Goal: Task Accomplishment & Management: Complete application form

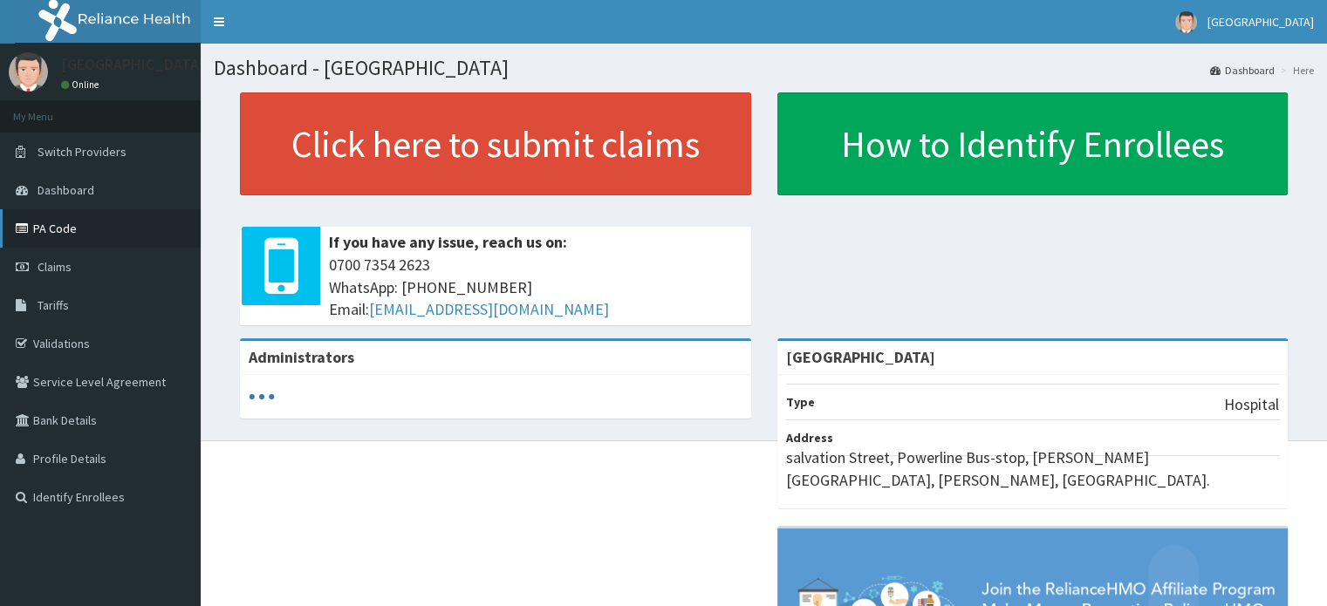
click at [73, 229] on link "PA Code" at bounding box center [100, 228] width 201 height 38
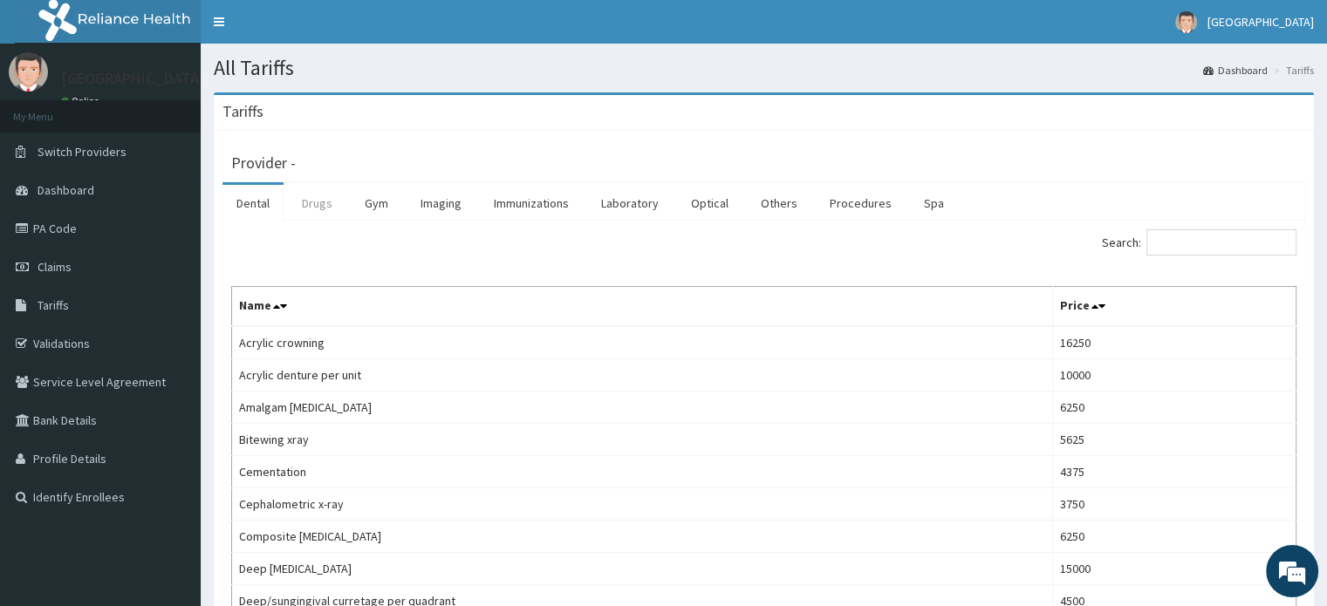
click at [324, 195] on link "Drugs" at bounding box center [317, 203] width 58 height 37
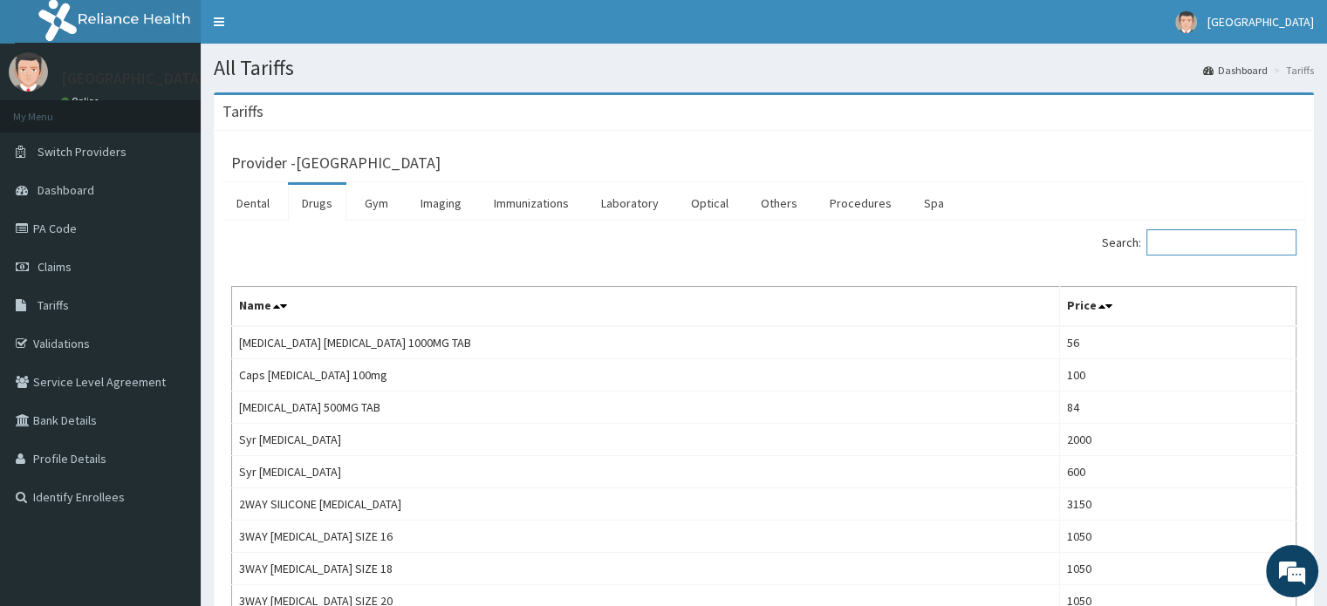
click at [1254, 248] on input "Search:" at bounding box center [1221, 242] width 150 height 26
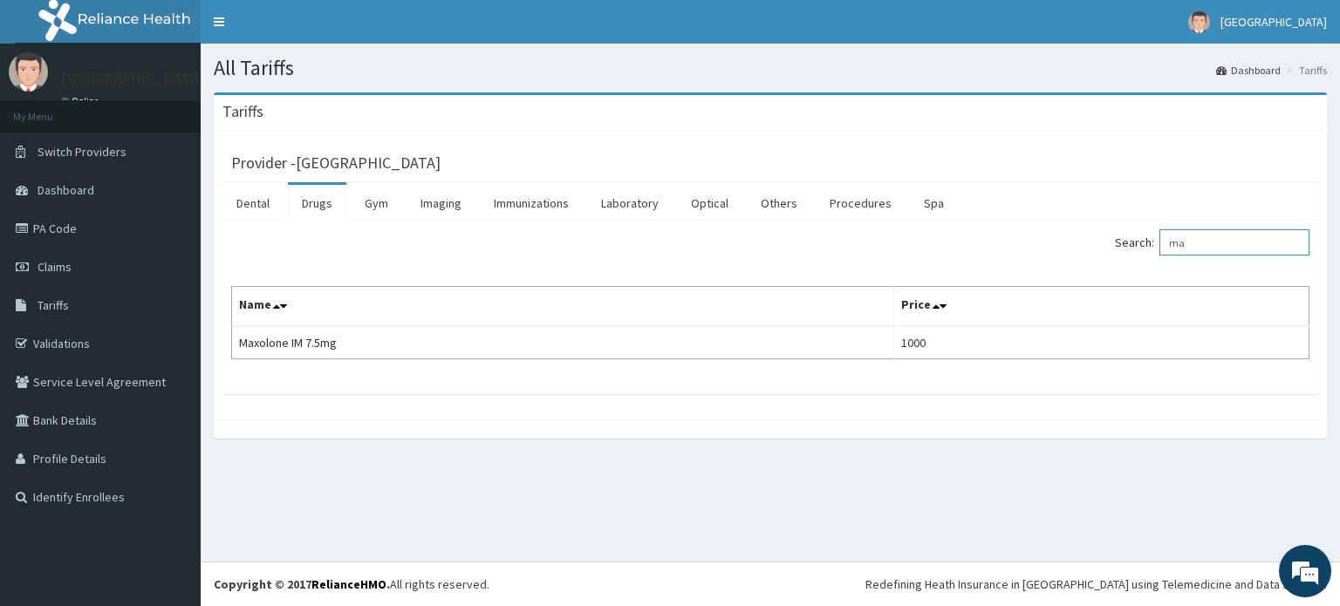
type input "m"
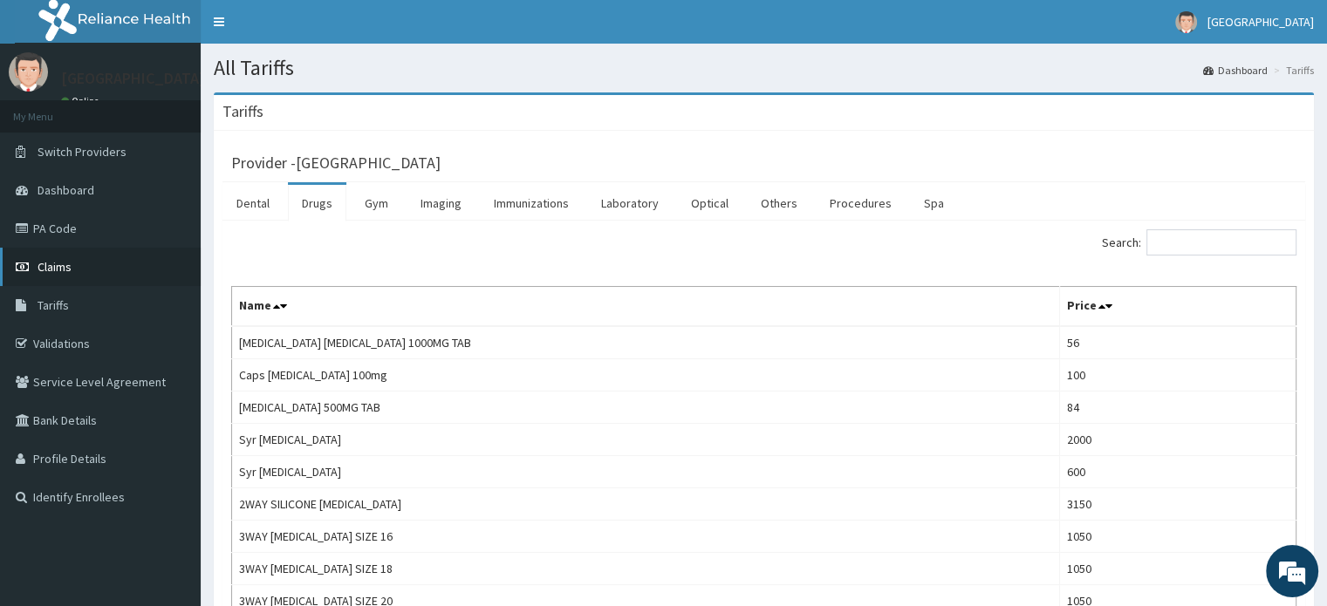
click at [151, 270] on link "Claims" at bounding box center [100, 267] width 201 height 38
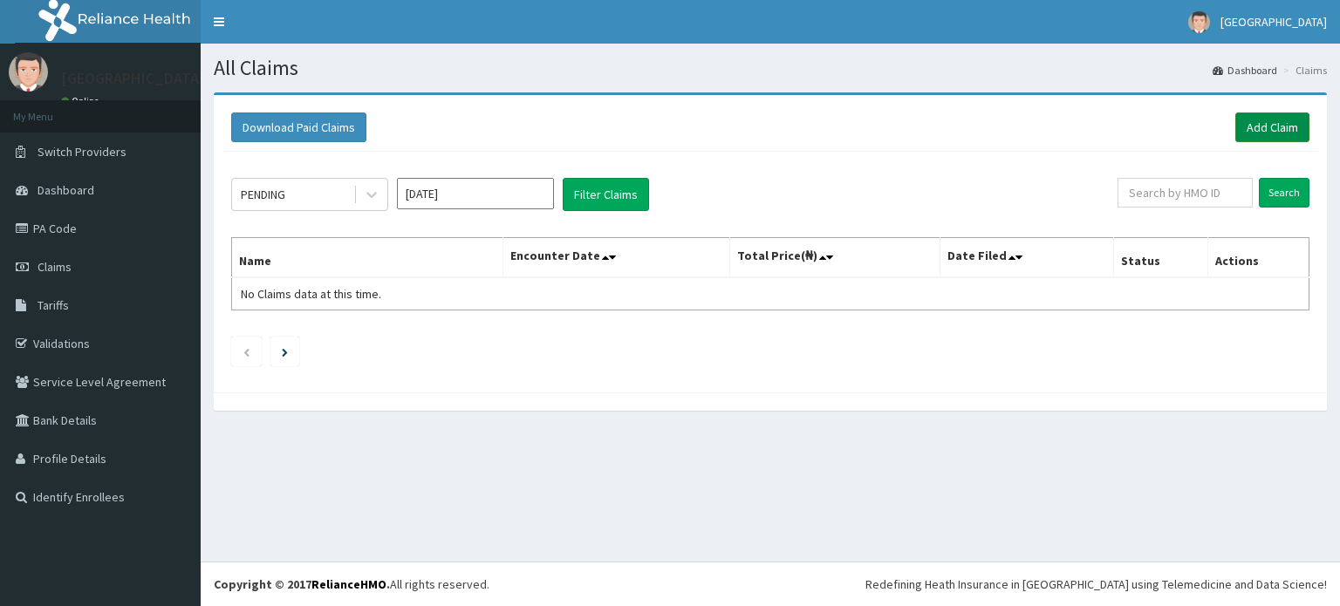
click at [1248, 128] on link "Add Claim" at bounding box center [1272, 128] width 74 height 30
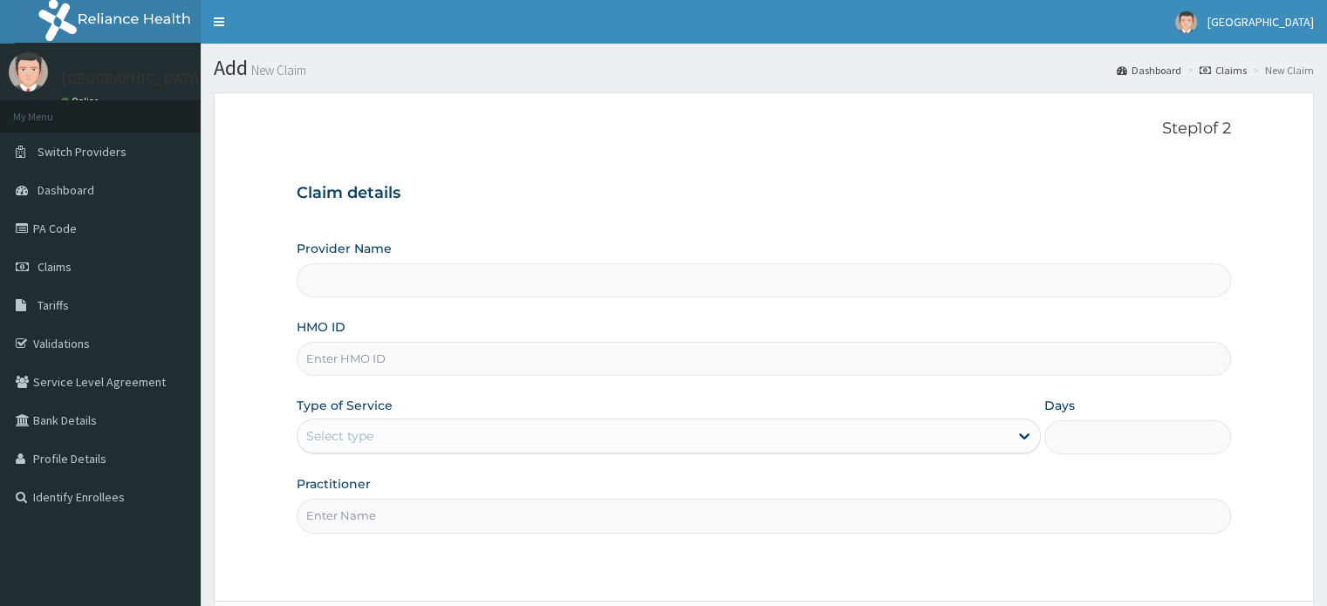
type input "[GEOGRAPHIC_DATA]"
click at [626, 357] on input "HMO ID" at bounding box center [763, 359] width 933 height 34
type input "ppy/10495/b"
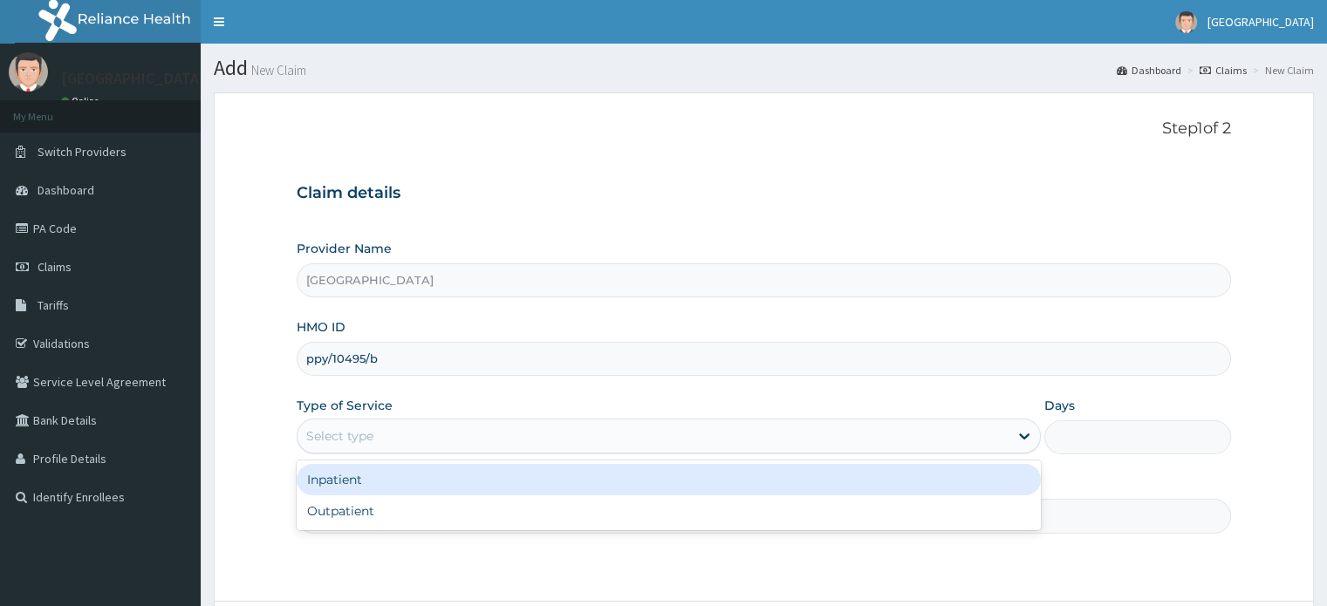
click at [345, 443] on div "Select type" at bounding box center [339, 435] width 67 height 17
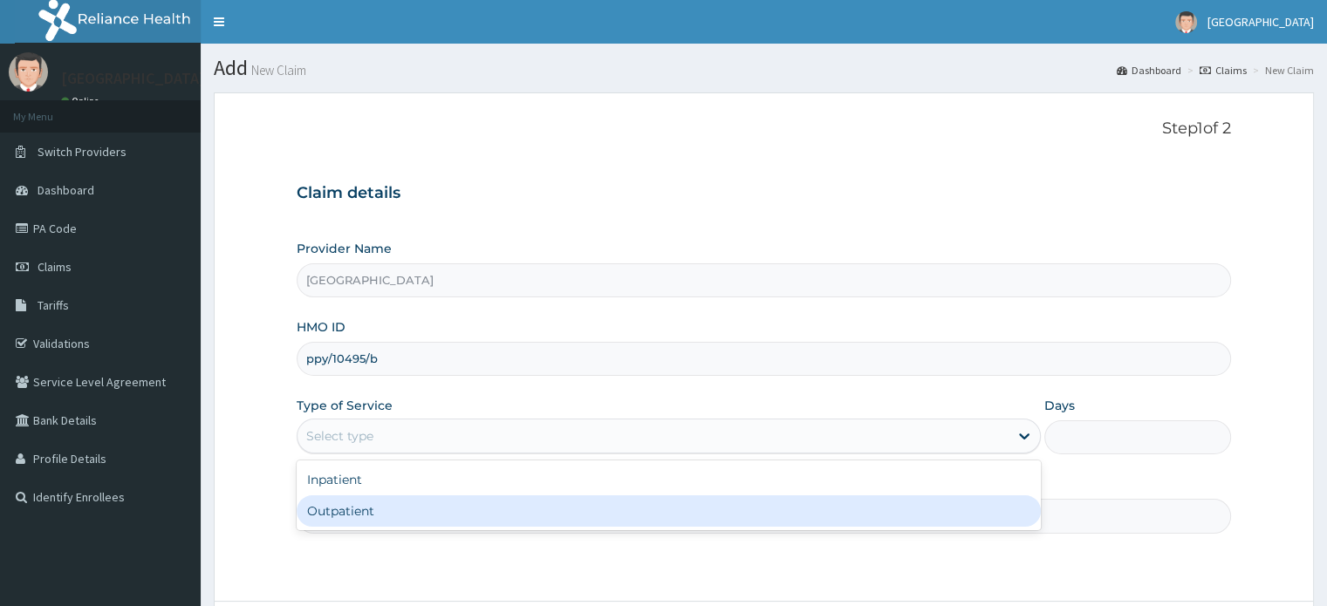
click at [359, 522] on div "Outpatient" at bounding box center [669, 510] width 744 height 31
type input "1"
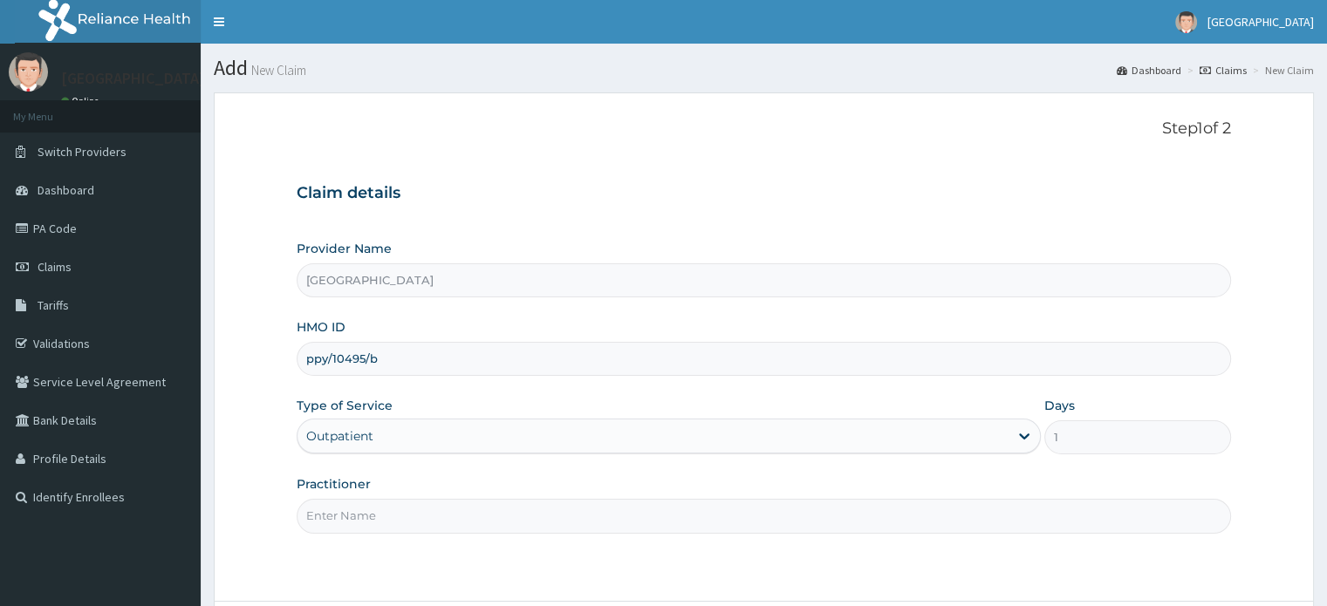
click at [420, 504] on input "Practitioner" at bounding box center [763, 516] width 933 height 34
type input "DR ERIYE"
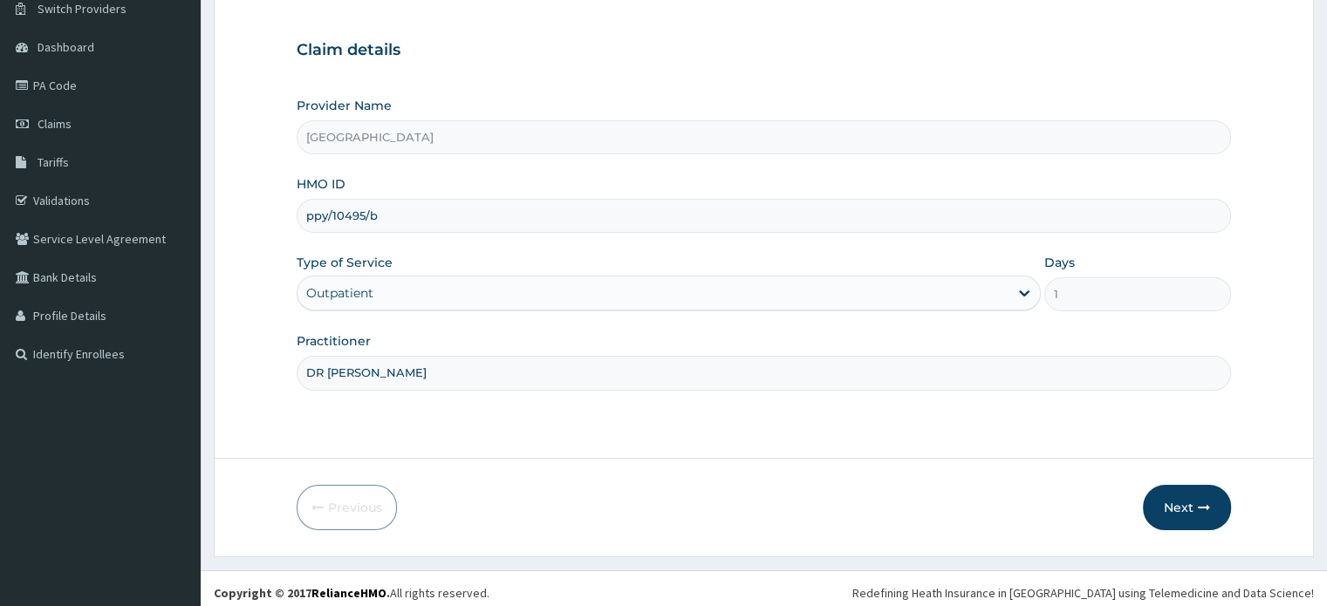
scroll to position [150, 0]
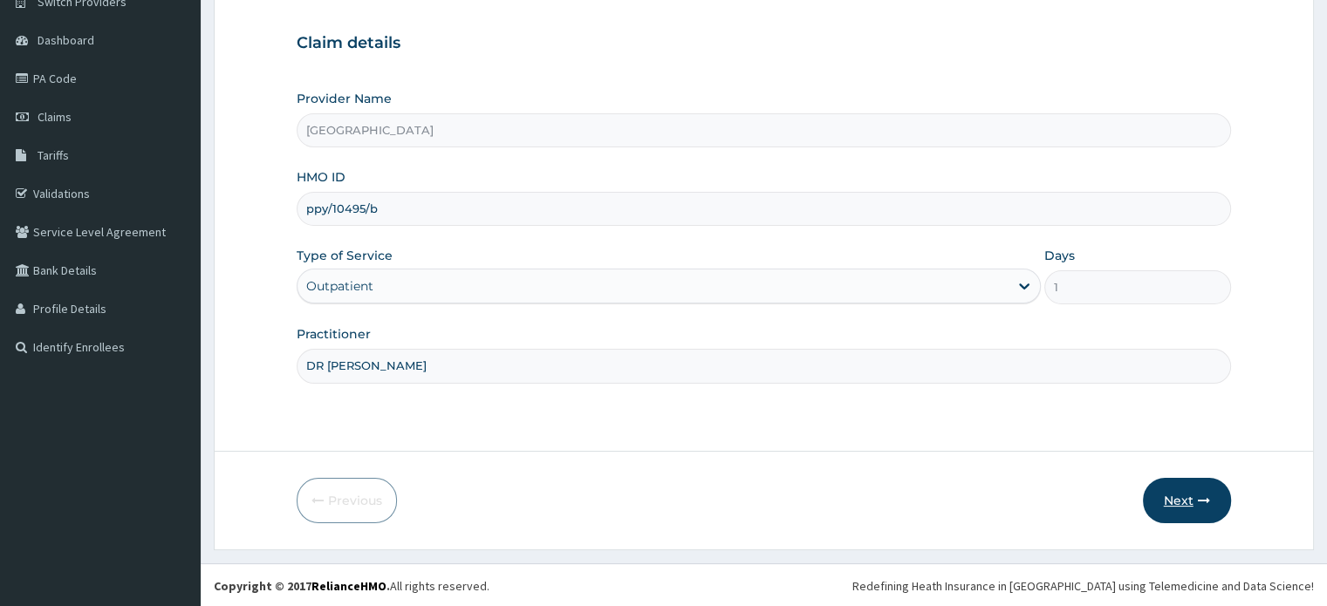
click at [1186, 516] on button "Next" at bounding box center [1187, 500] width 88 height 45
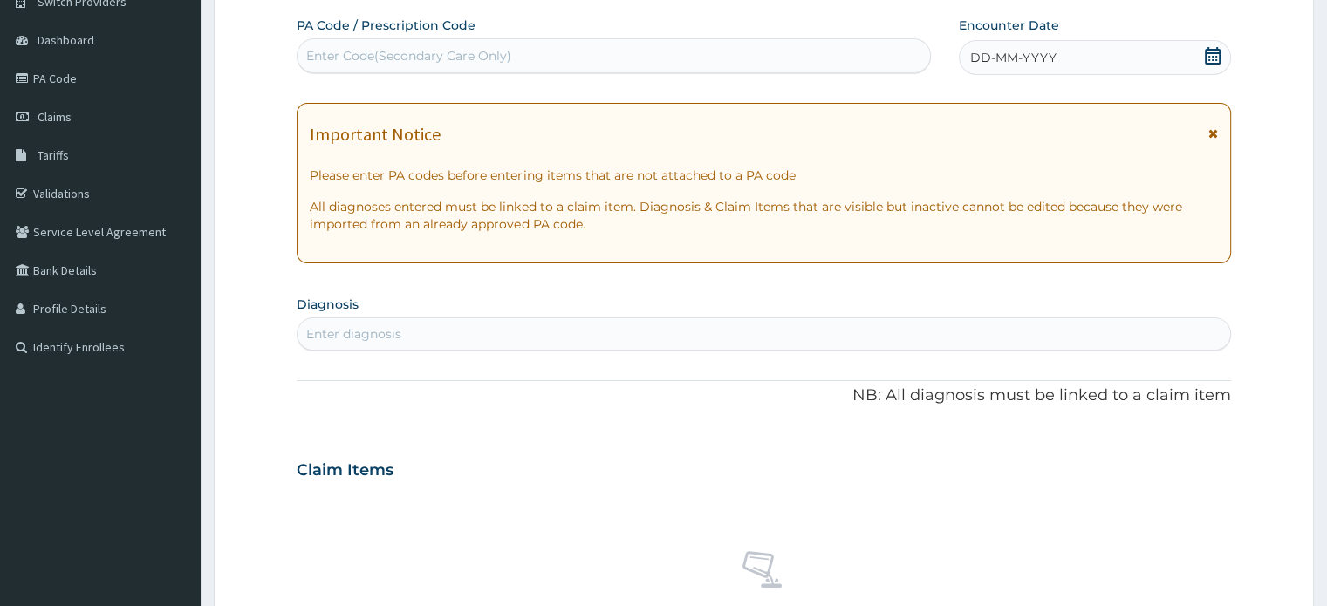
scroll to position [0, 0]
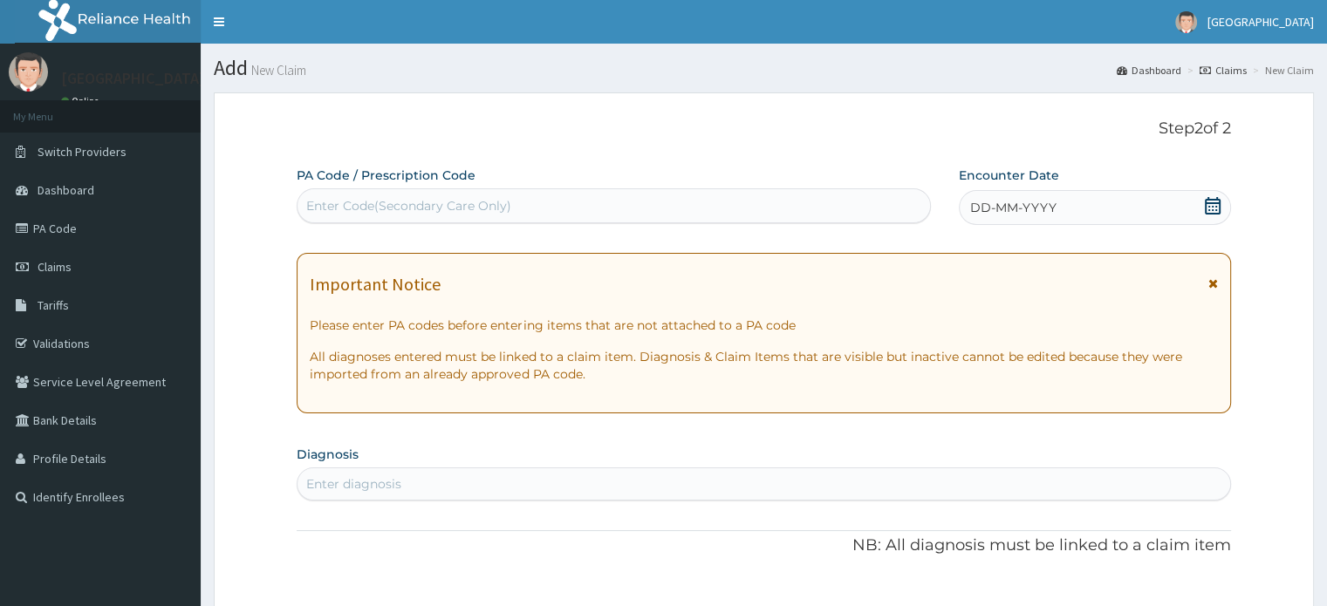
click at [593, 211] on div "Enter Code(Secondary Care Only)" at bounding box center [613, 206] width 632 height 28
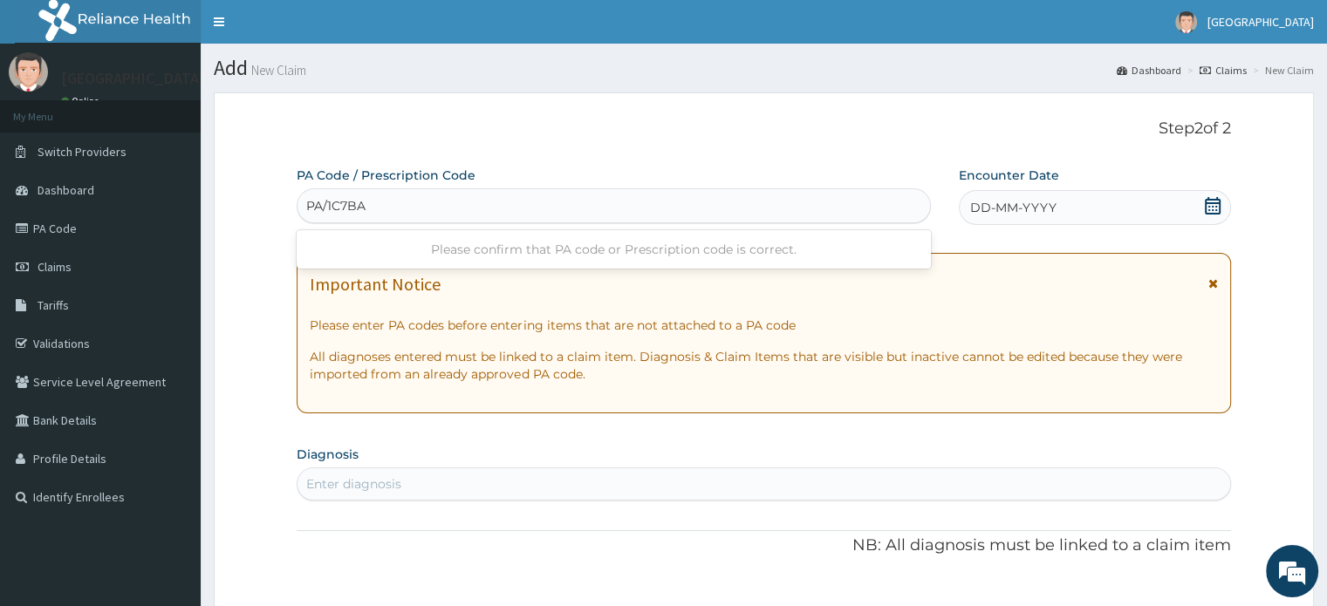
type input "PA/1C7BA6"
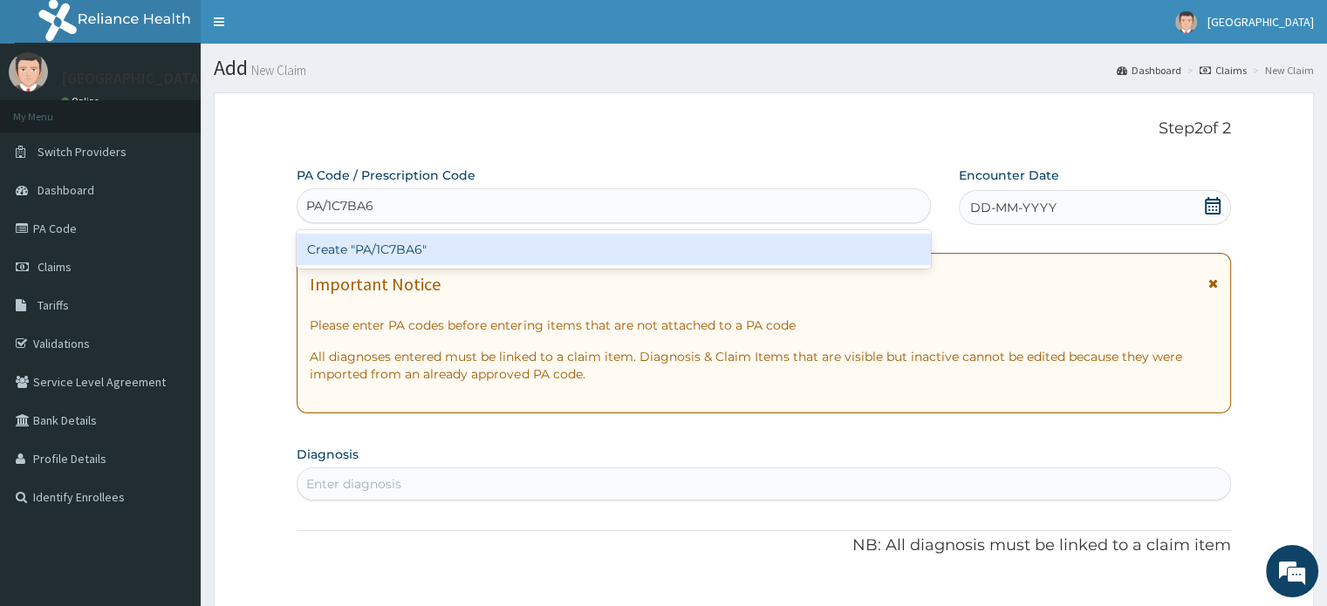
click at [569, 243] on div "Create "PA/1C7BA6"" at bounding box center [614, 249] width 634 height 31
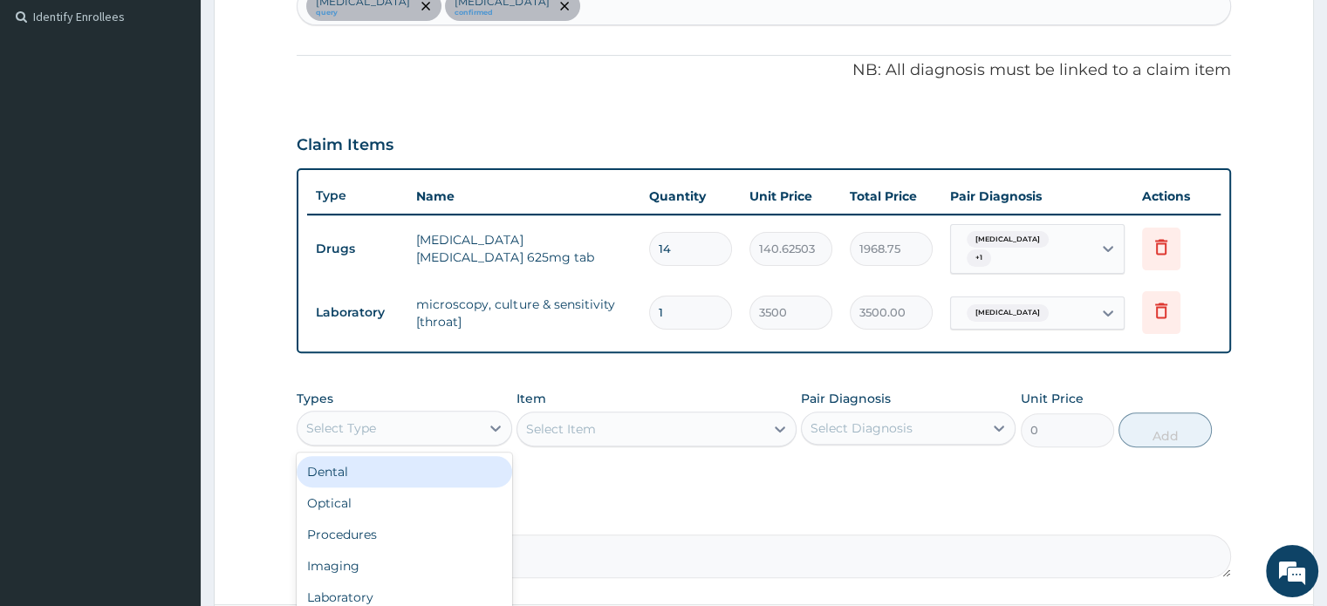
click at [457, 432] on div "Select Type" at bounding box center [404, 428] width 215 height 35
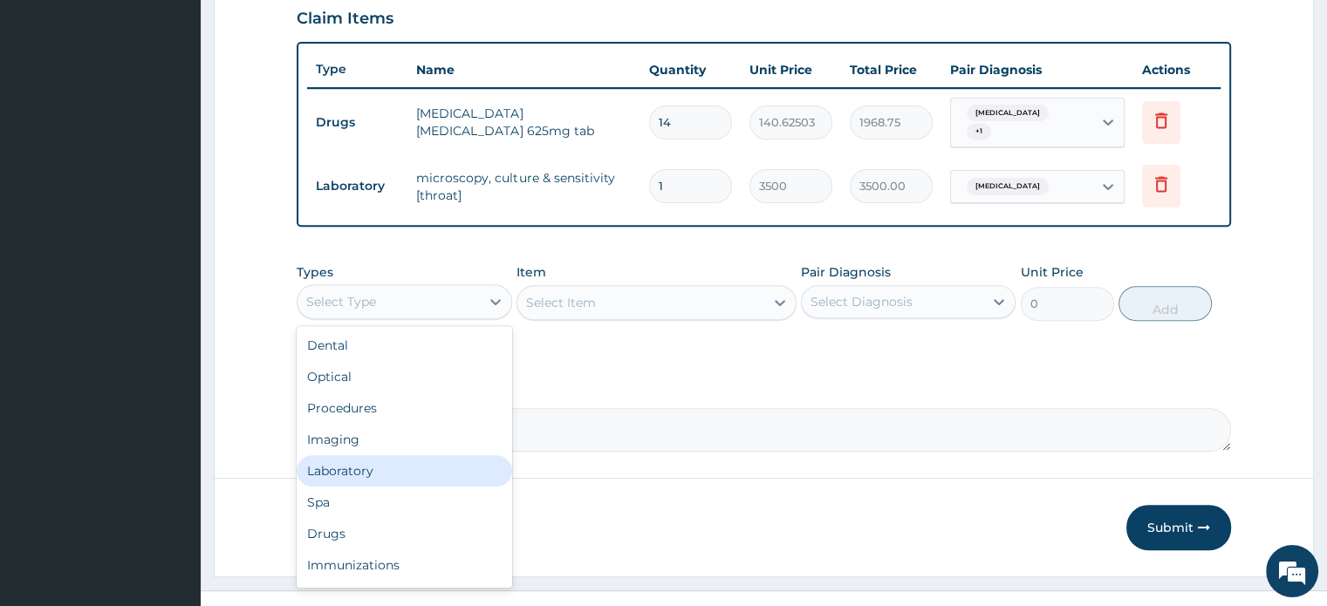
click at [384, 457] on div "Laboratory" at bounding box center [404, 470] width 215 height 31
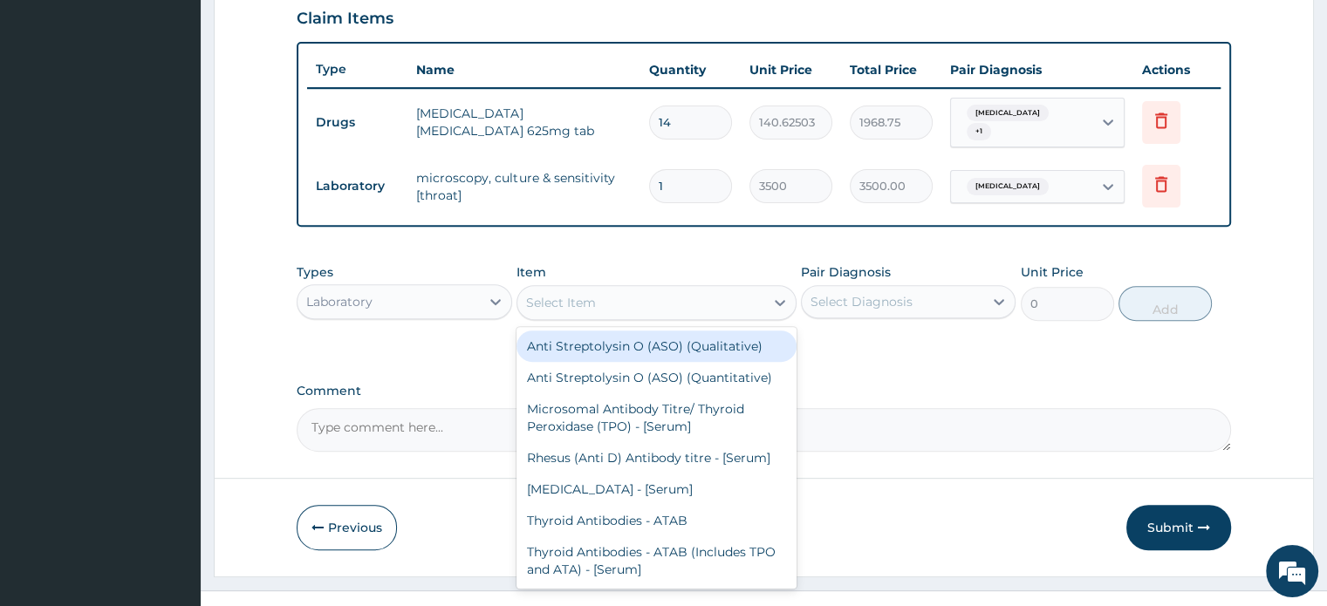
click at [659, 296] on div "Select Item" at bounding box center [640, 303] width 247 height 28
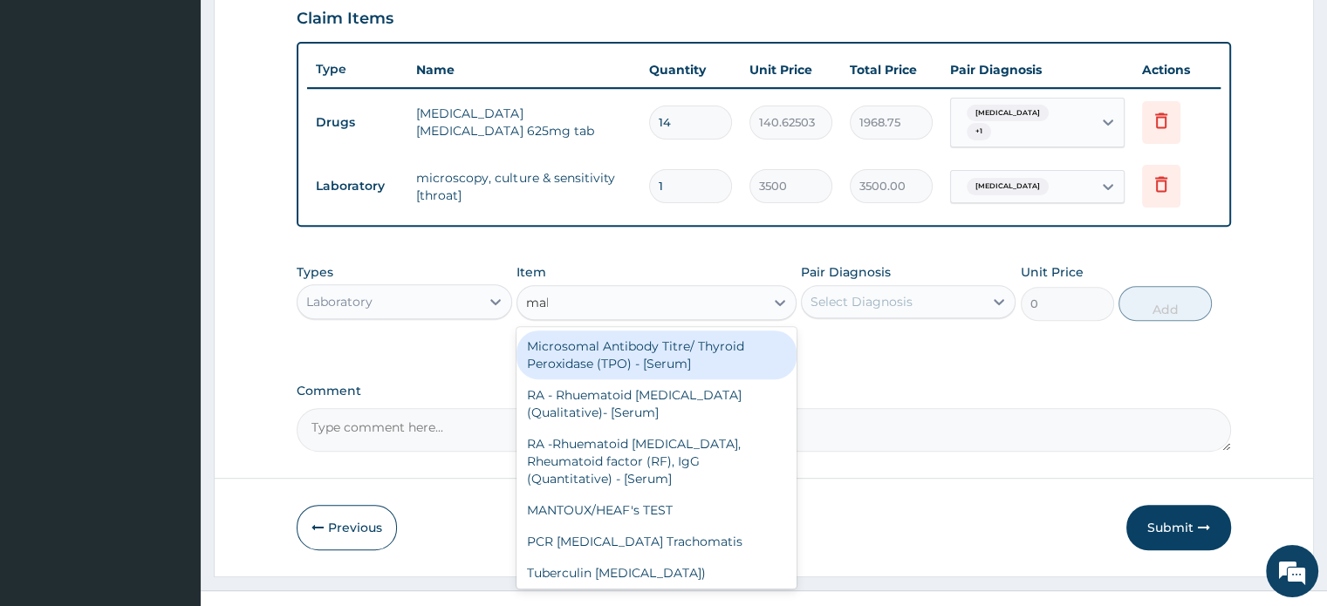
type input "mala"
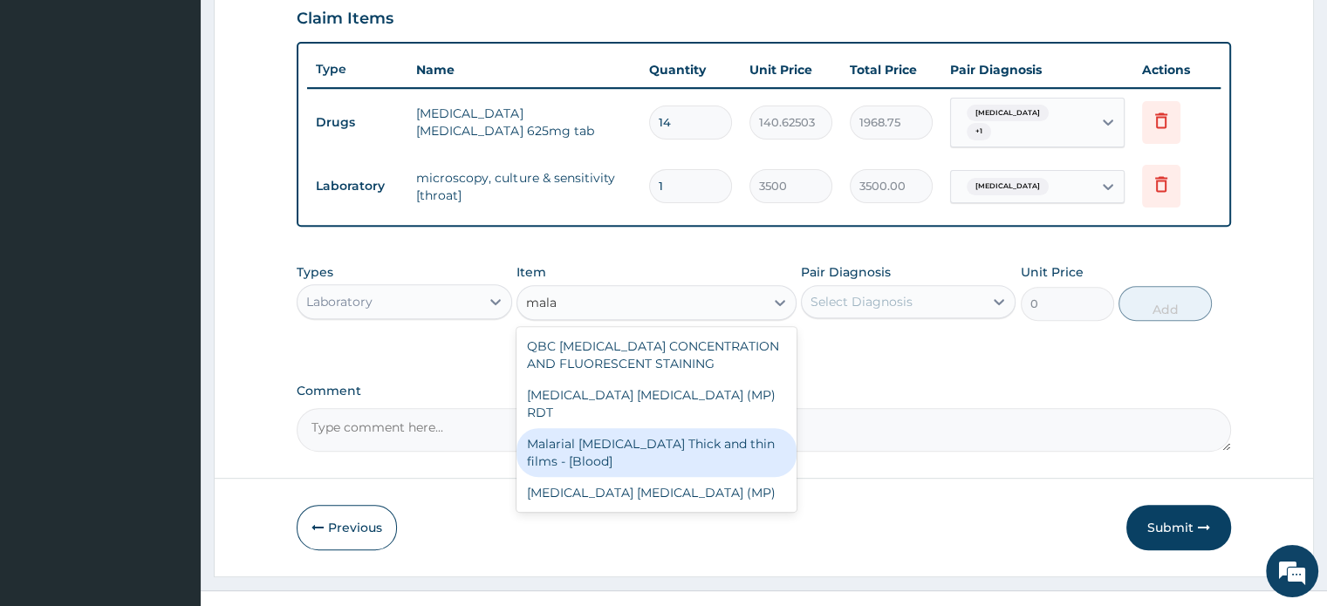
click at [635, 439] on div "Malarial Parasite Thick and thin films - [Blood]" at bounding box center [656, 452] width 280 height 49
type input "1500"
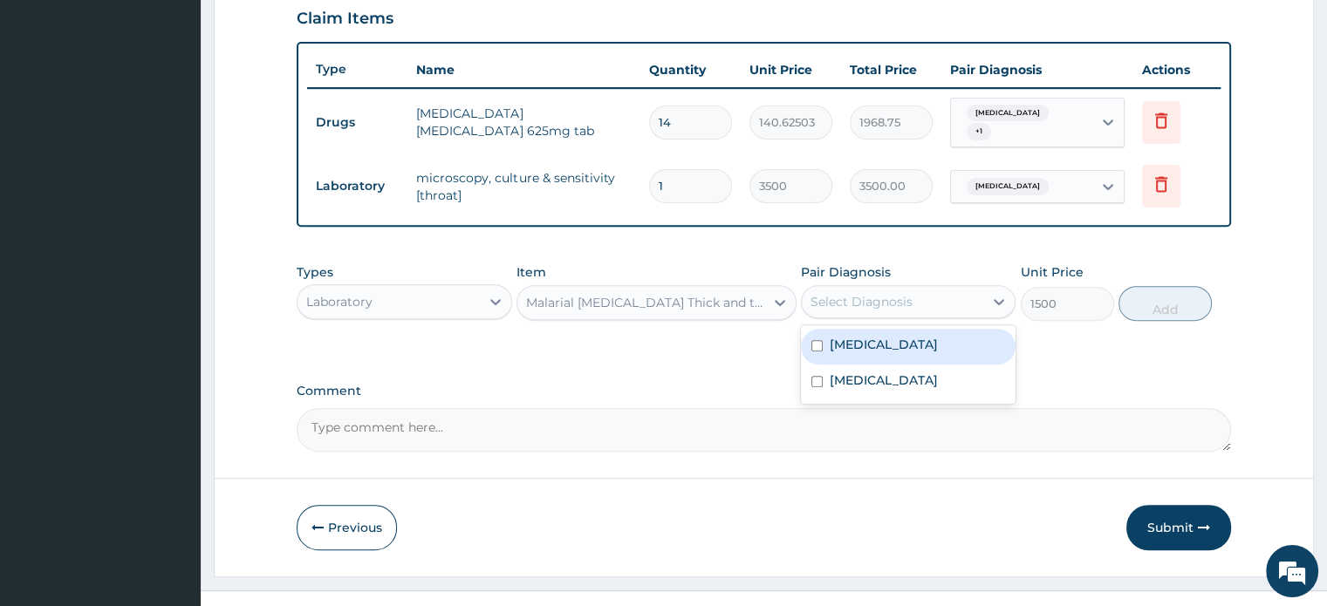
click at [904, 293] on div "Select Diagnosis" at bounding box center [861, 301] width 102 height 17
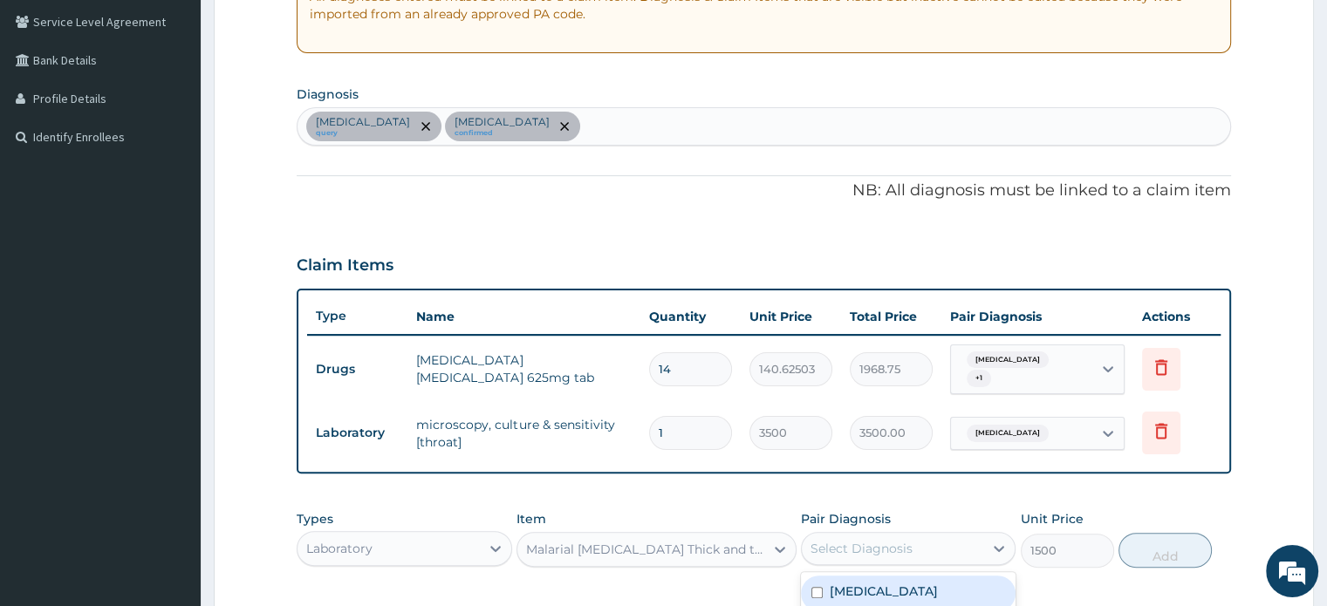
scroll to position [359, 0]
click at [659, 118] on div "Tonsillitis query Sepsis confirmed" at bounding box center [763, 127] width 932 height 37
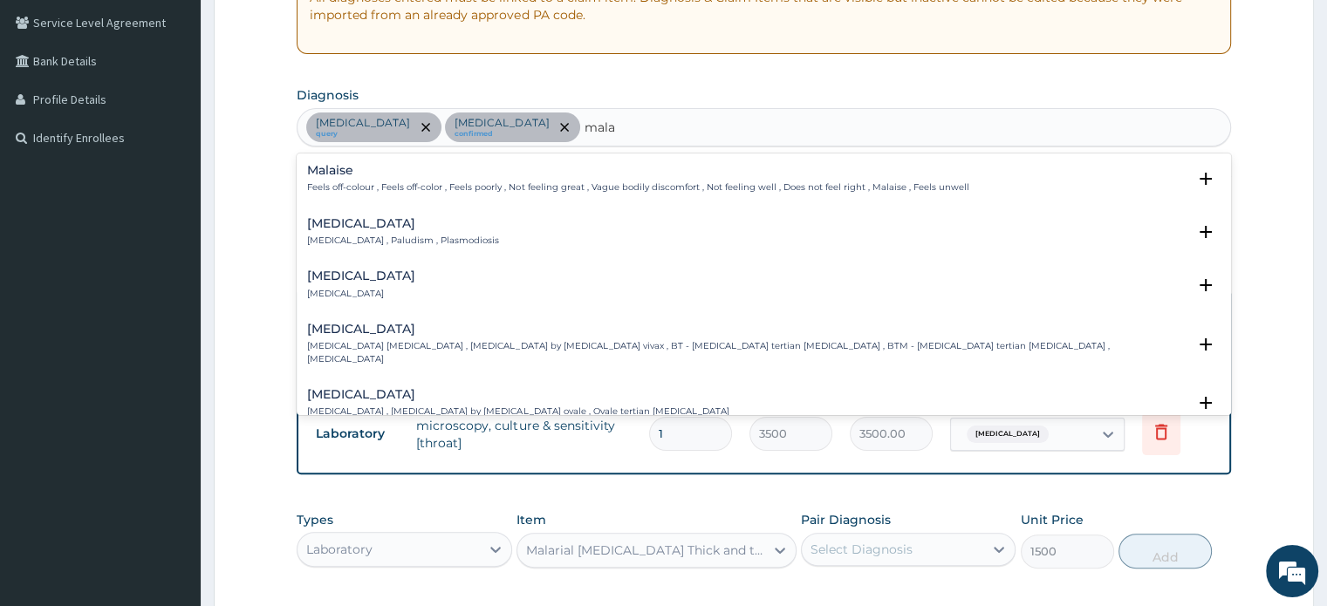
type input "malar"
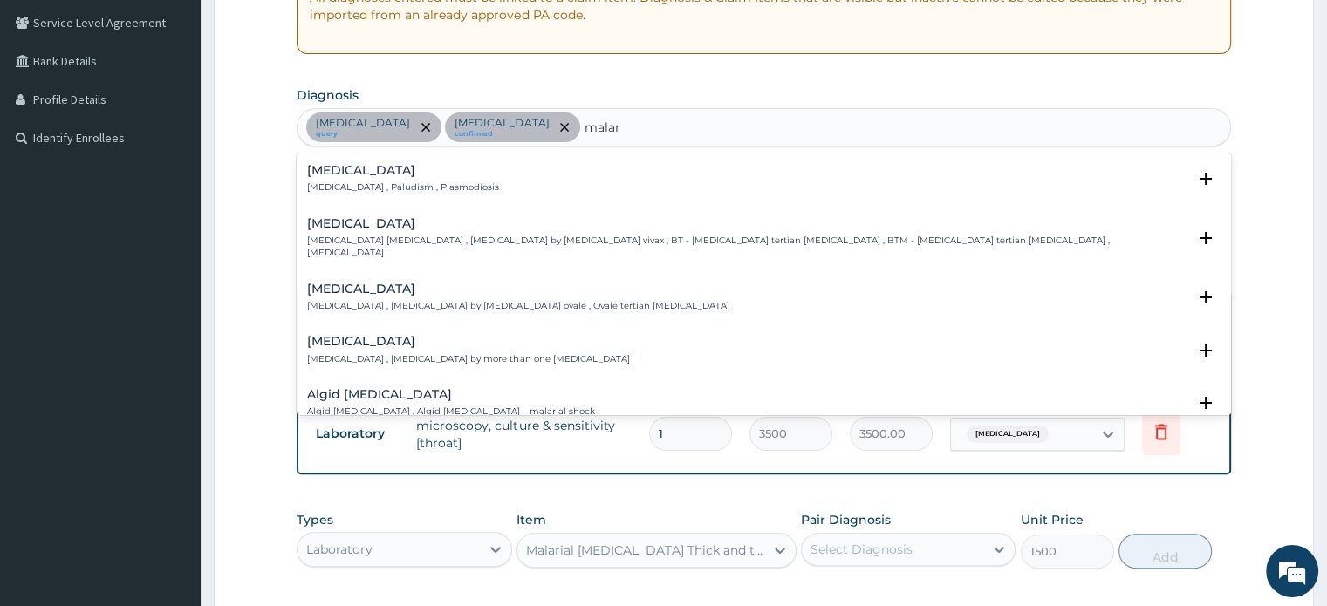
click at [580, 201] on div "Malaria Malaria , Paludism , Plasmodiosis Select Status Query Query covers susp…" at bounding box center [763, 183] width 912 height 39
click at [527, 165] on div "Malaria Malaria , Paludism , Plasmodiosis" at bounding box center [763, 179] width 912 height 31
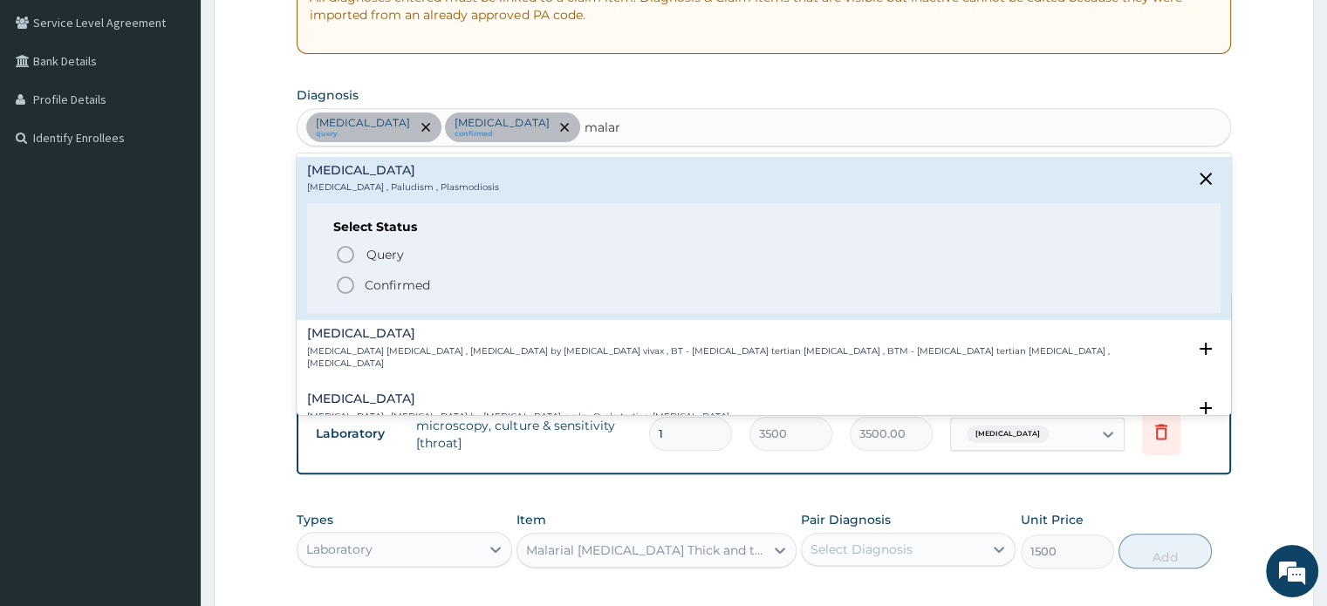
click at [338, 282] on icon "status option filled" at bounding box center [345, 285] width 21 height 21
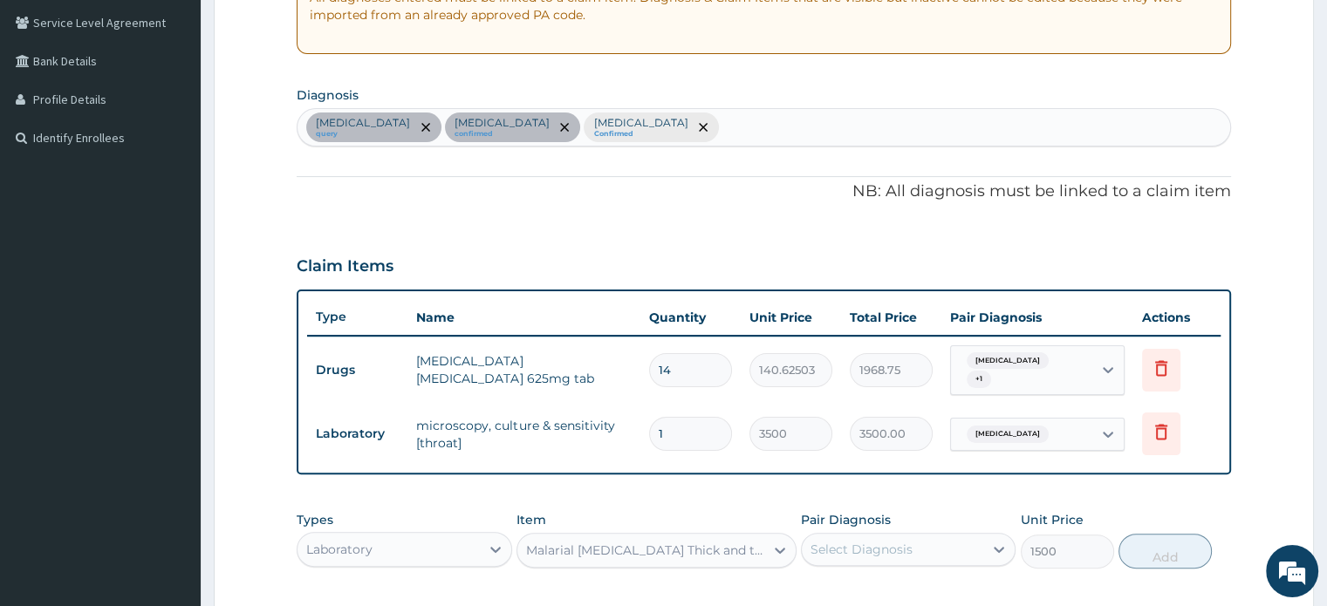
click at [906, 551] on div "Select Diagnosis" at bounding box center [892, 550] width 181 height 28
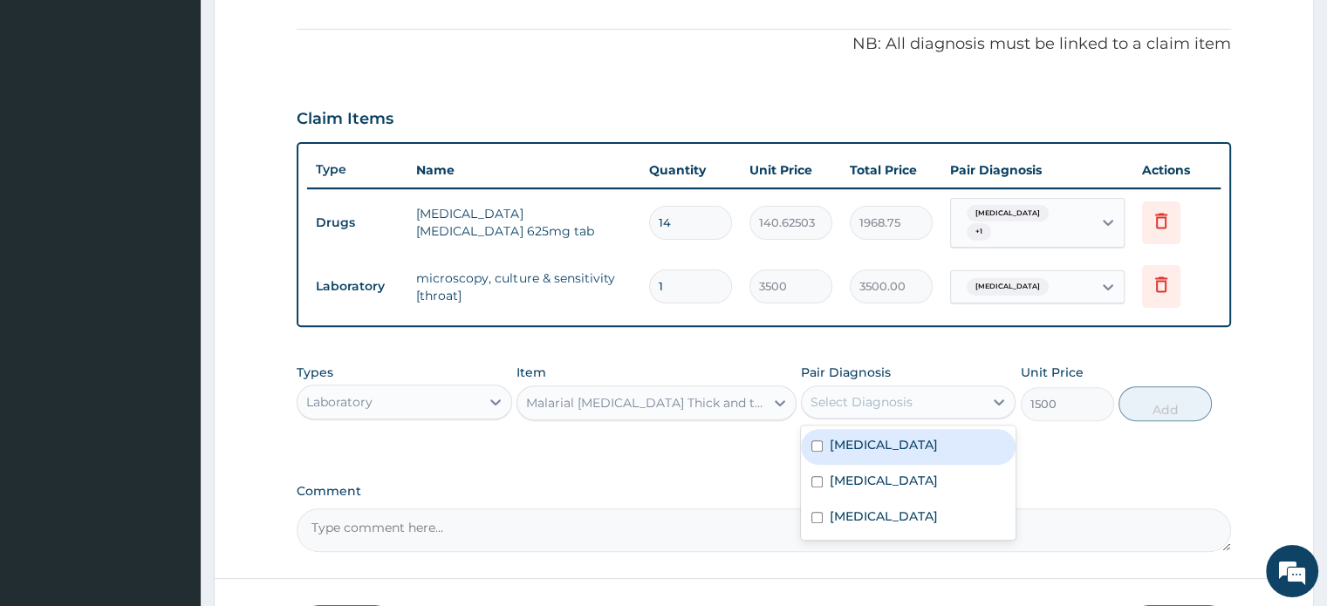
scroll to position [508, 0]
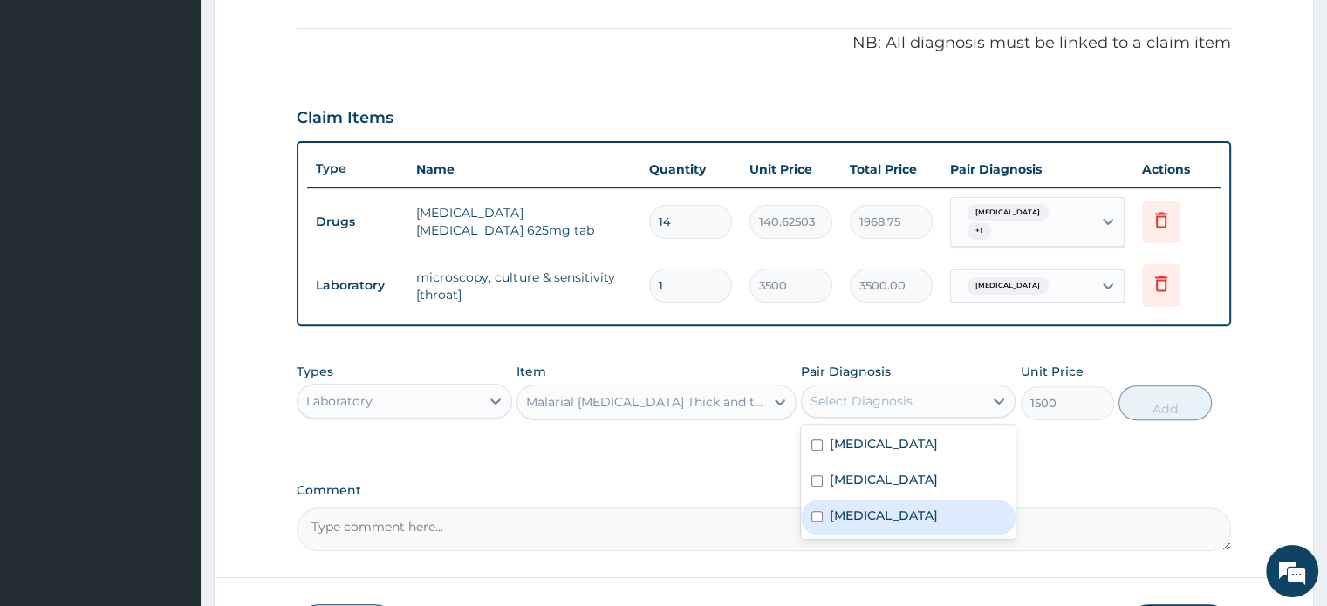
click at [829, 509] on label "Malaria" at bounding box center [883, 515] width 108 height 17
checkbox input "true"
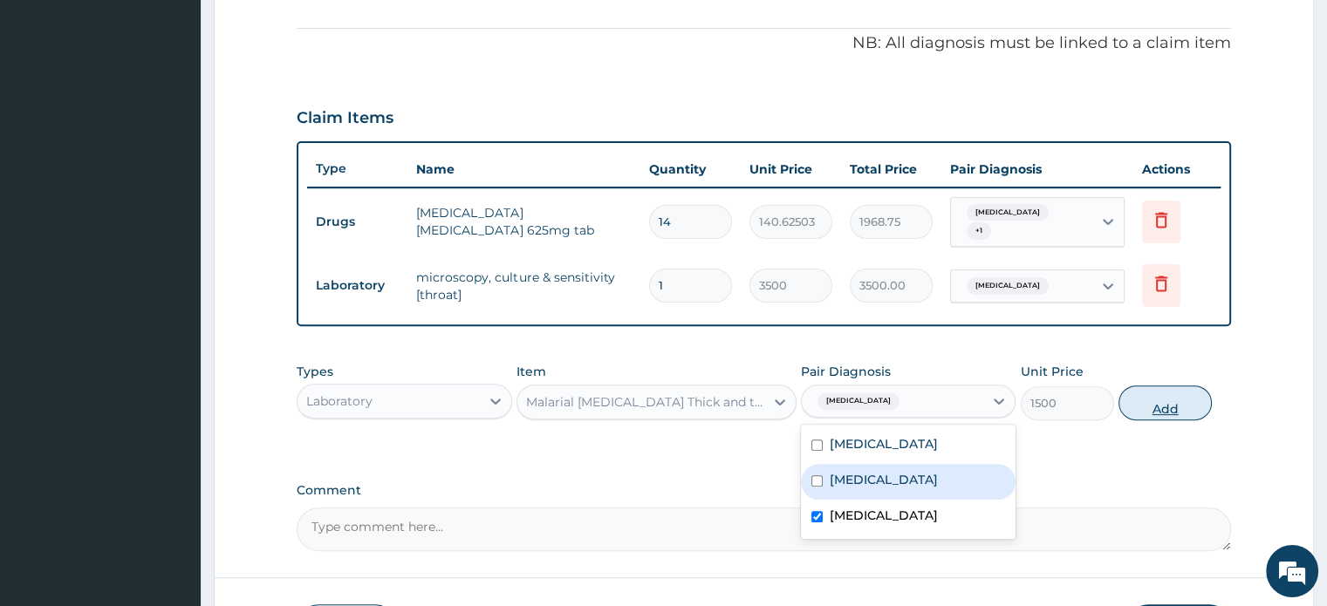
click at [1174, 392] on button "Add" at bounding box center [1164, 403] width 93 height 35
type input "0"
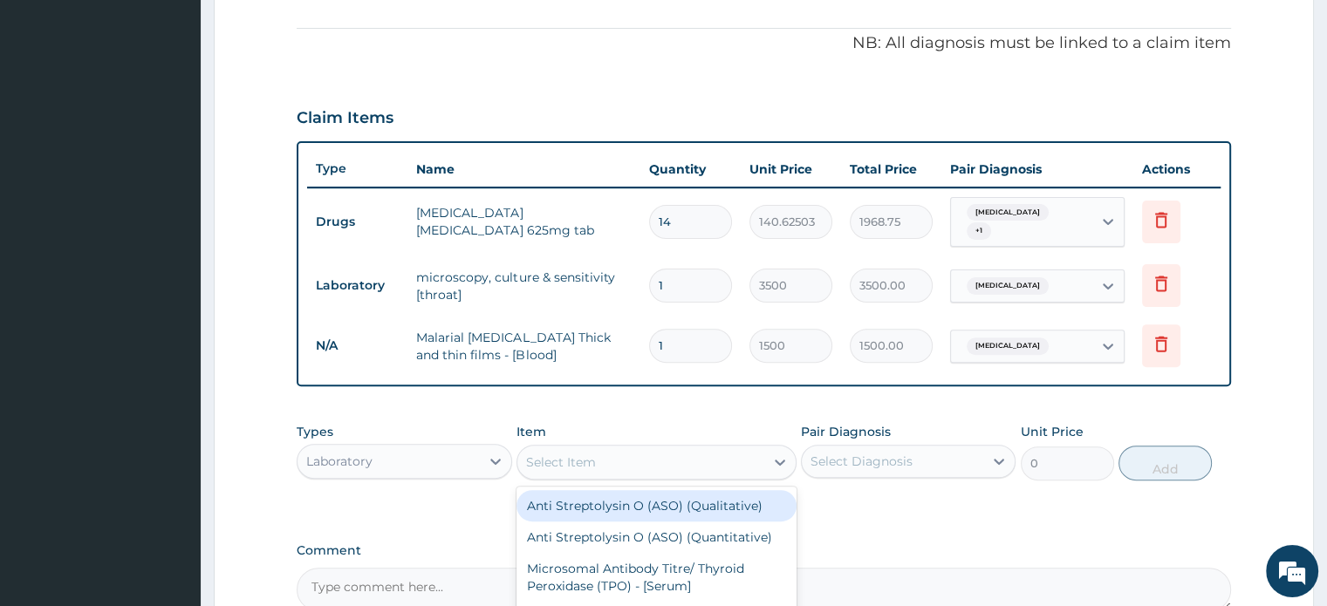
click at [680, 466] on div "Select Item" at bounding box center [640, 462] width 247 height 28
type input "full"
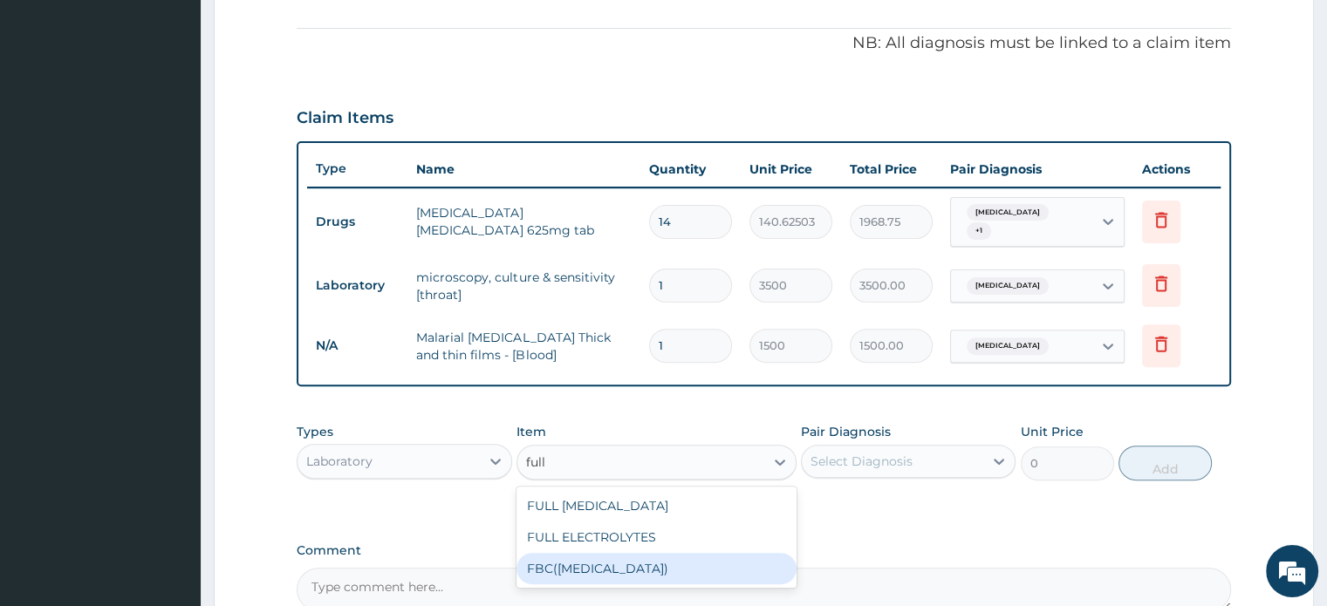
click at [648, 556] on div "FBC(FULL BLOOD COUNT)" at bounding box center [656, 568] width 280 height 31
type input "3500"
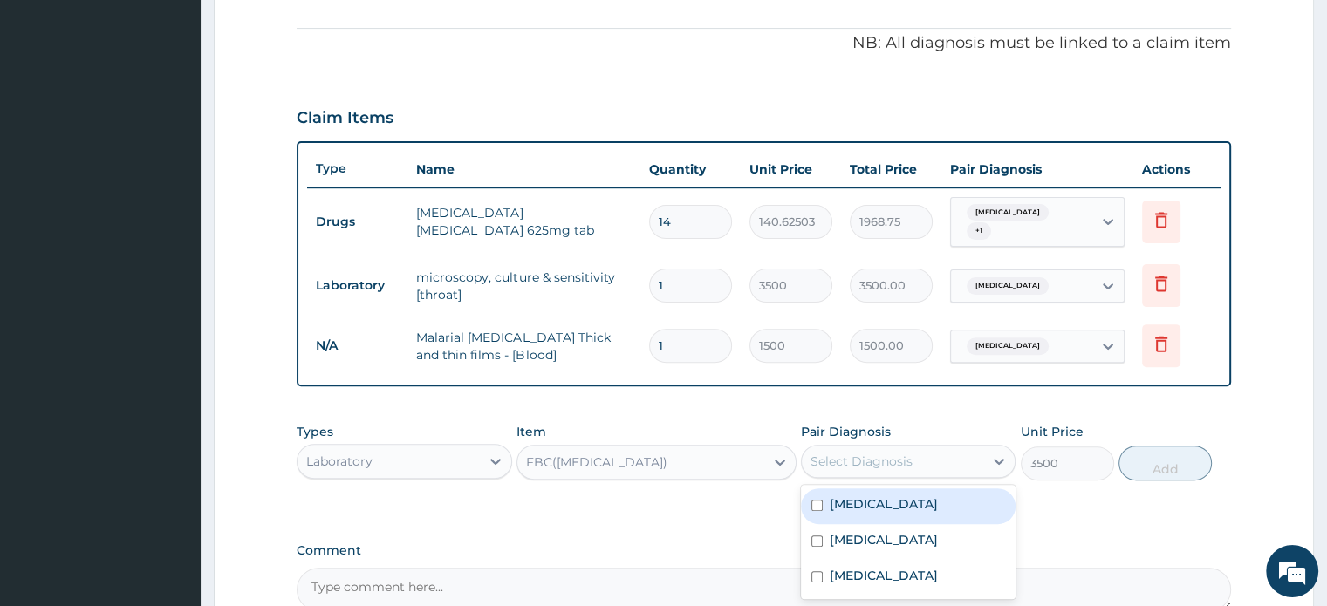
click at [888, 453] on div "Select Diagnosis" at bounding box center [861, 461] width 102 height 17
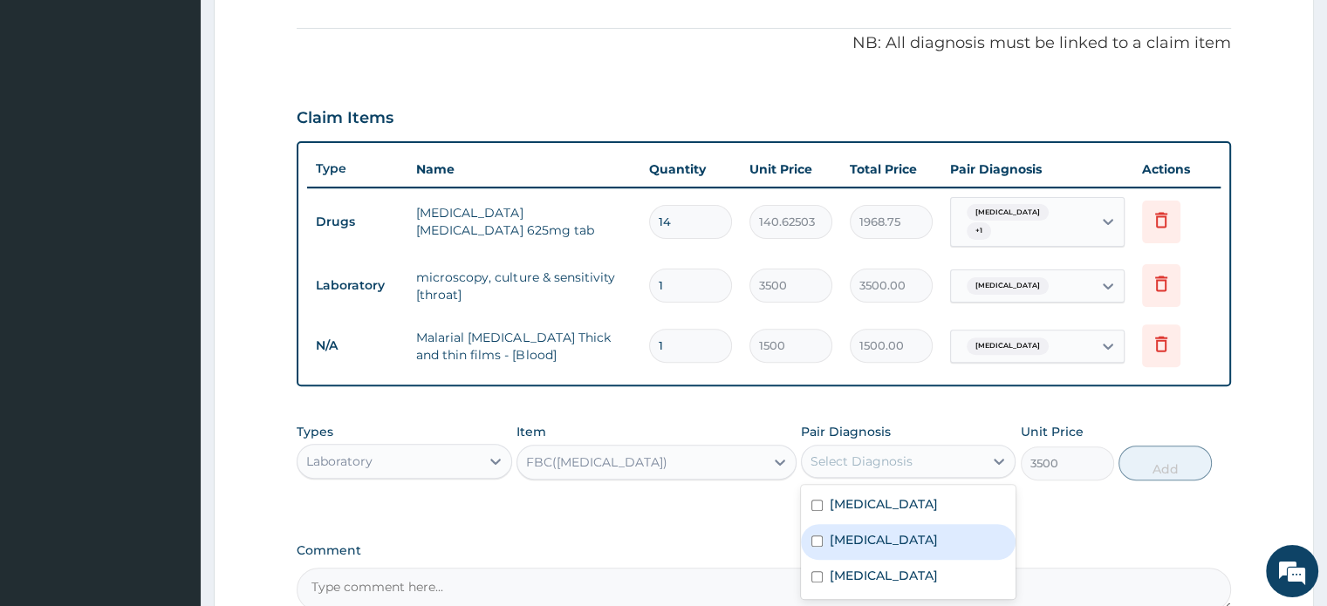
click at [814, 524] on div "Sepsis" at bounding box center [908, 542] width 215 height 36
checkbox input "true"
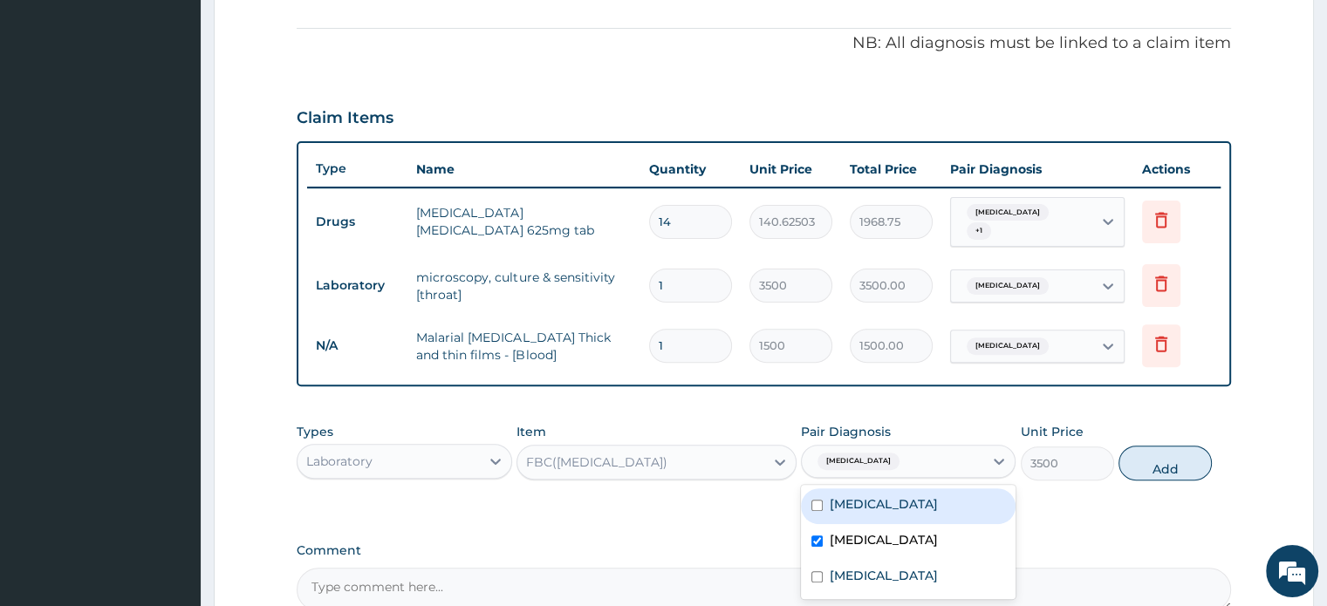
click at [816, 500] on input "checkbox" at bounding box center [816, 505] width 11 height 11
checkbox input "true"
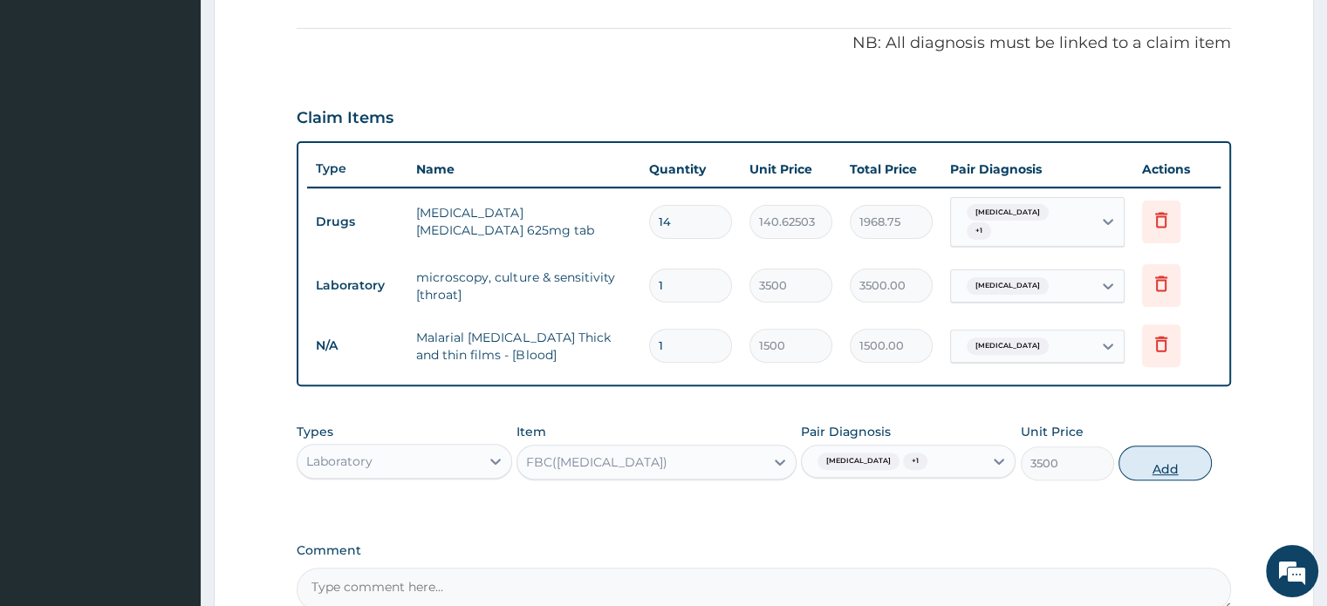
click at [1150, 454] on button "Add" at bounding box center [1164, 463] width 93 height 35
type input "0"
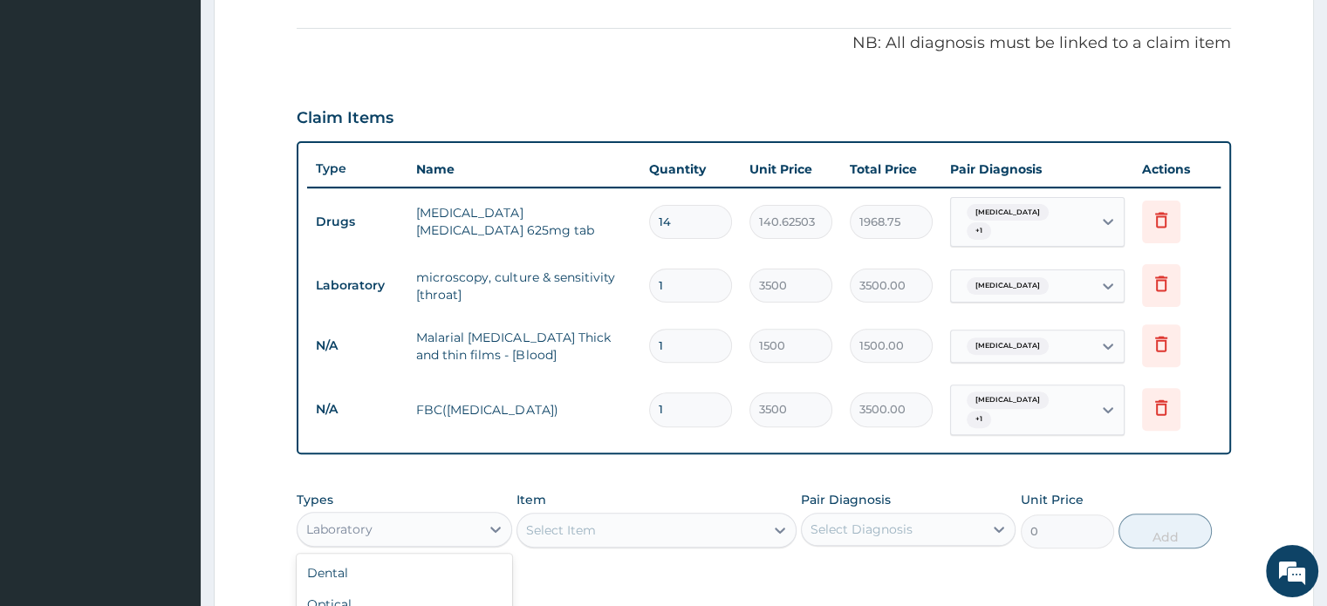
click at [468, 515] on div "Laboratory" at bounding box center [387, 529] width 181 height 28
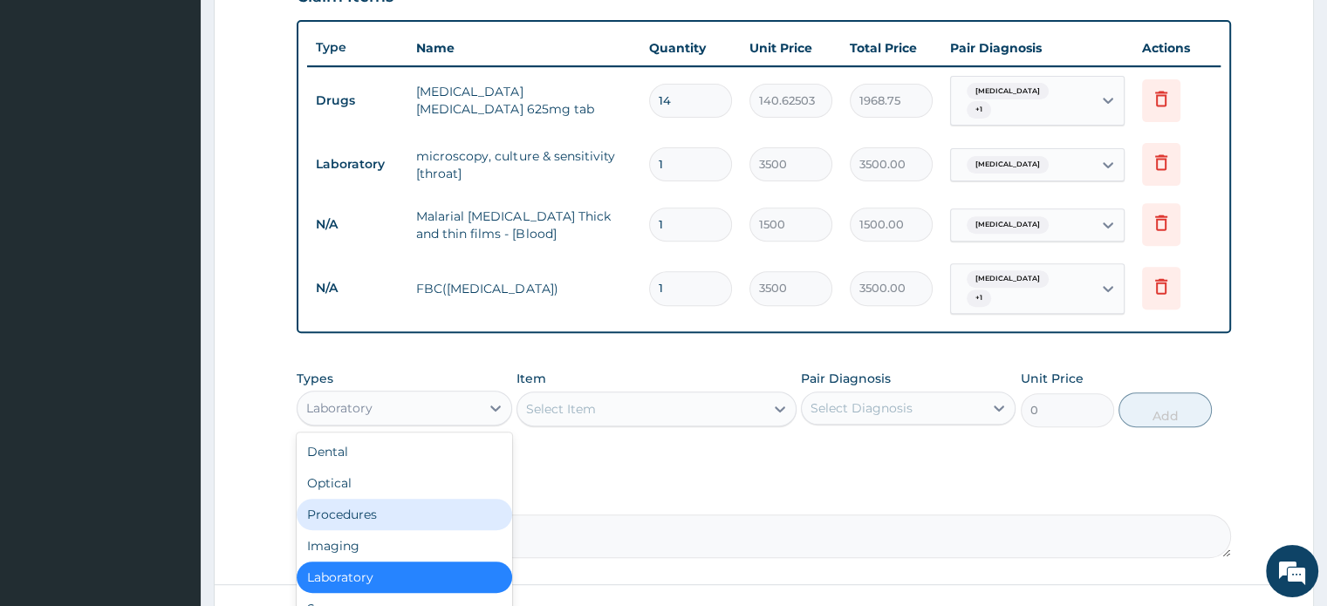
scroll to position [631, 0]
click at [440, 506] on div "Procedures" at bounding box center [404, 512] width 215 height 31
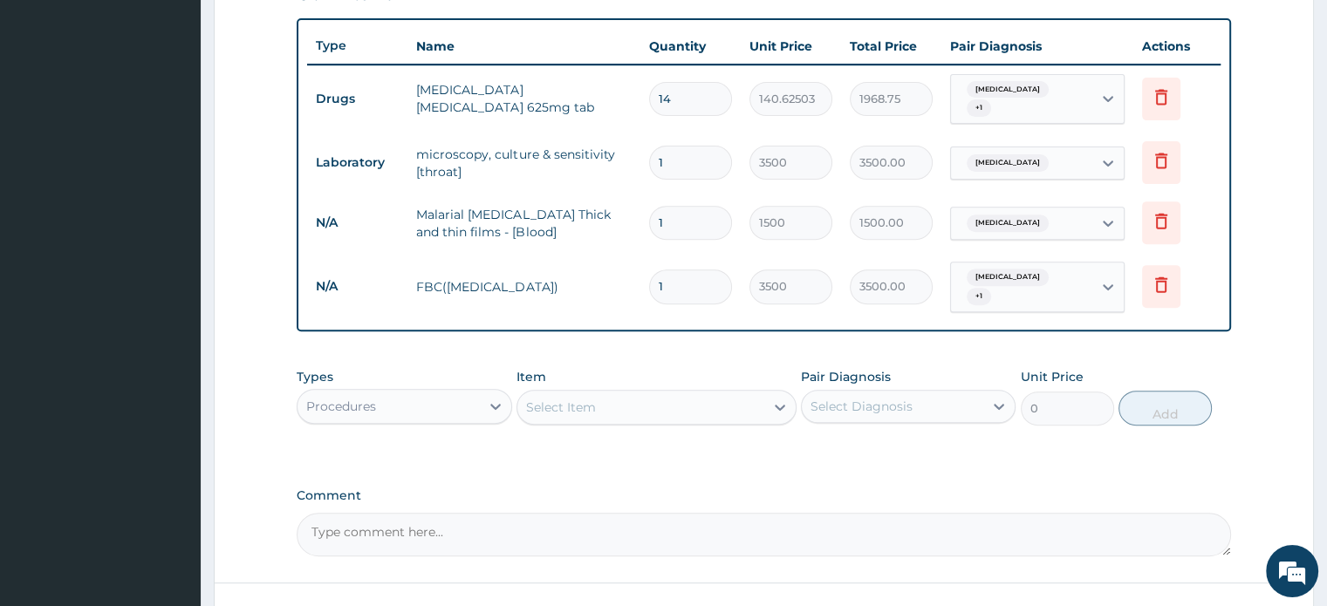
click at [727, 402] on div "Select Item" at bounding box center [640, 407] width 247 height 28
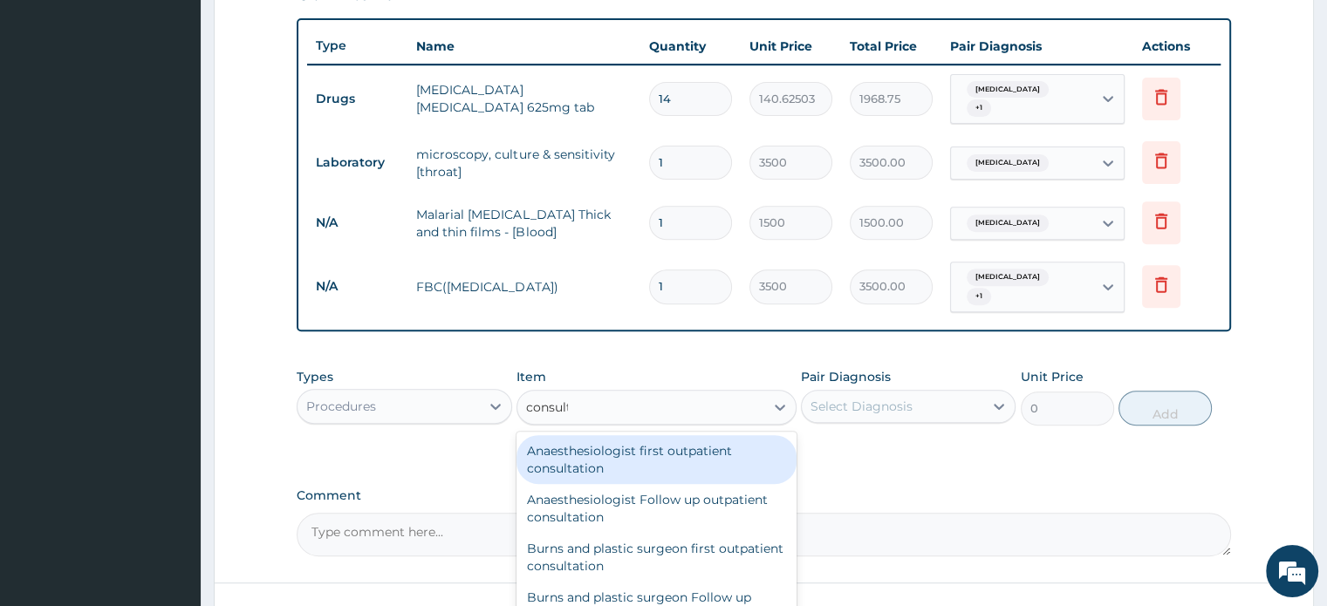
type input "consulta"
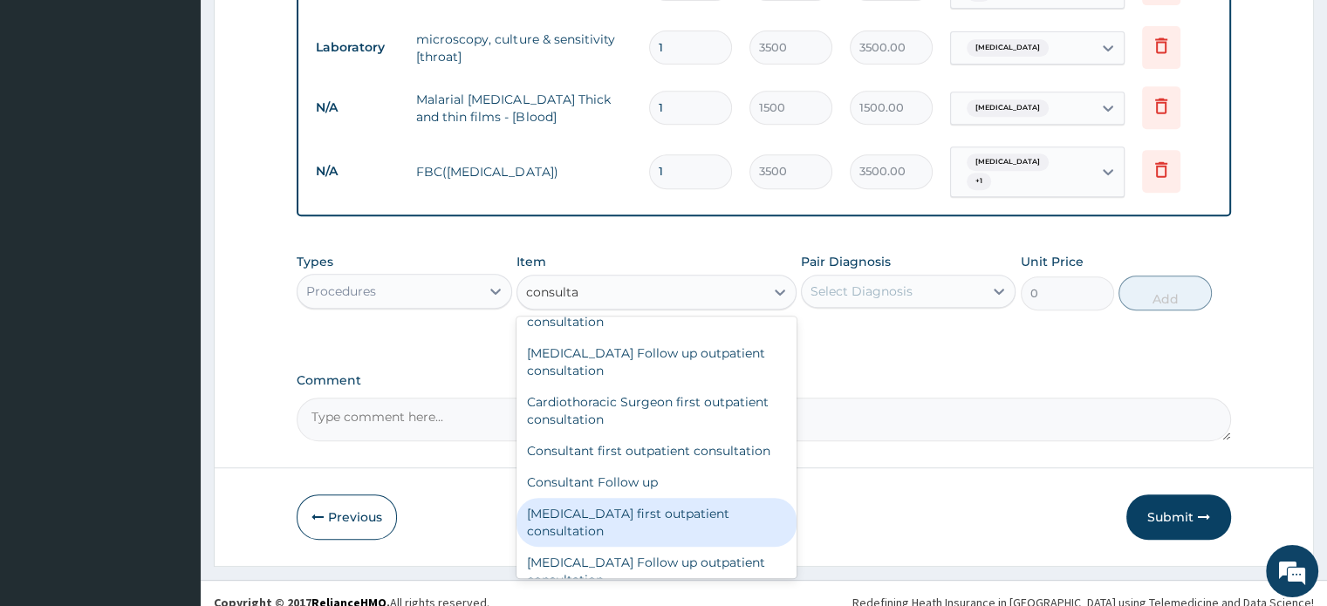
scroll to position [229, 0]
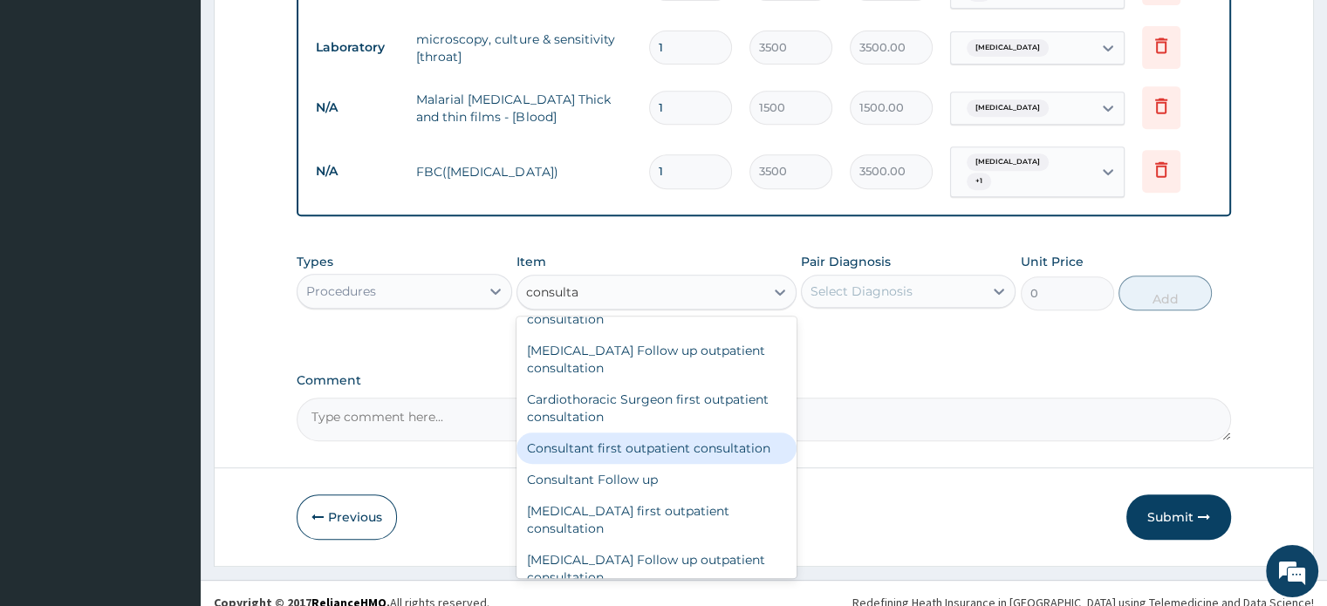
click at [686, 435] on div "Consultant first outpatient consultation" at bounding box center [656, 448] width 280 height 31
type input "15000"
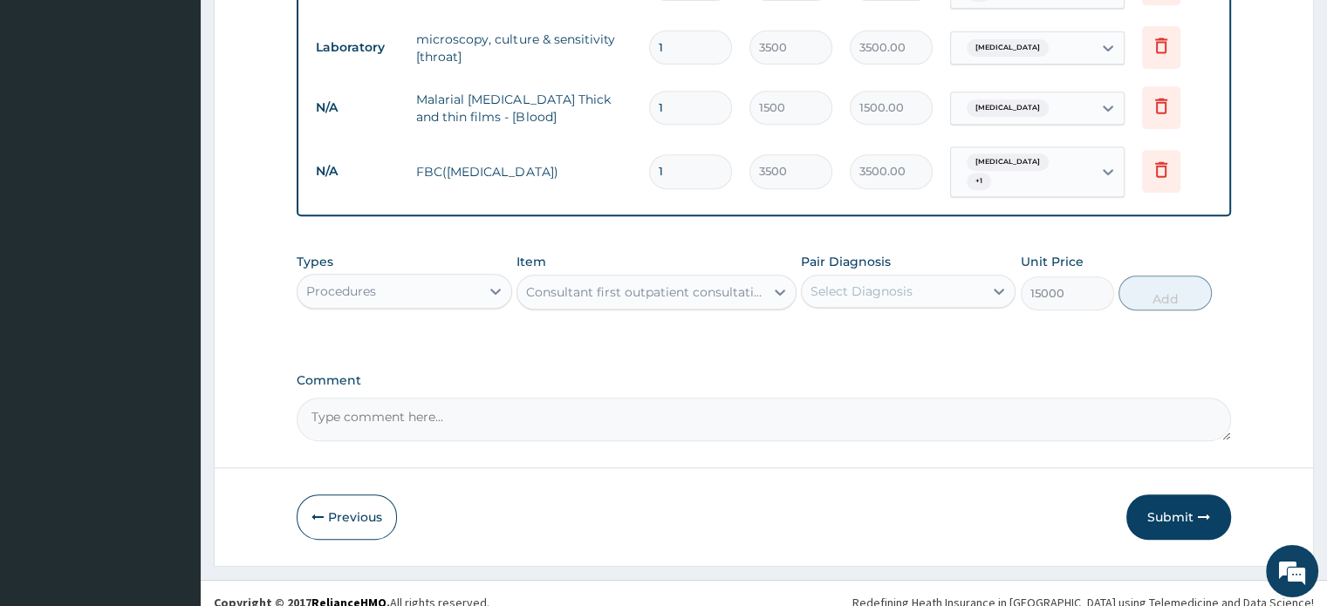
click at [747, 286] on div "Consultant first outpatient consultation" at bounding box center [640, 292] width 247 height 28
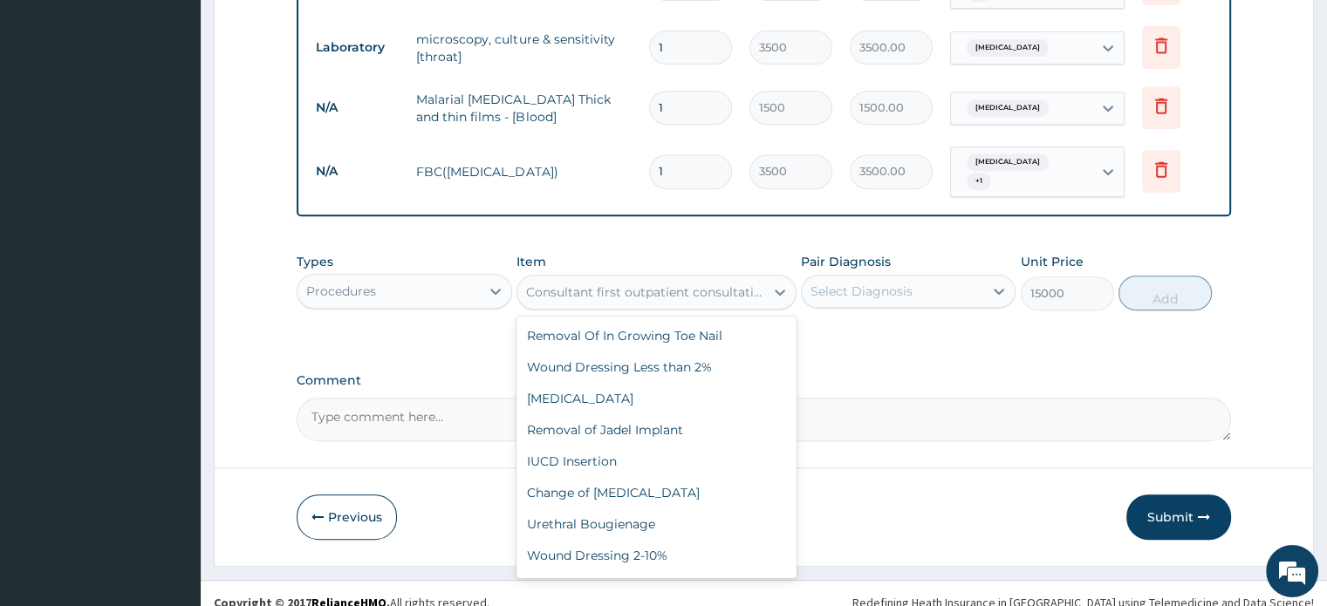
scroll to position [68458, 0]
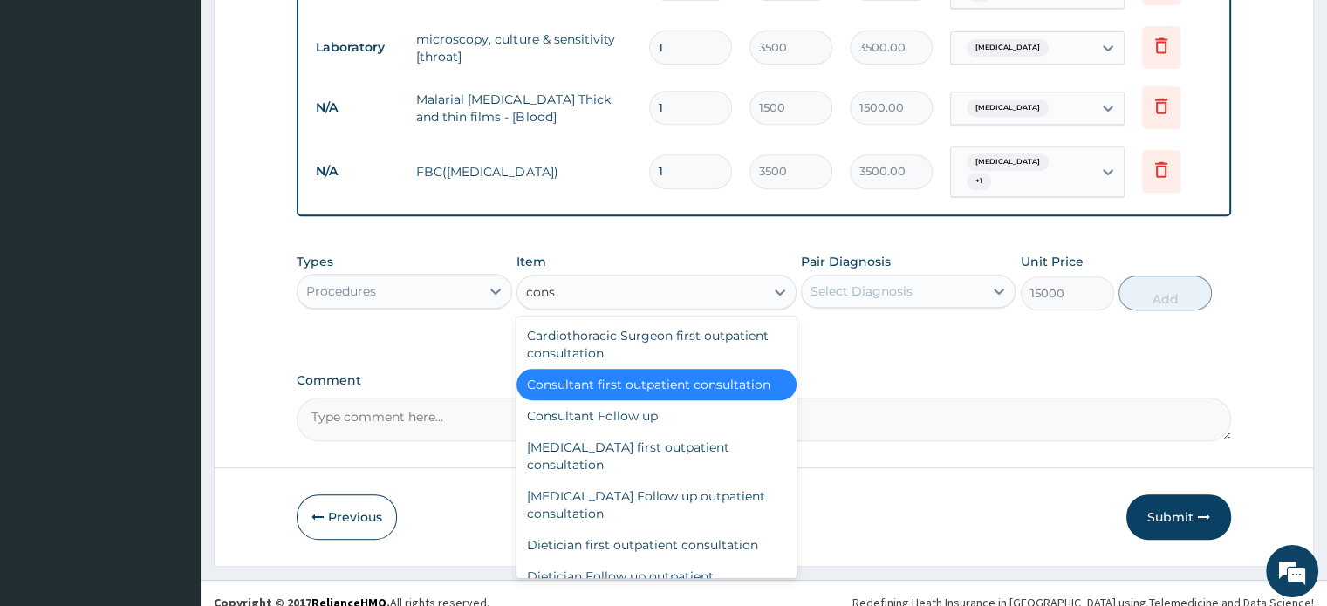
type input "consu"
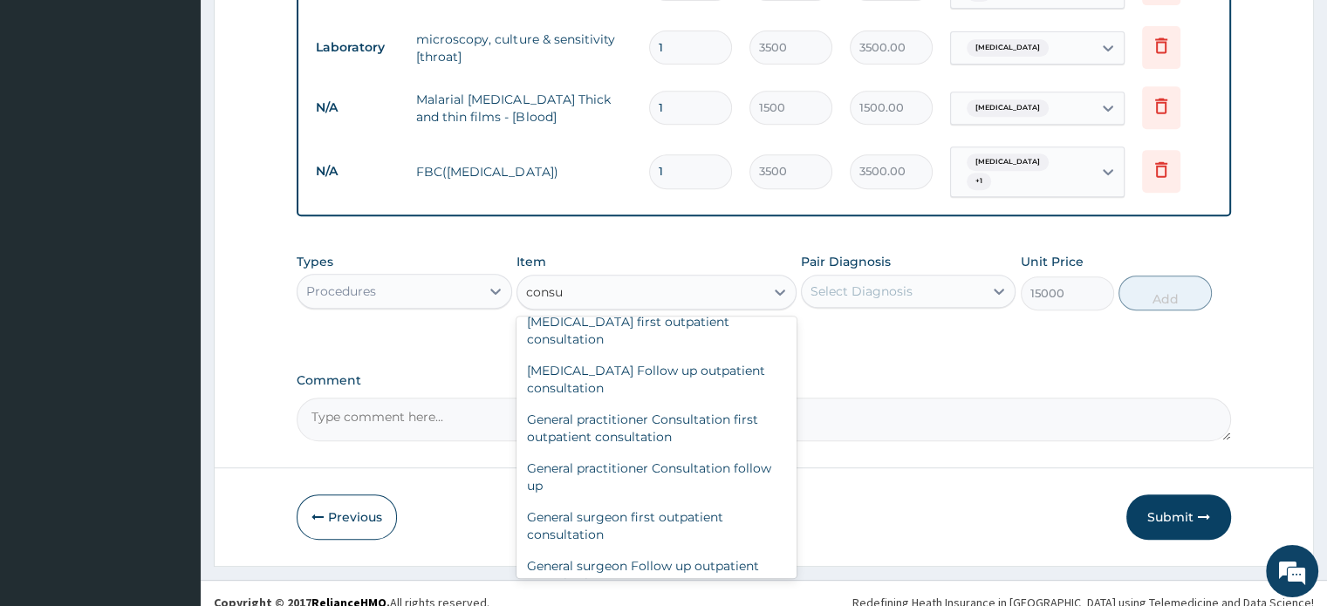
scroll to position [861, 0]
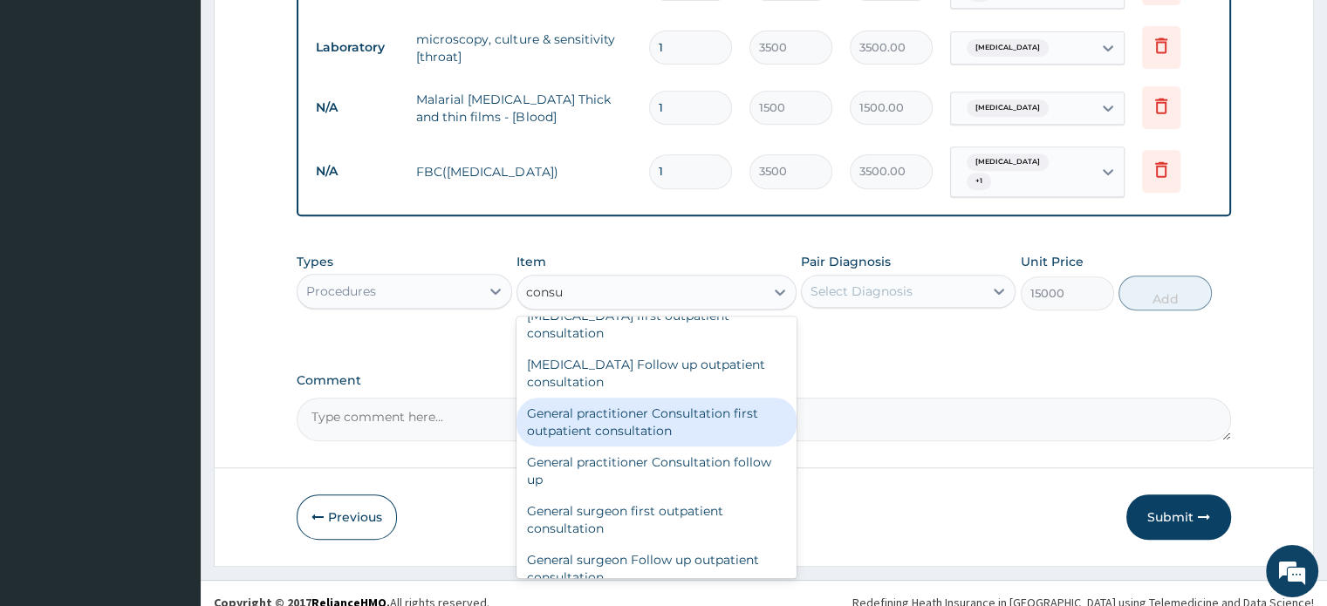
click at [665, 412] on div "General practitioner Consultation first outpatient consultation" at bounding box center [656, 422] width 280 height 49
type input "3000"
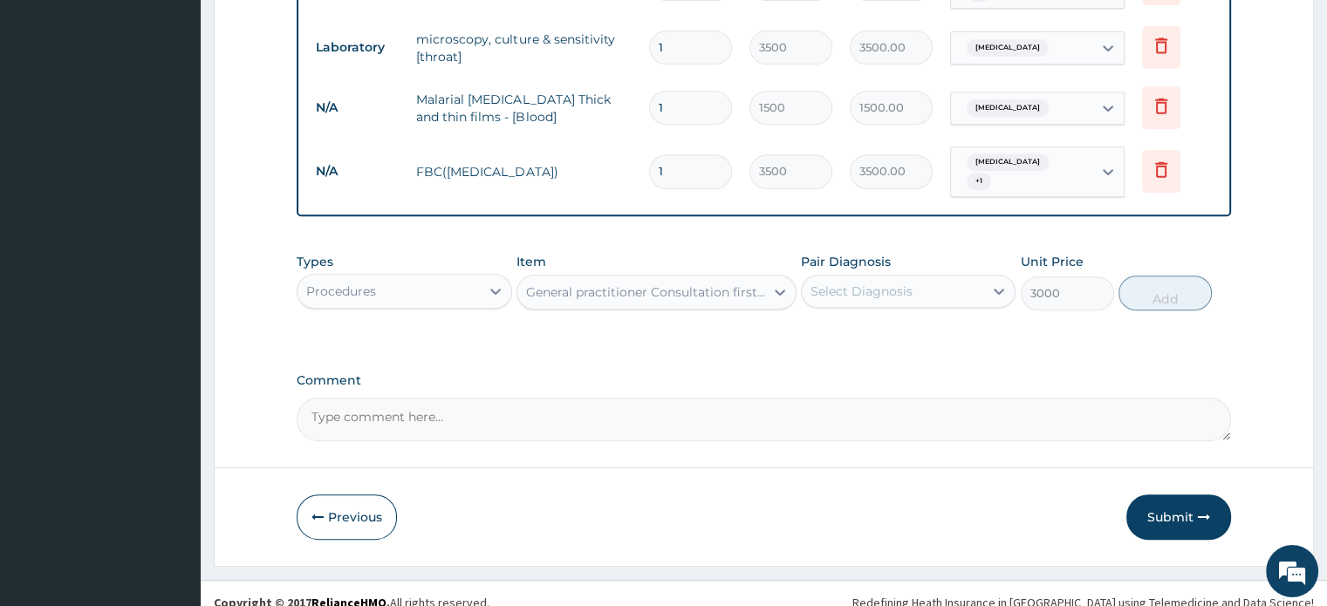
click at [924, 287] on div "Select Diagnosis" at bounding box center [892, 291] width 181 height 28
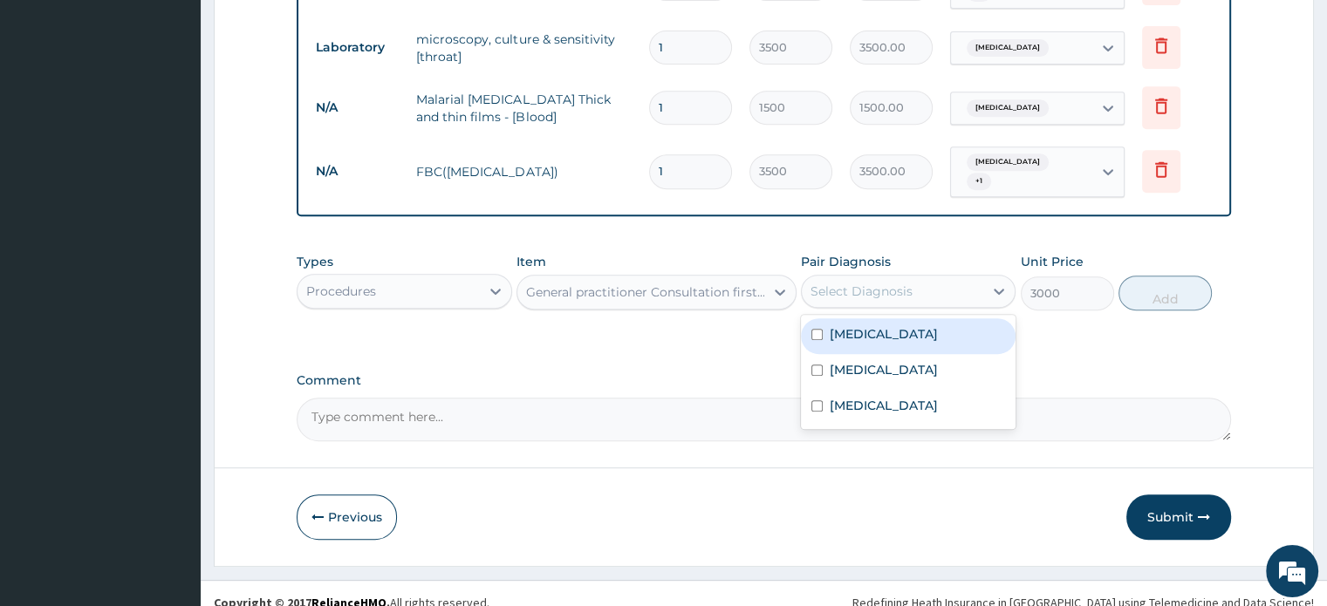
click at [816, 329] on input "checkbox" at bounding box center [816, 334] width 11 height 11
checkbox input "true"
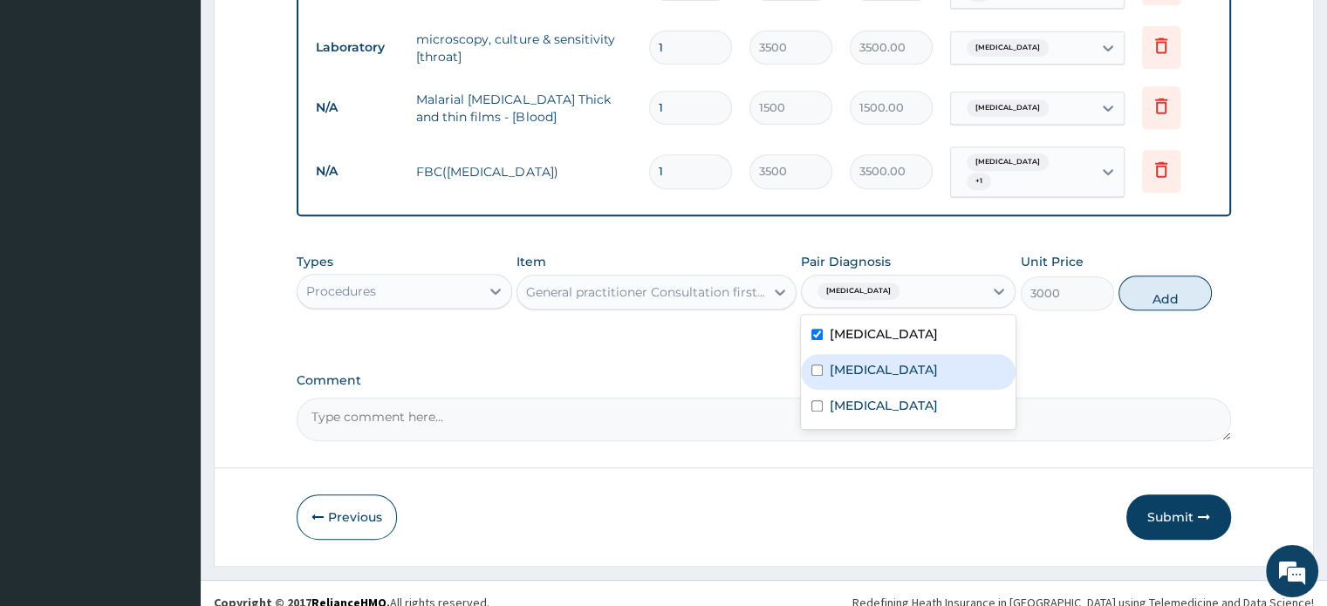
click at [820, 365] on input "checkbox" at bounding box center [816, 370] width 11 height 11
checkbox input "true"
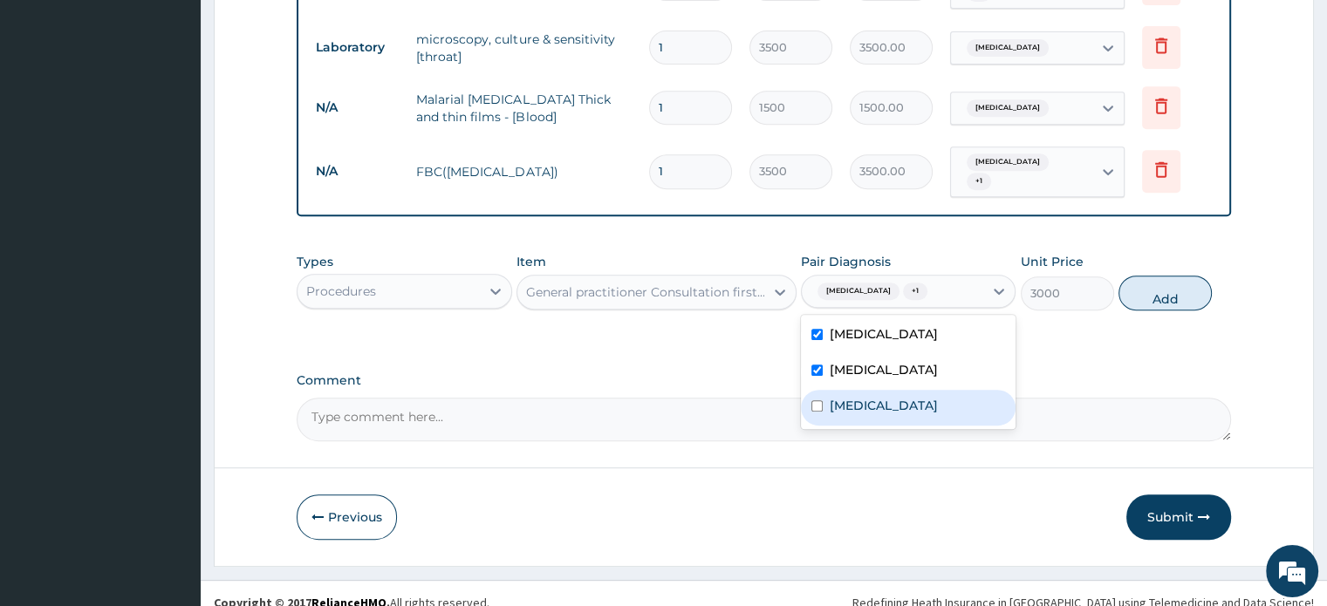
click at [814, 400] on input "checkbox" at bounding box center [816, 405] width 11 height 11
checkbox input "true"
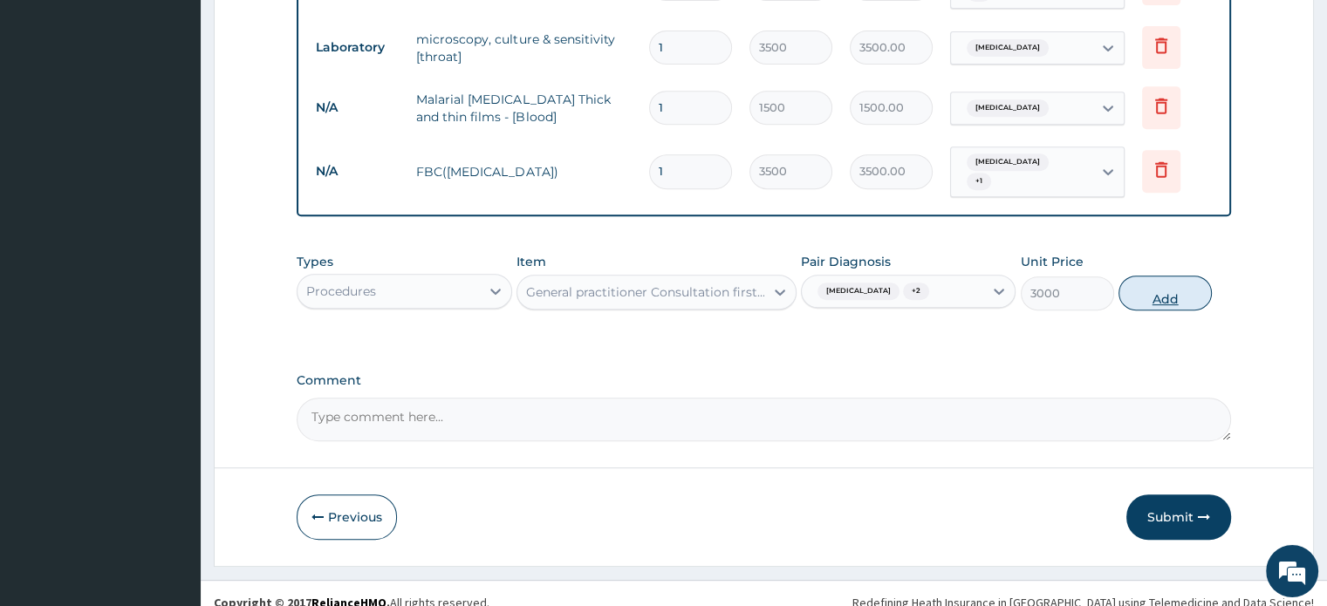
click at [1171, 285] on button "Add" at bounding box center [1164, 293] width 93 height 35
type input "0"
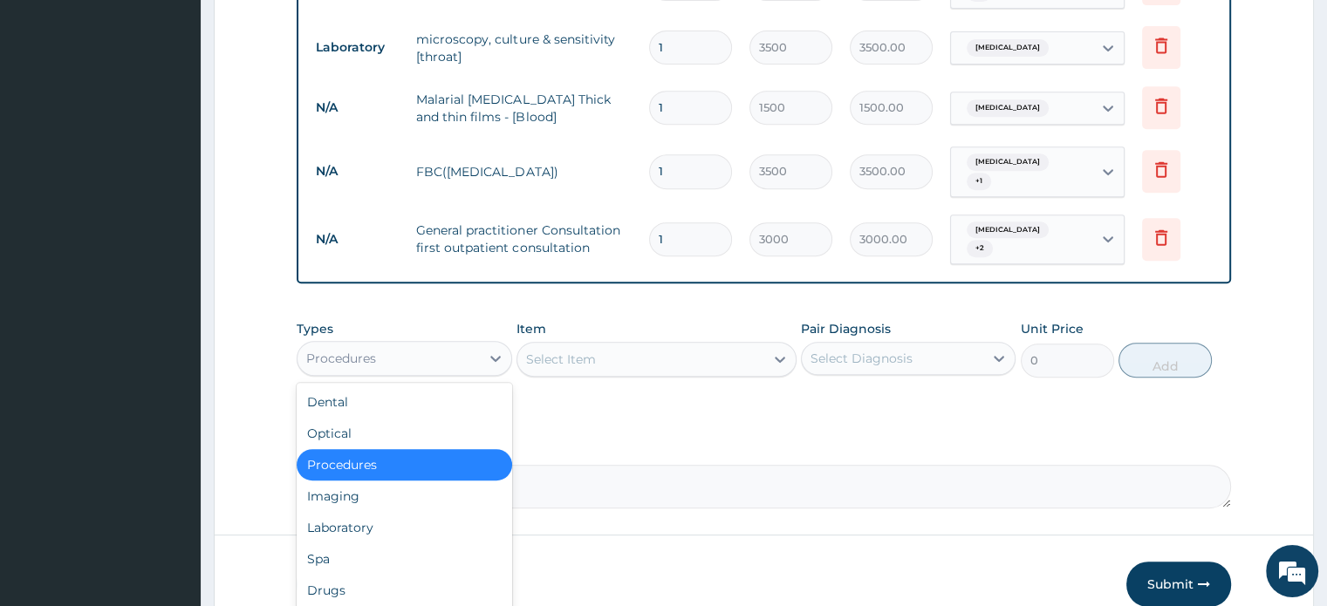
click at [475, 345] on div "Procedures" at bounding box center [387, 359] width 181 height 28
click at [364, 575] on div "Drugs" at bounding box center [404, 590] width 215 height 31
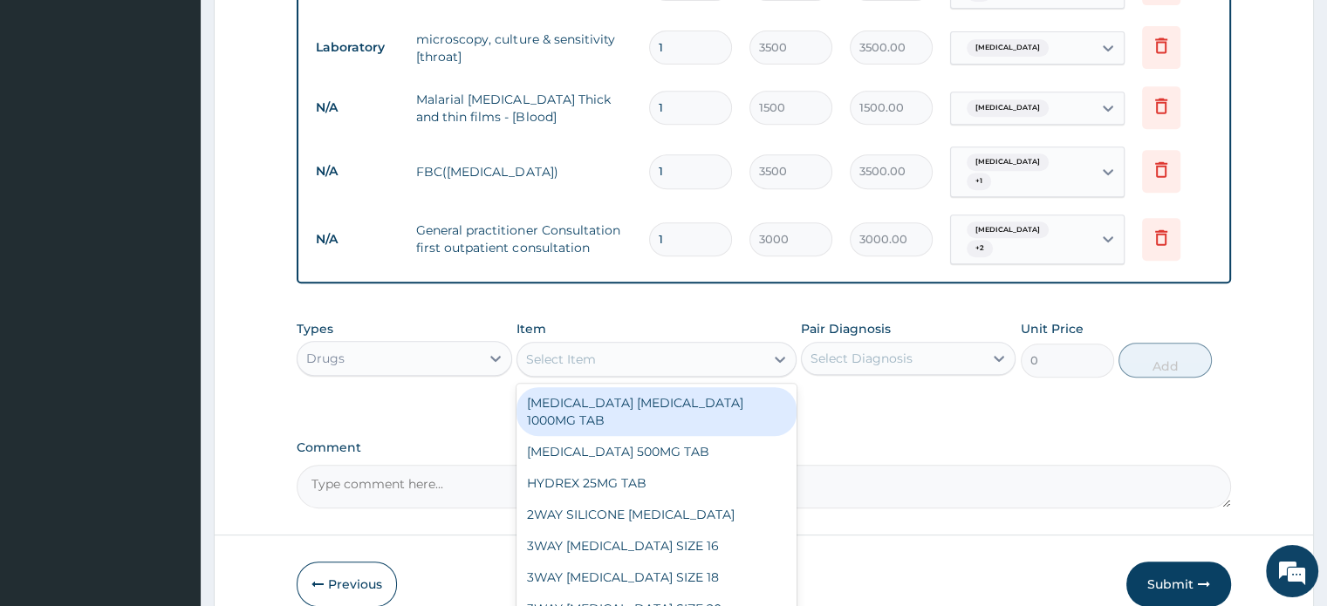
click at [686, 345] on div "Select Item" at bounding box center [640, 359] width 247 height 28
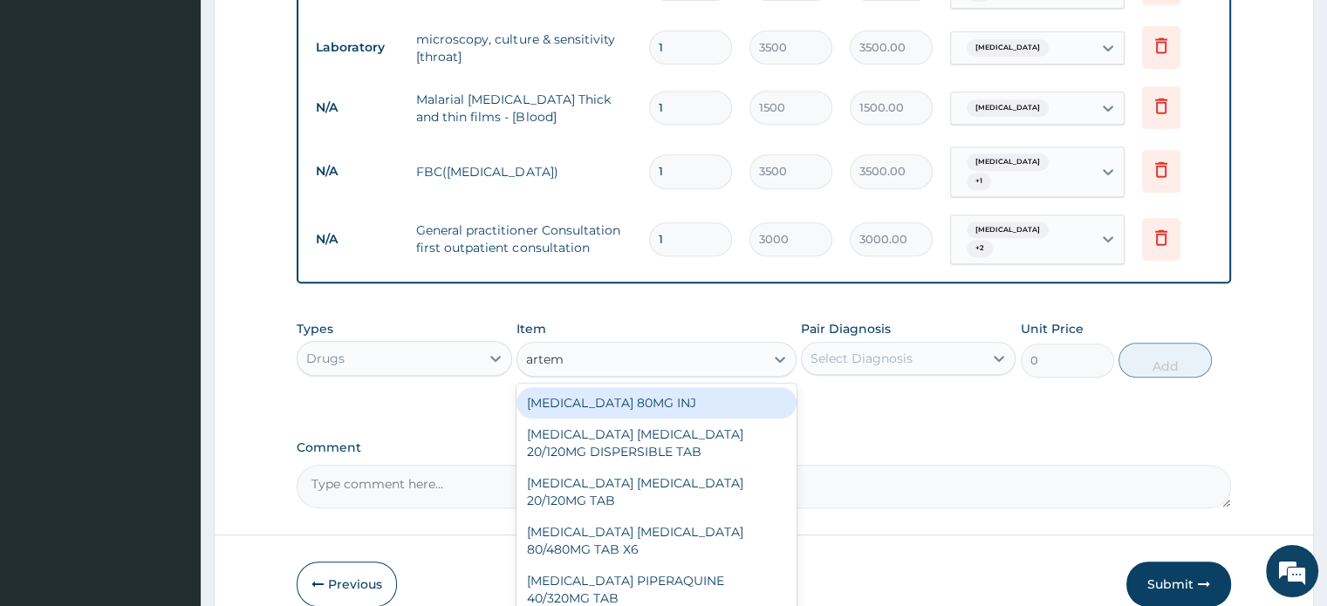
type input "arteme"
click at [665, 388] on div "ARTEMETHER 80MG INJ" at bounding box center [656, 402] width 280 height 31
type input "1400"
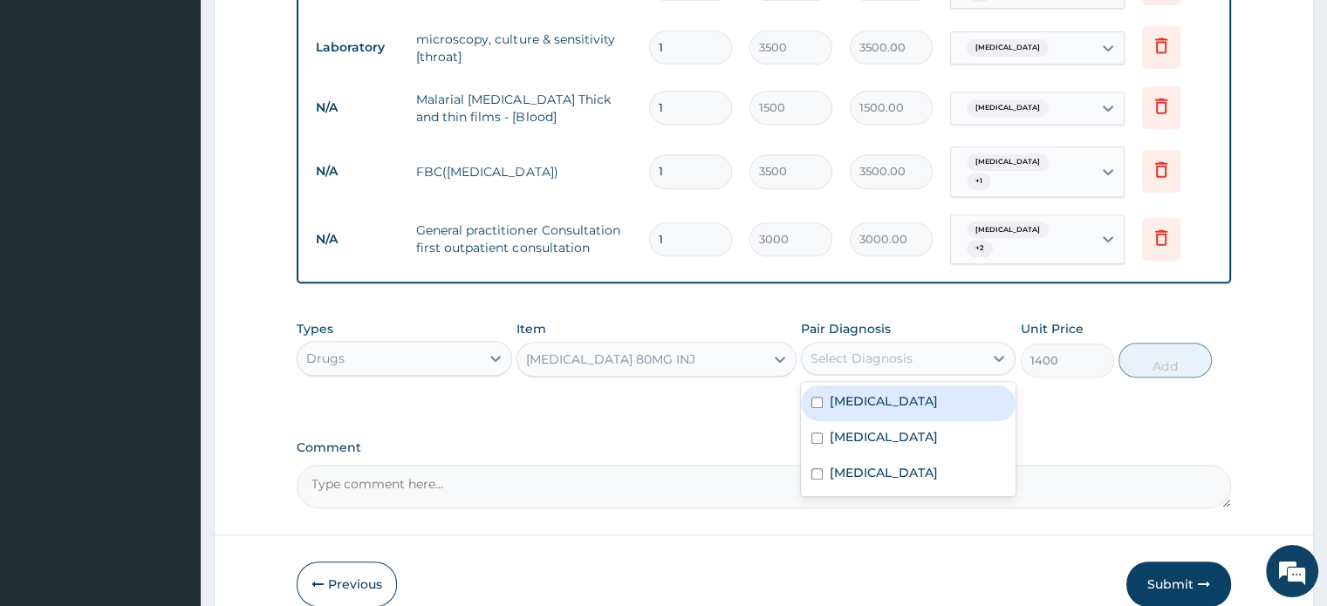
click at [900, 350] on div "Select Diagnosis" at bounding box center [861, 358] width 102 height 17
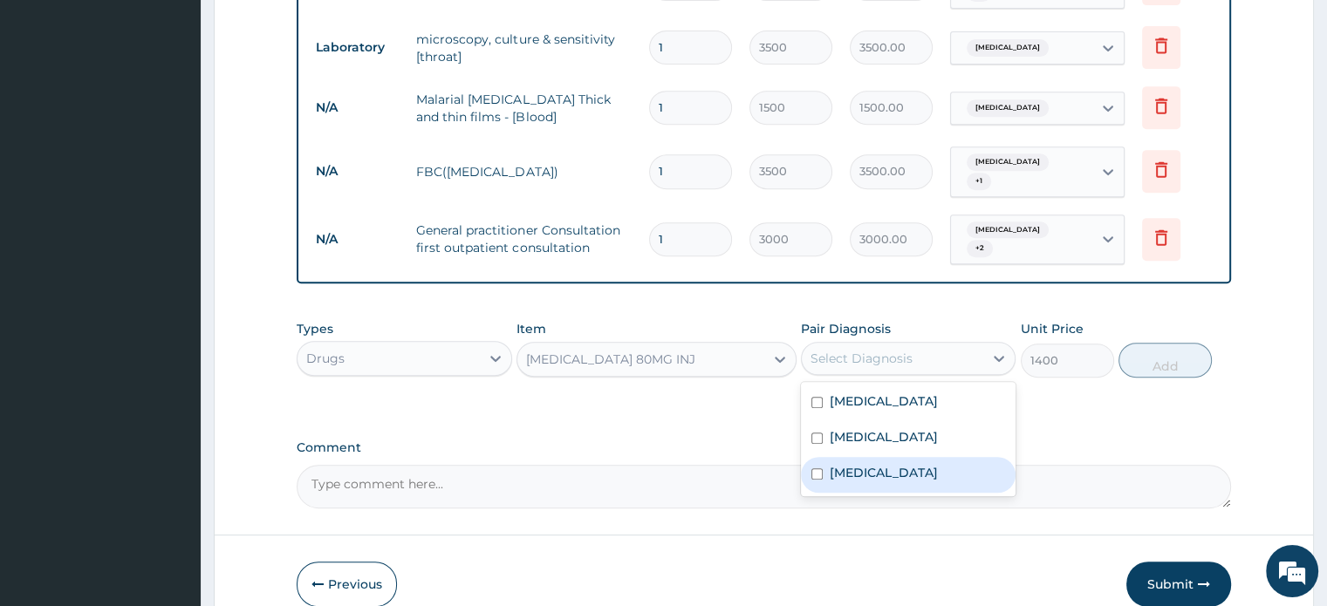
click at [811, 468] on input "checkbox" at bounding box center [816, 473] width 11 height 11
checkbox input "true"
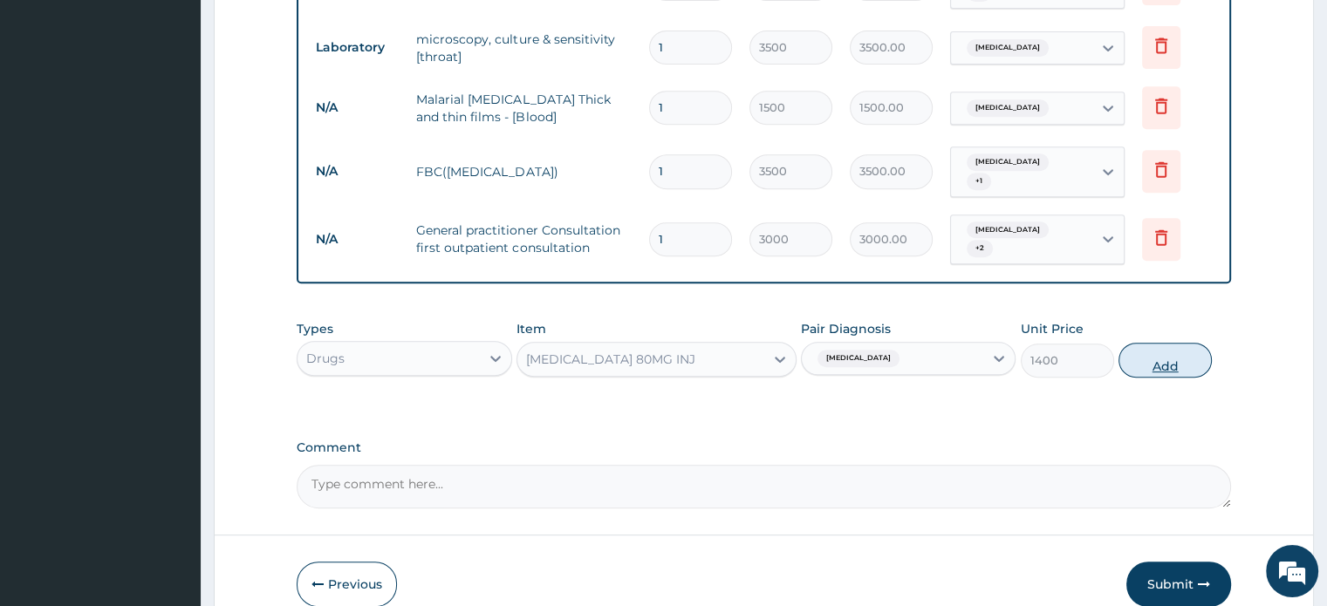
click at [1155, 343] on button "Add" at bounding box center [1164, 360] width 93 height 35
type input "0"
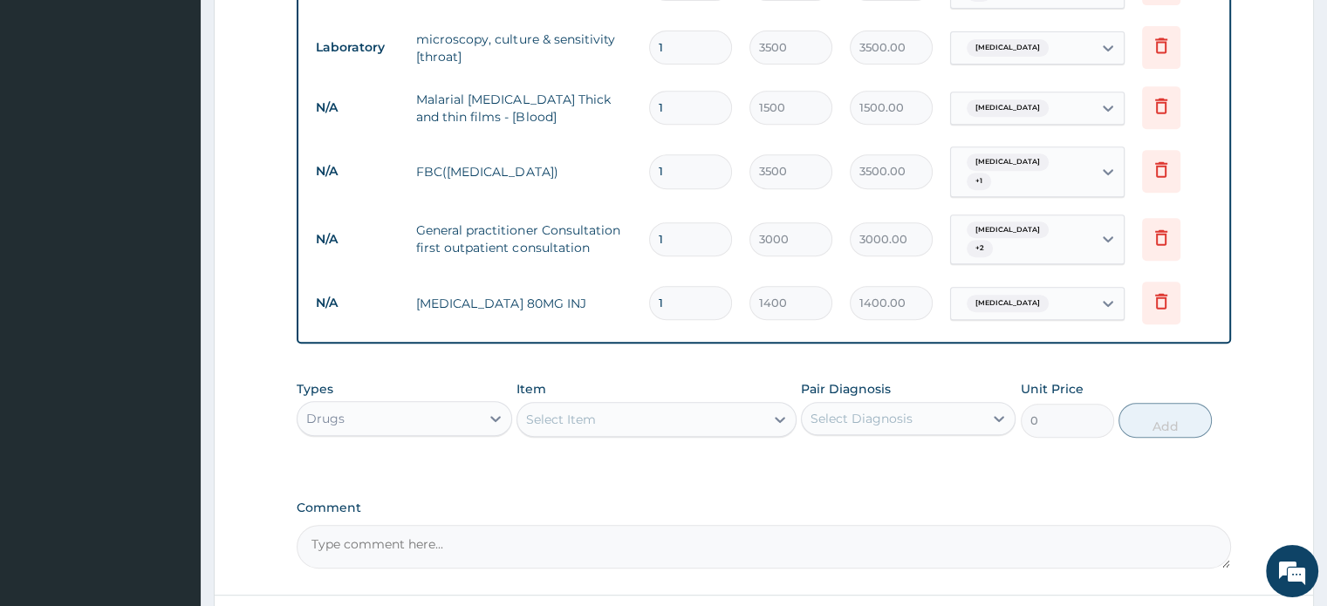
type input "0.00"
type input "6"
type input "8400.00"
type input "6"
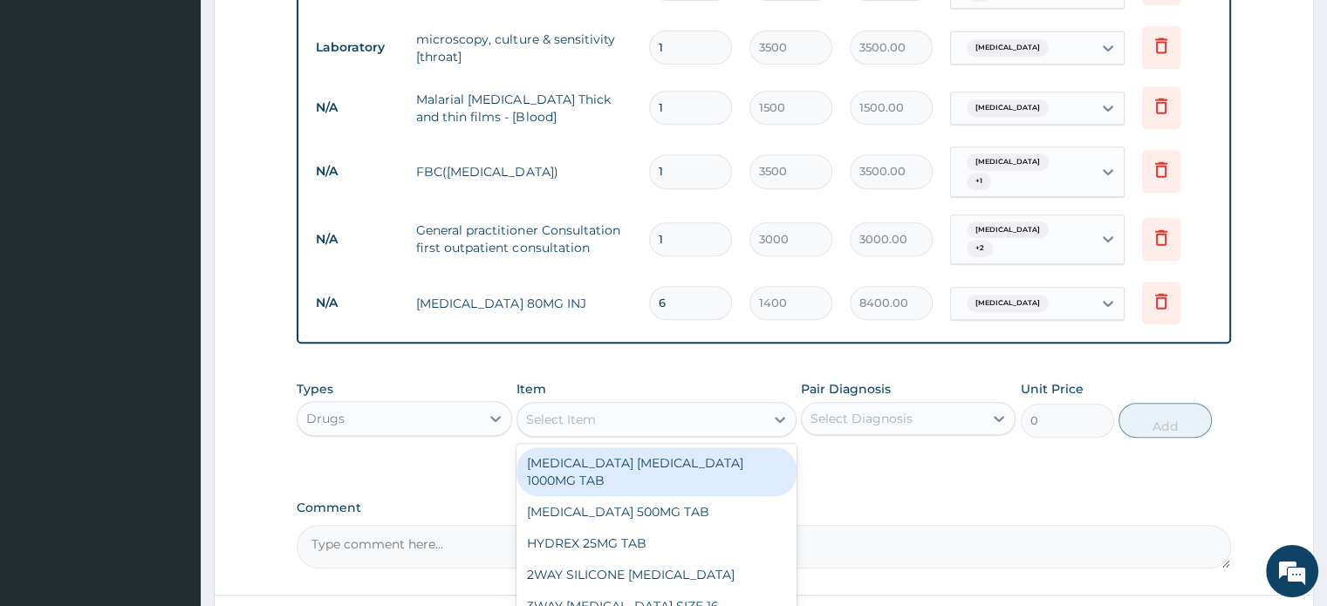
click at [606, 406] on div "Select Item" at bounding box center [640, 420] width 247 height 28
type input "maxo"
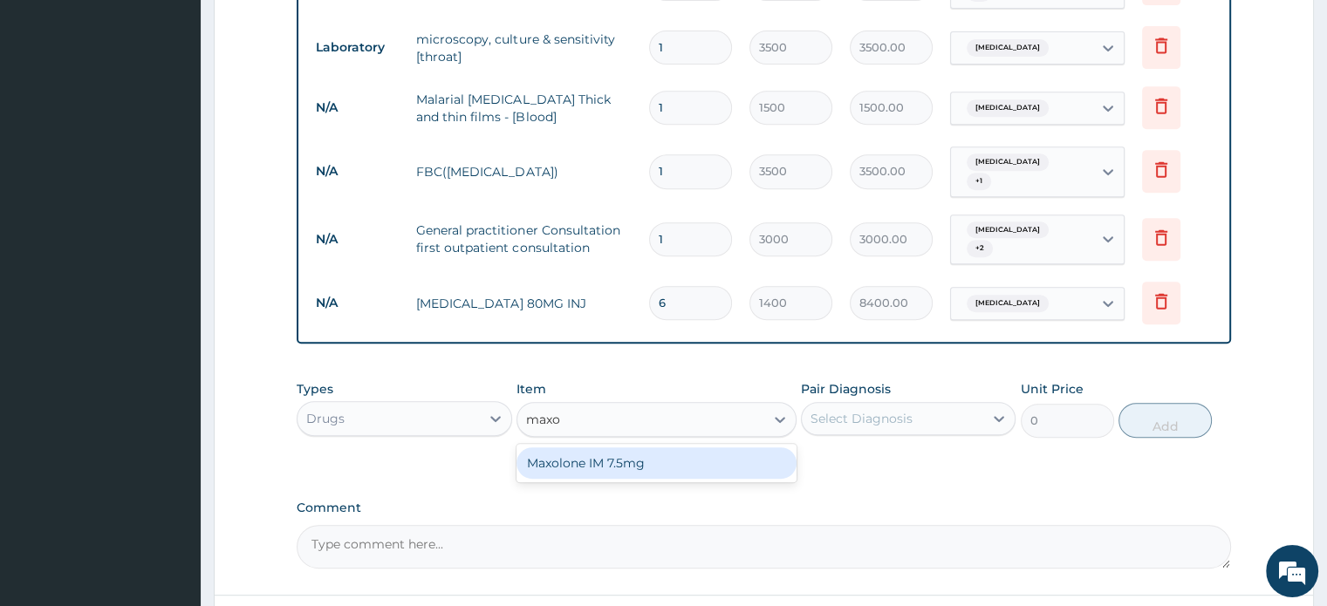
click at [611, 447] on div "Maxolone IM 7.5mg" at bounding box center [656, 462] width 280 height 31
type input "1000"
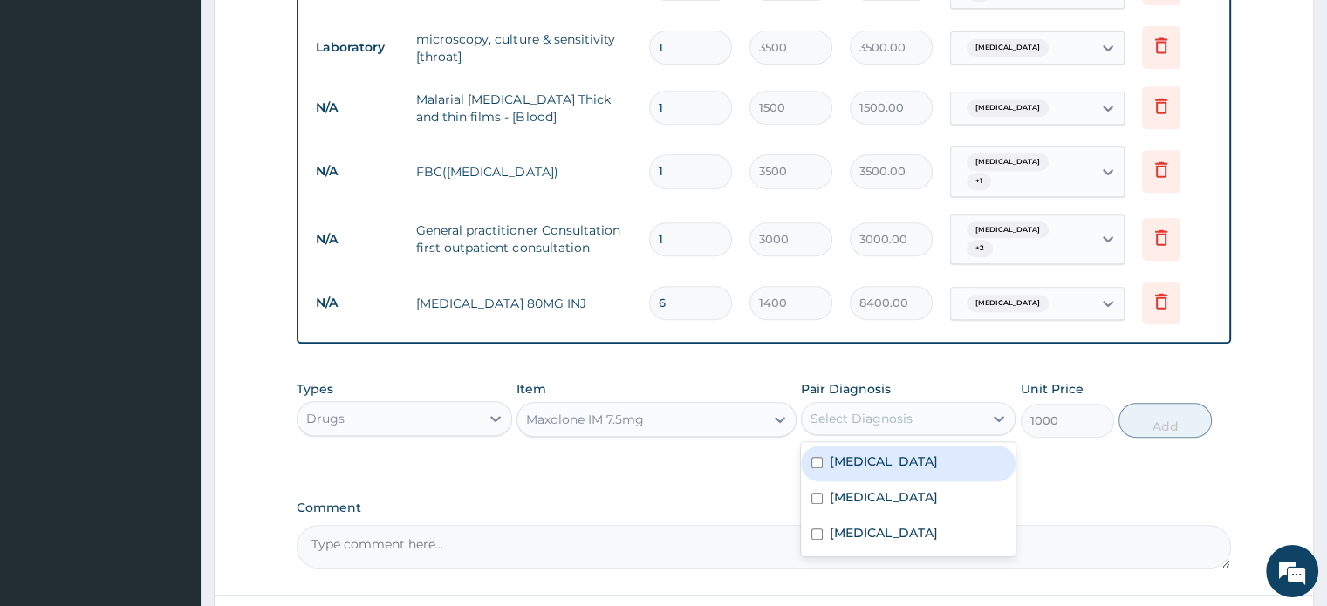
click at [877, 410] on div "Select Diagnosis" at bounding box center [861, 418] width 102 height 17
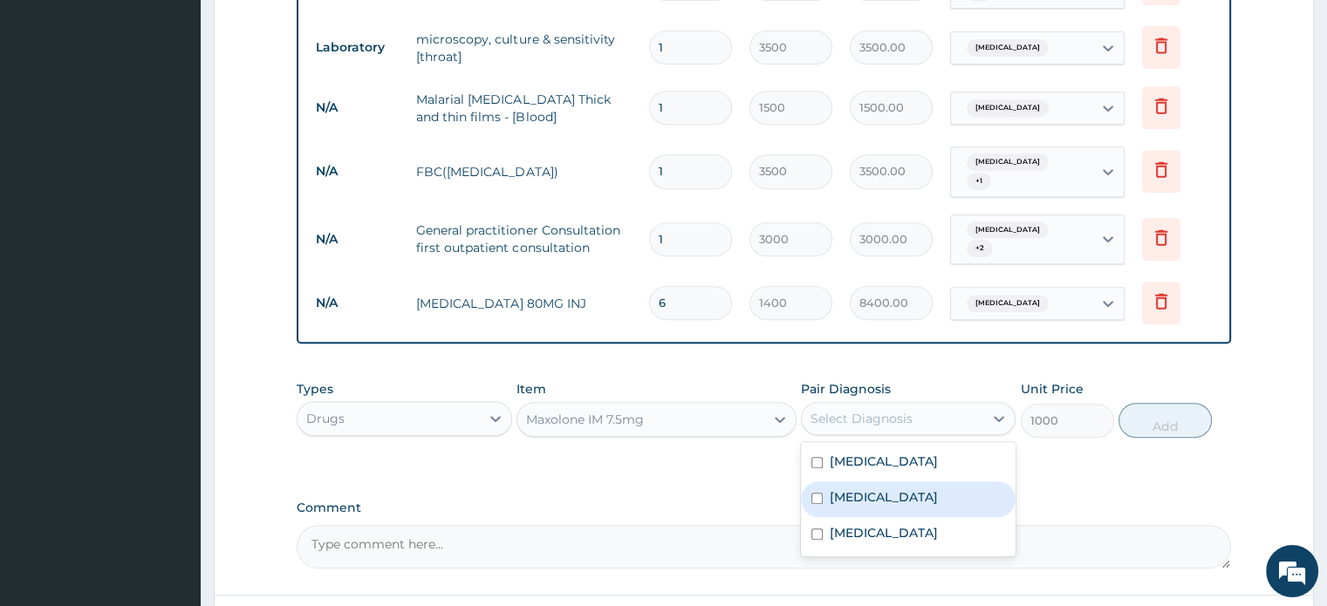
click at [817, 493] on input "checkbox" at bounding box center [816, 498] width 11 height 11
checkbox input "true"
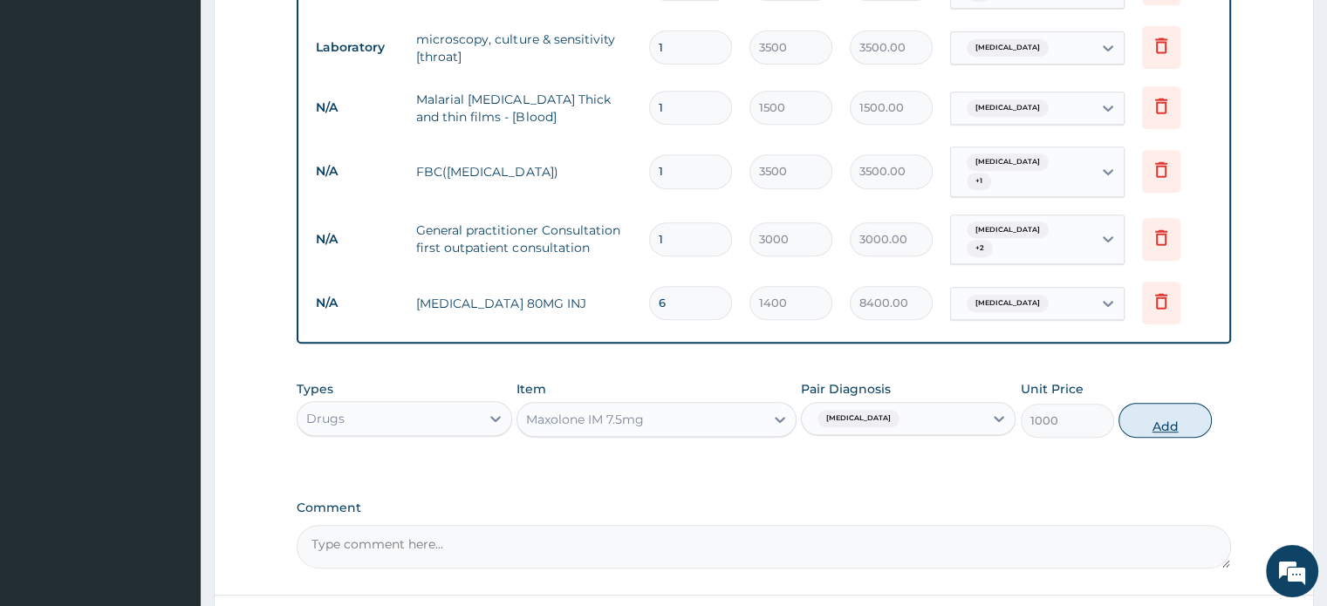
click at [1174, 403] on button "Add" at bounding box center [1164, 420] width 93 height 35
type input "0"
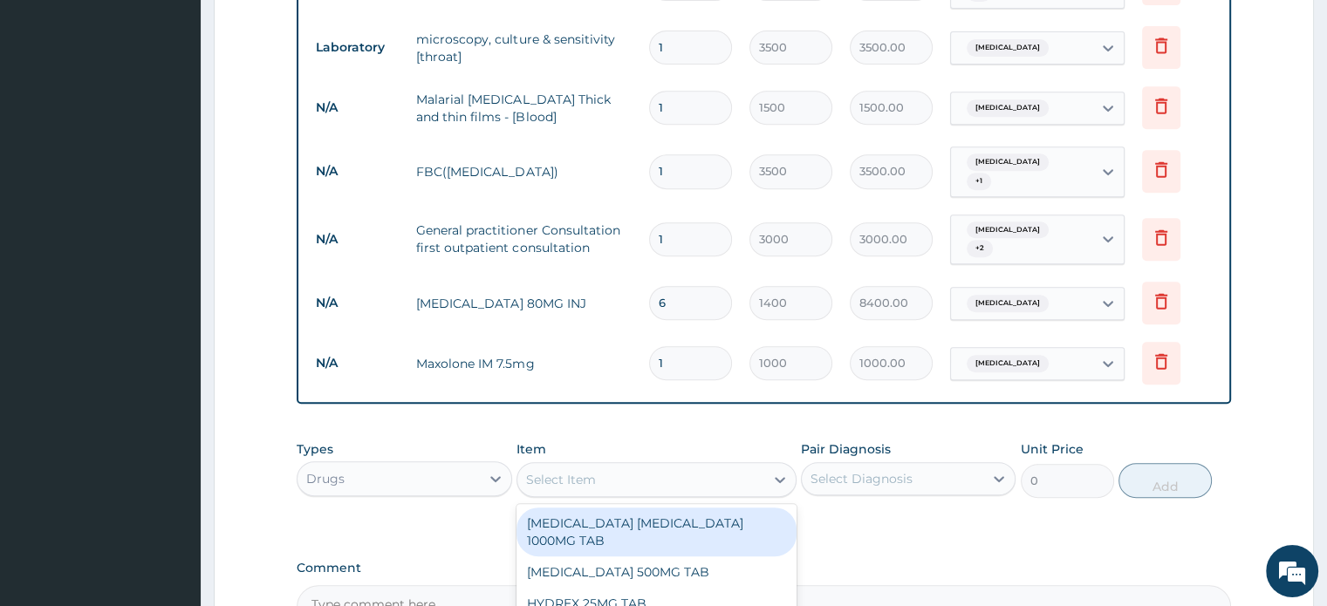
click at [710, 466] on div "Select Item" at bounding box center [640, 480] width 247 height 28
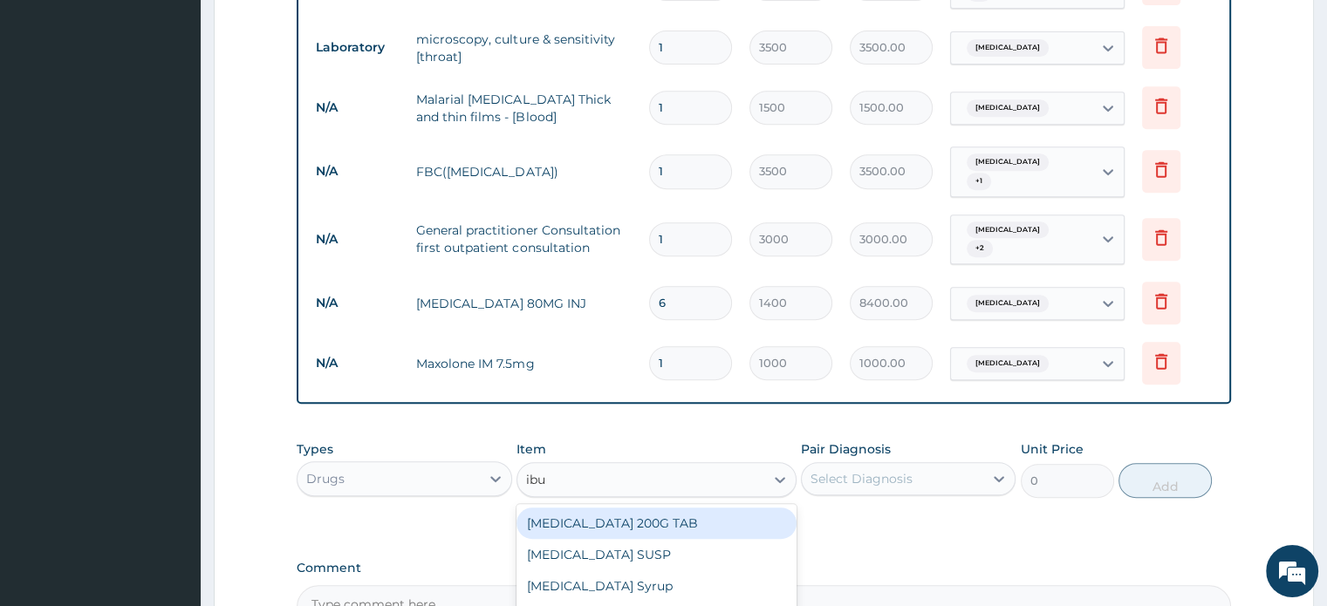
type input "ibup"
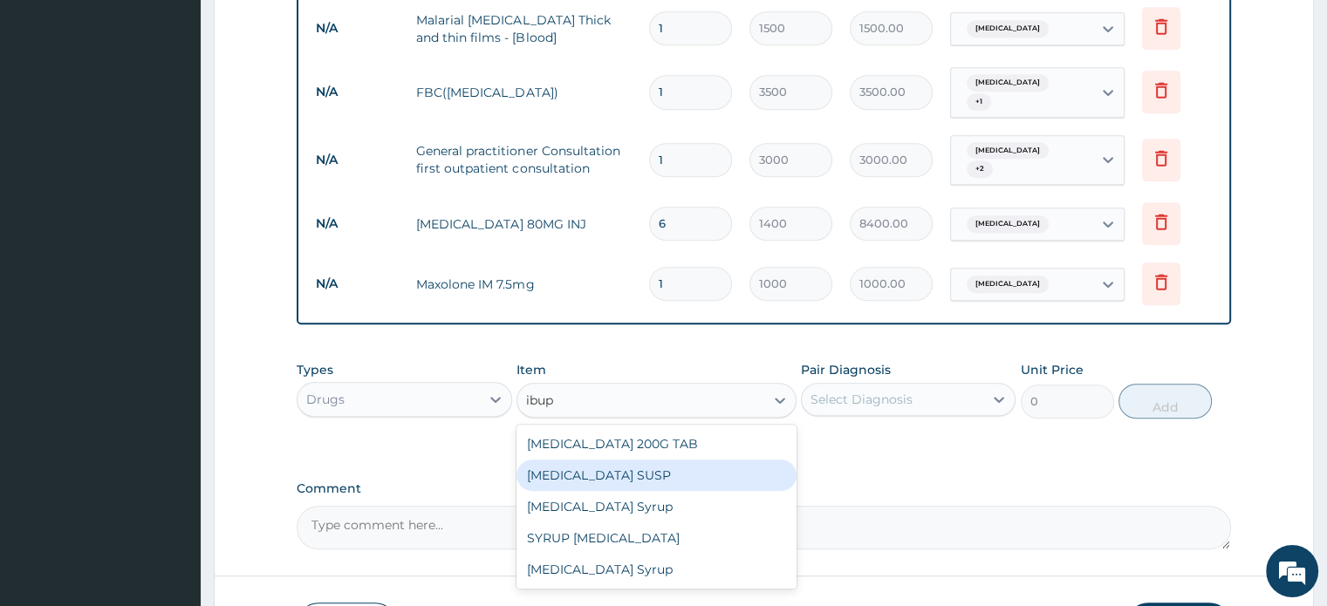
scroll to position [829, 0]
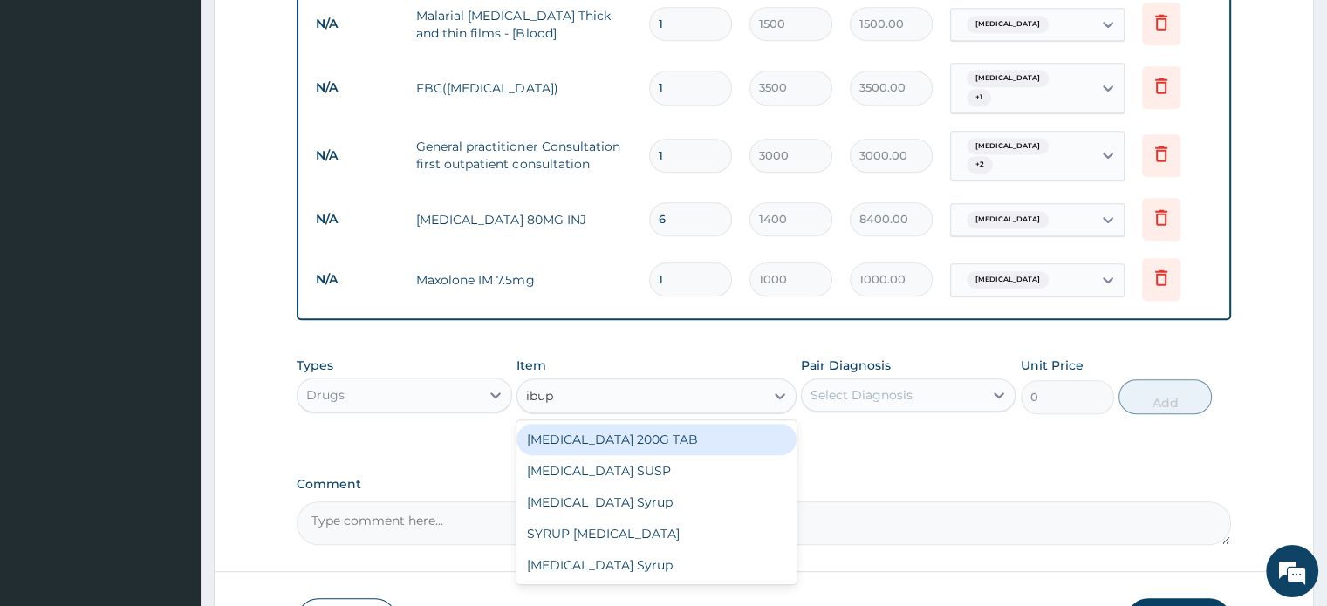
click at [714, 427] on div "IBUPROFEN 200G TAB" at bounding box center [656, 439] width 280 height 31
type input "52.5"
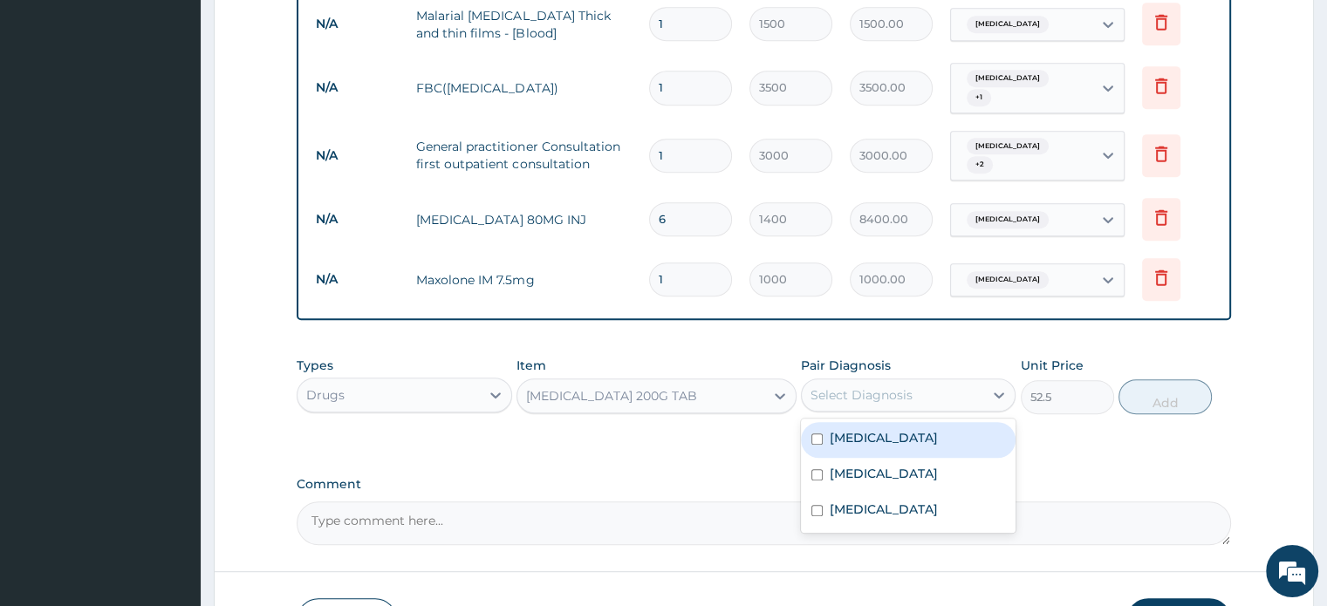
click at [890, 386] on div "Select Diagnosis" at bounding box center [861, 394] width 102 height 17
click at [817, 422] on div "Tonsillitis" at bounding box center [908, 440] width 215 height 36
checkbox input "true"
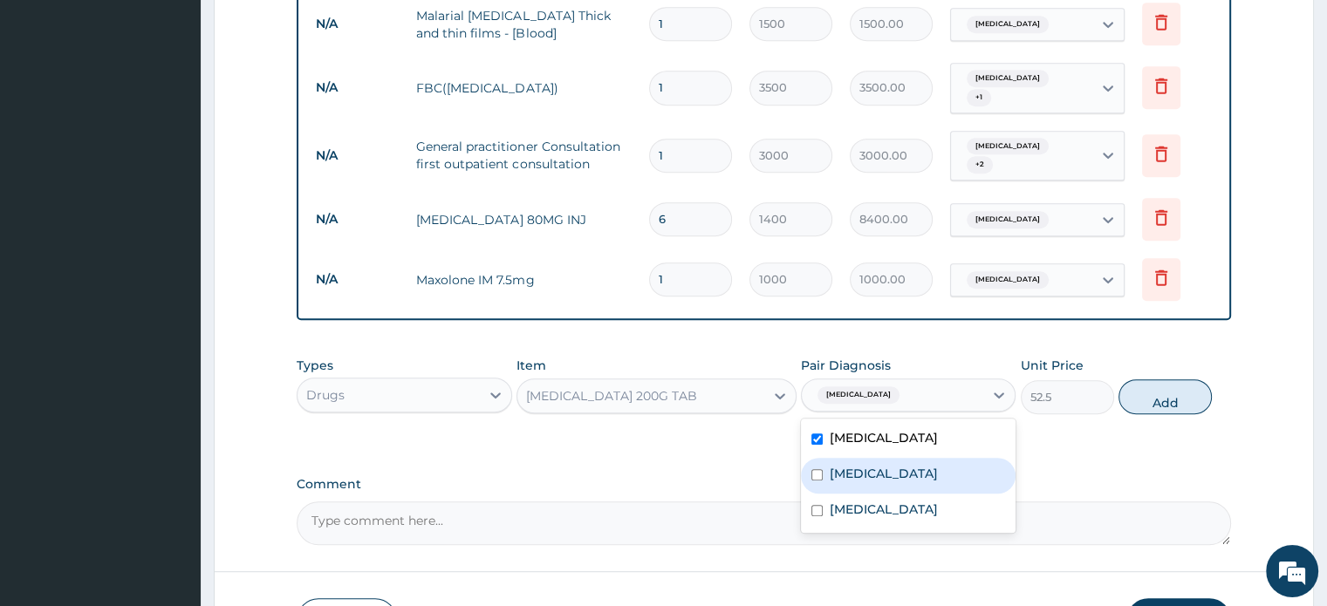
click at [816, 469] on input "checkbox" at bounding box center [816, 474] width 11 height 11
checkbox input "true"
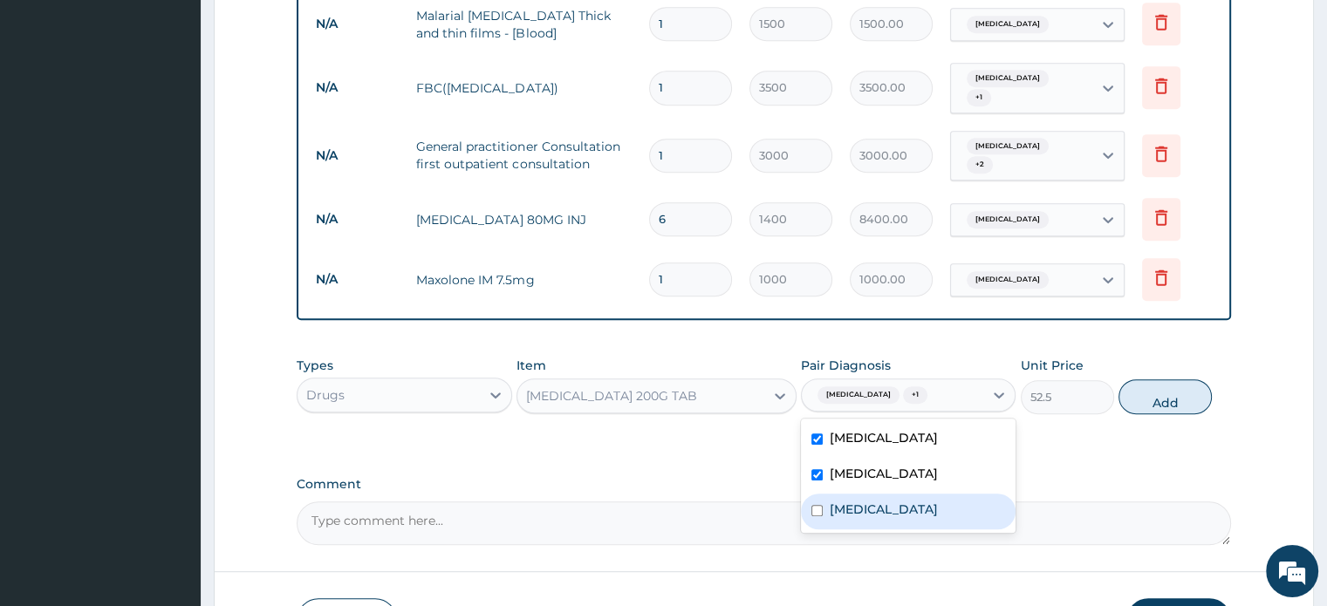
click at [816, 505] on input "checkbox" at bounding box center [816, 510] width 11 height 11
checkbox input "true"
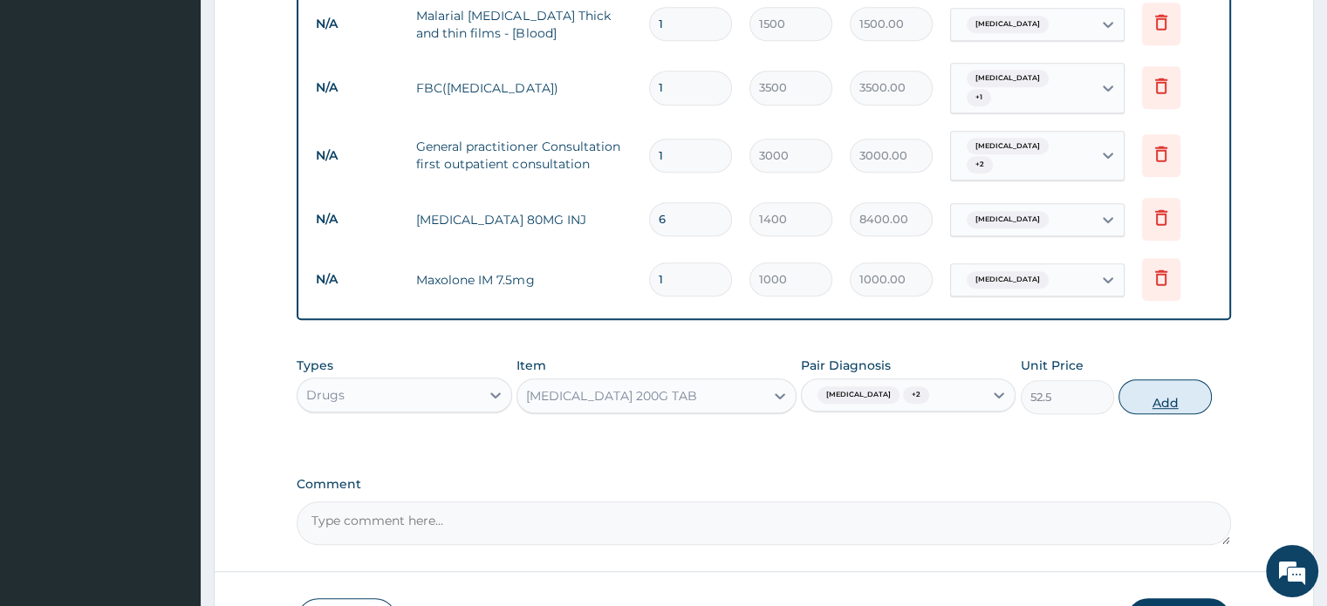
click at [1176, 379] on button "Add" at bounding box center [1164, 396] width 93 height 35
type input "0"
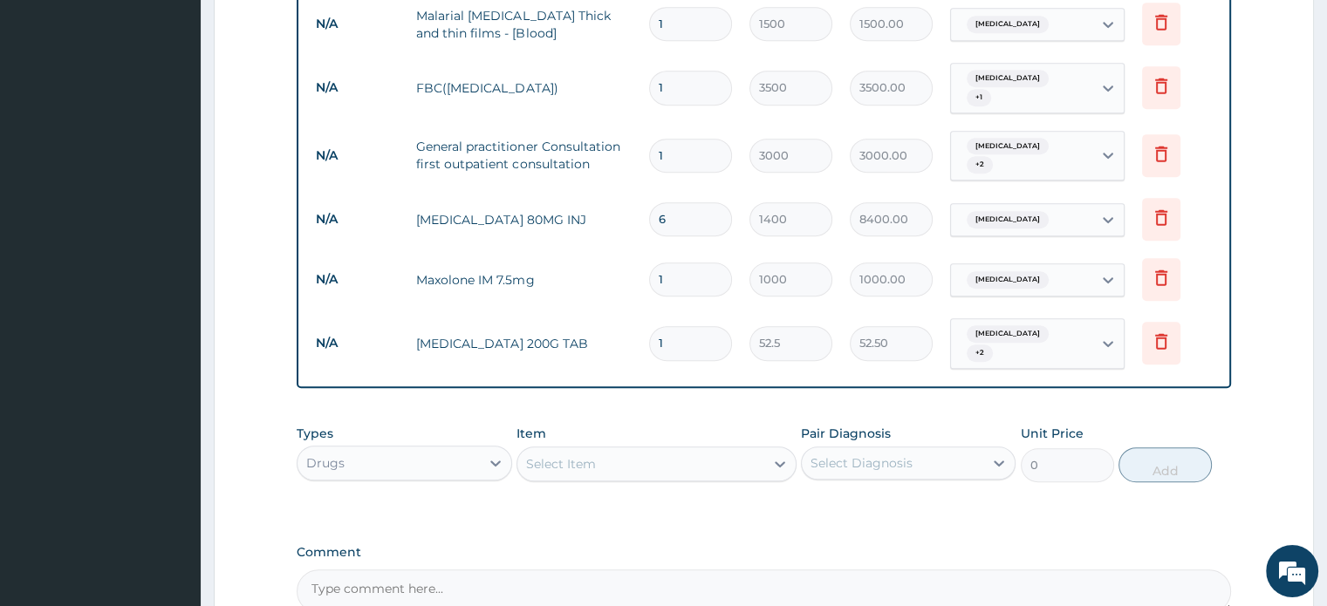
type input "0.00"
type input "2"
type input "105.00"
type input "20"
type input "1050.00"
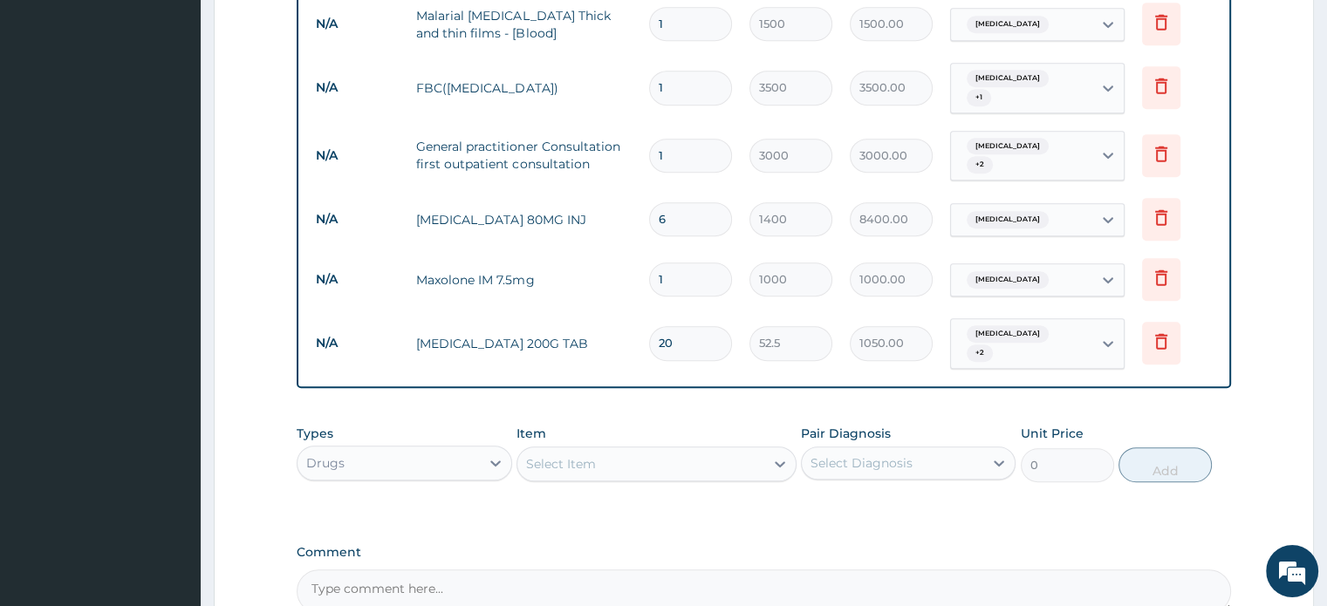
type input "20"
click at [625, 450] on div "Select Item" at bounding box center [640, 464] width 247 height 28
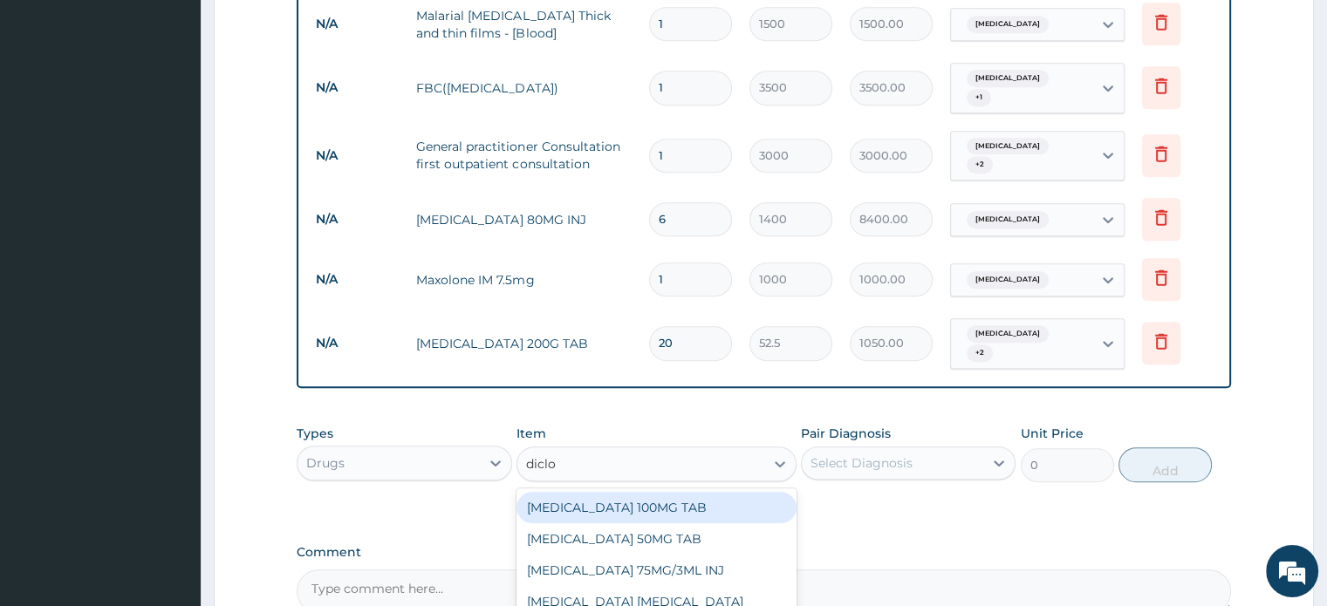
type input "diclof"
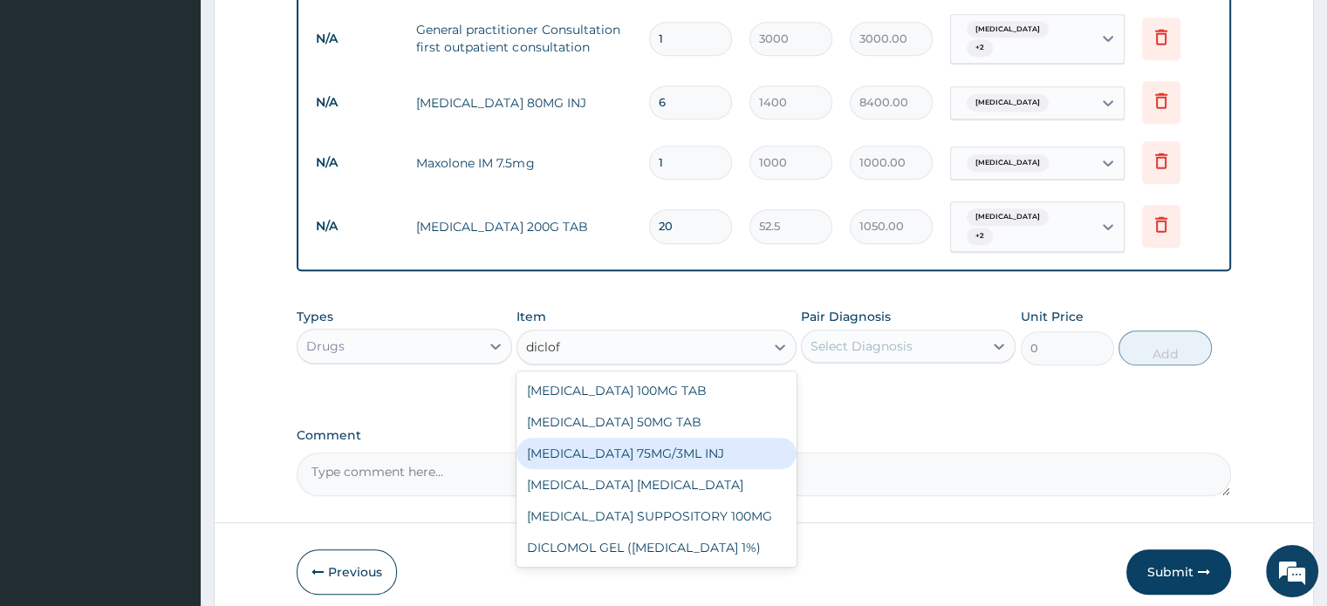
scroll to position [945, 0]
click at [701, 439] on div "DICLOFENAC 75MG/3ML INJ" at bounding box center [656, 454] width 280 height 31
type input "700"
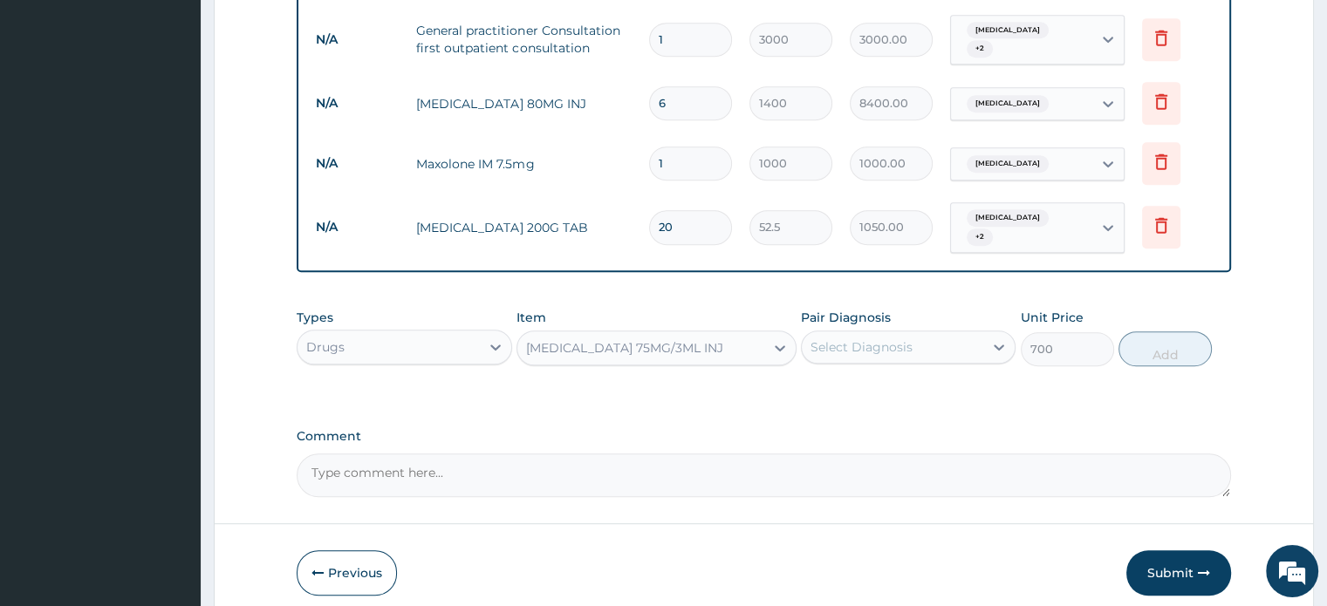
click at [701, 429] on div "Comment" at bounding box center [763, 463] width 933 height 68
click at [705, 147] on input "1" at bounding box center [690, 164] width 83 height 34
type input "0.00"
type input "2"
type input "2000.00"
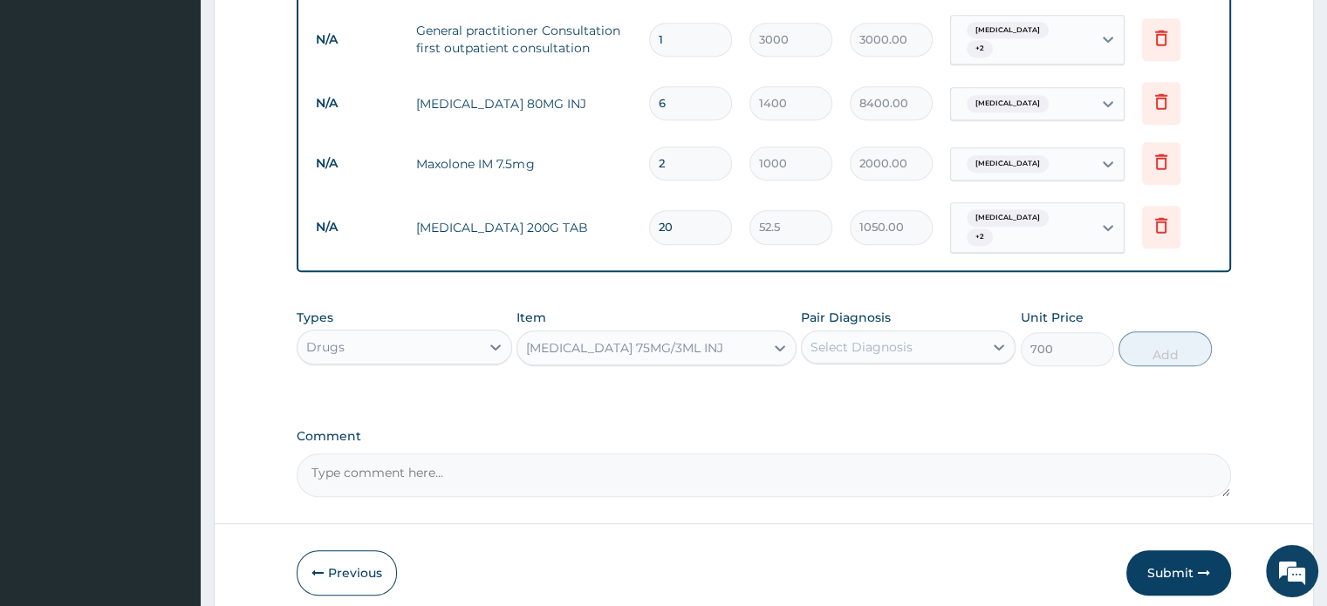
type input "2"
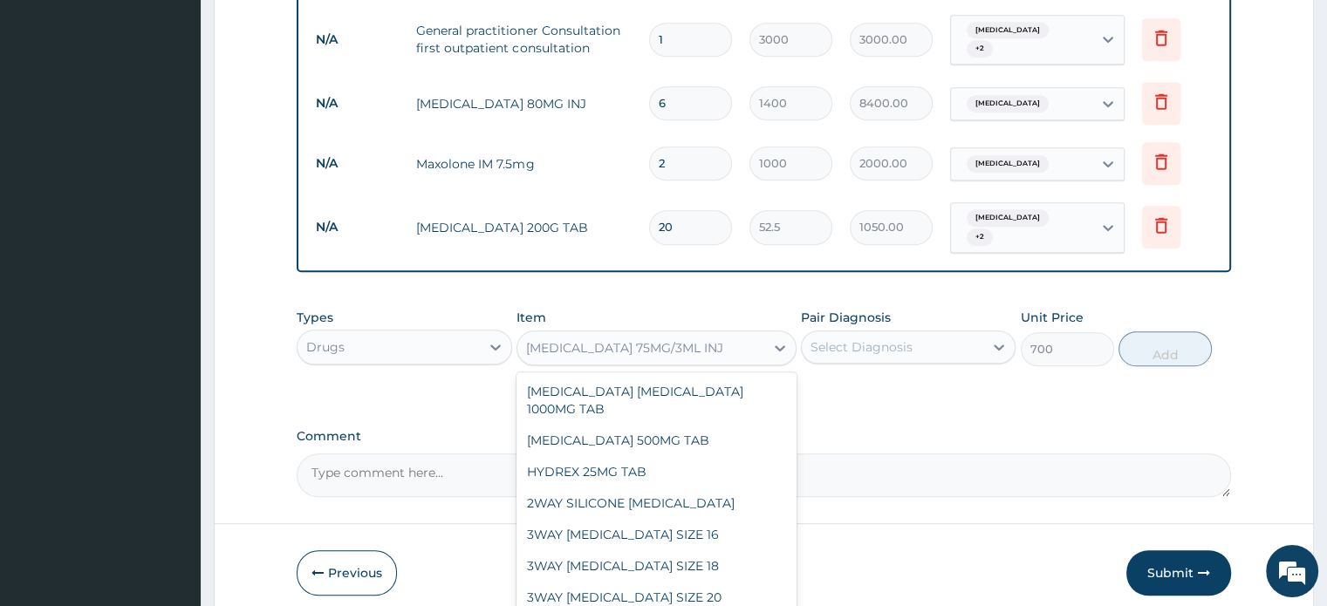
click at [716, 334] on div "DICLOFENAC 75MG/3ML INJ" at bounding box center [640, 348] width 247 height 28
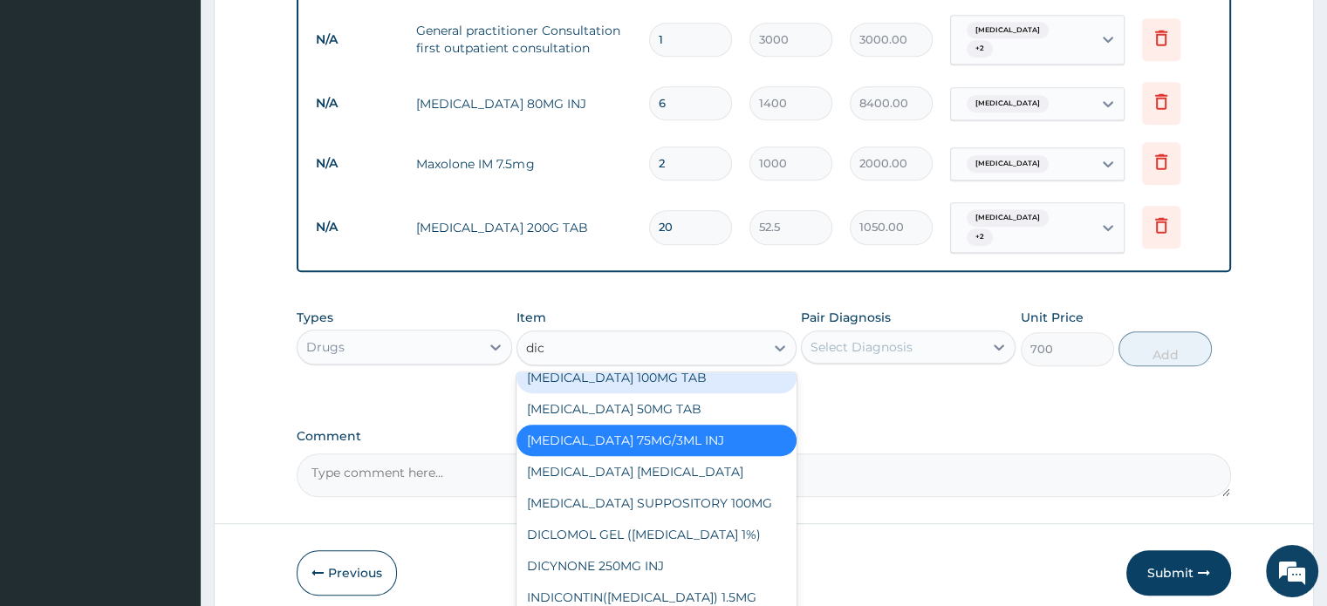
scroll to position [0, 0]
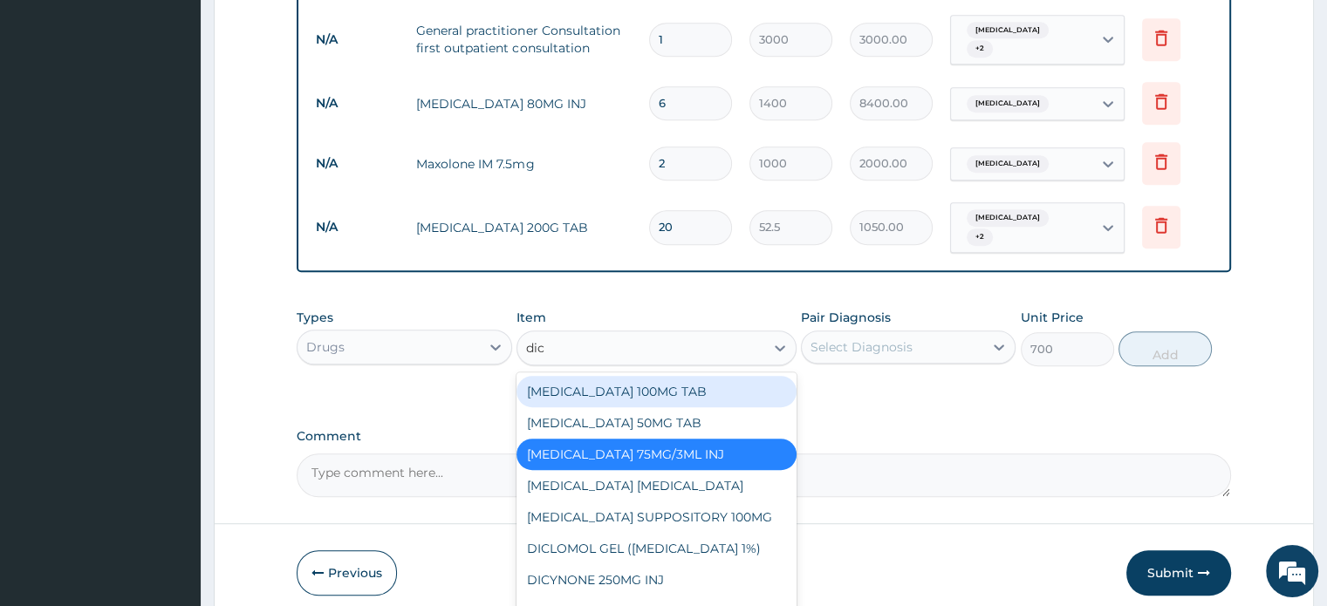
type input "dicl"
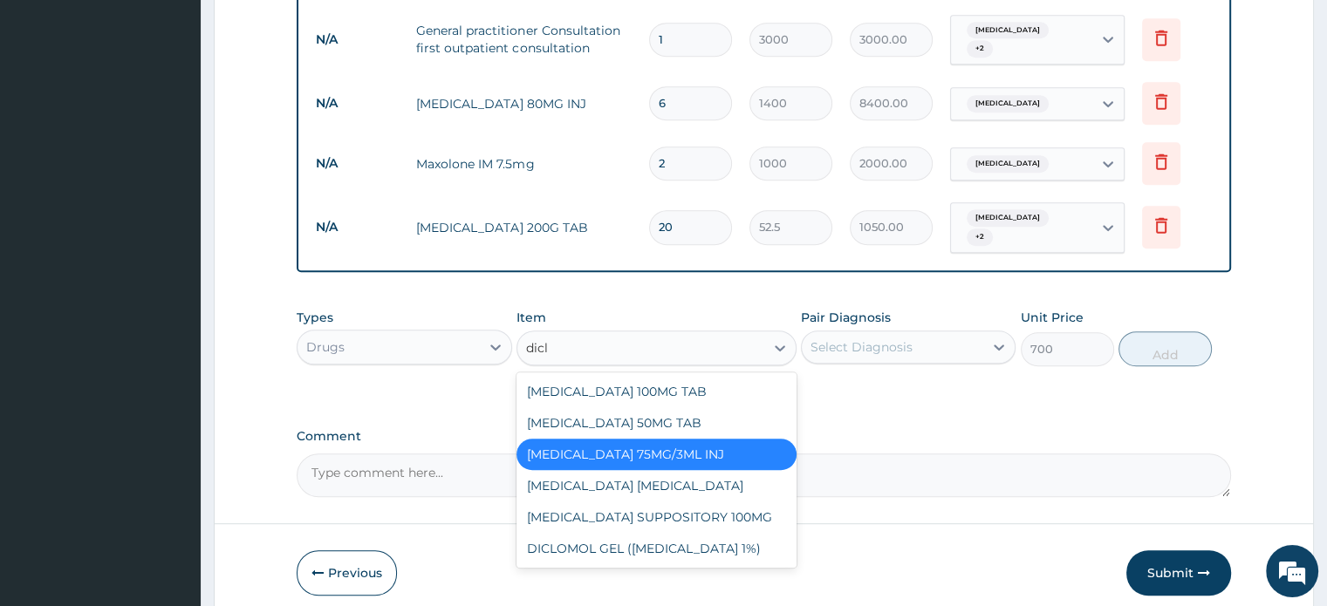
click at [738, 439] on div "DICLOFENAC 75MG/3ML INJ" at bounding box center [656, 454] width 280 height 31
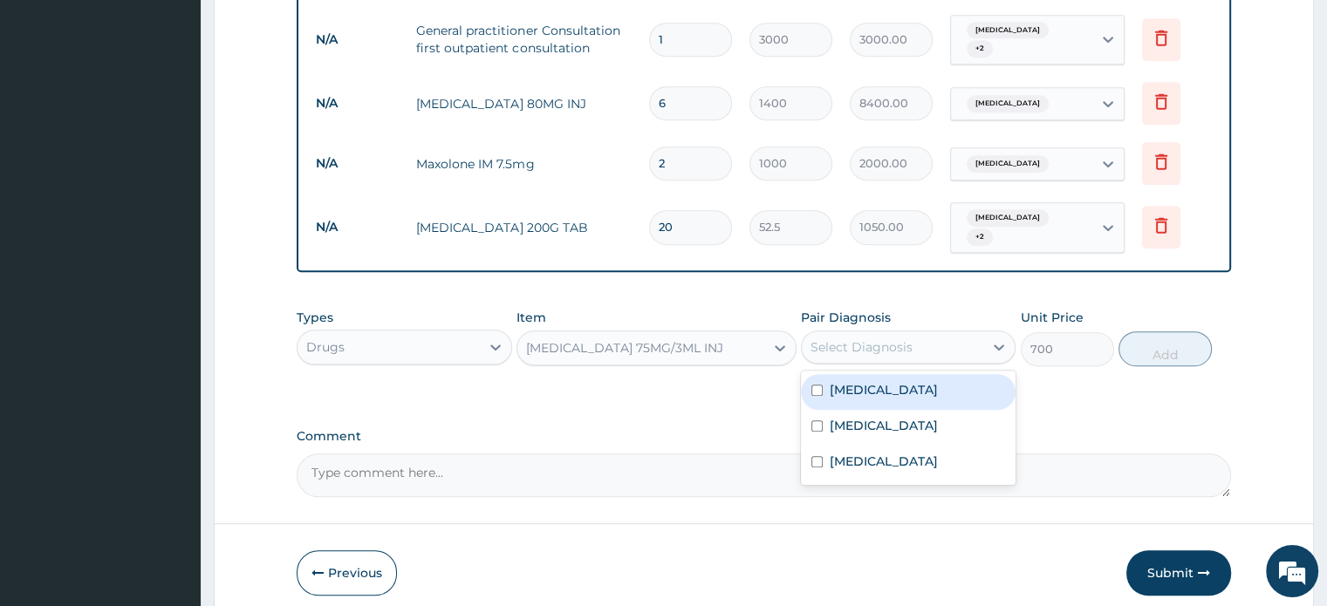
click at [924, 333] on div "Select Diagnosis" at bounding box center [892, 347] width 181 height 28
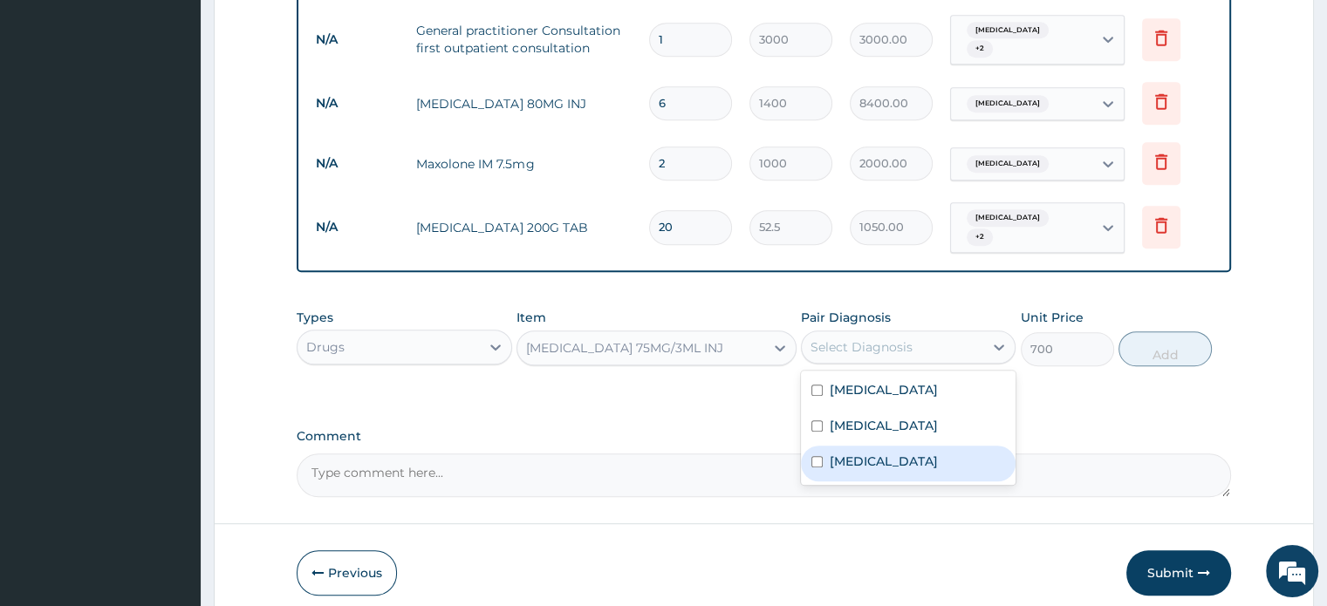
click at [815, 446] on div "Malaria" at bounding box center [908, 464] width 215 height 36
checkbox input "true"
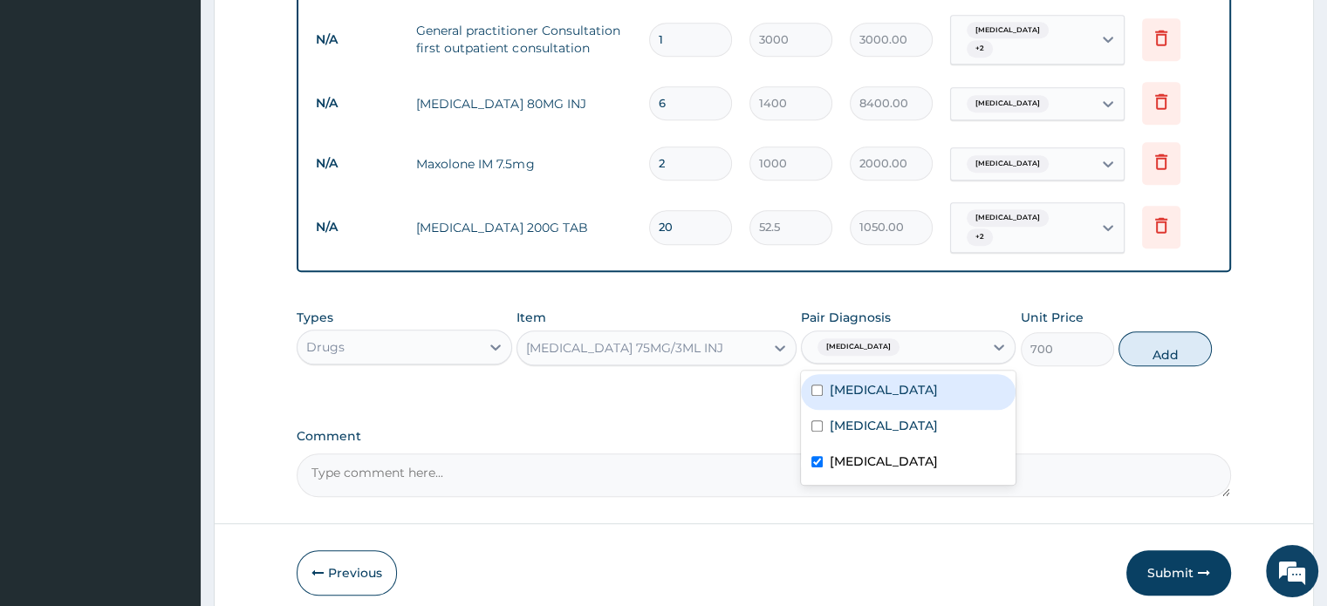
click at [814, 374] on div "Tonsillitis" at bounding box center [908, 392] width 215 height 36
checkbox input "true"
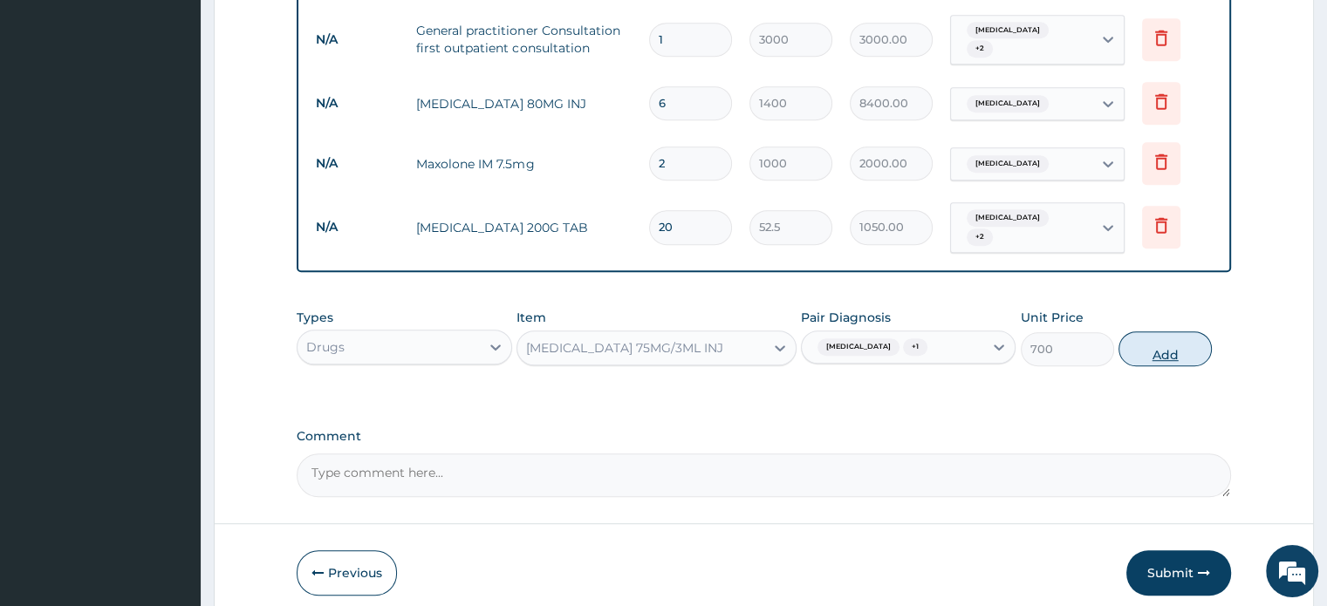
click at [1166, 331] on button "Add" at bounding box center [1164, 348] width 93 height 35
type input "0"
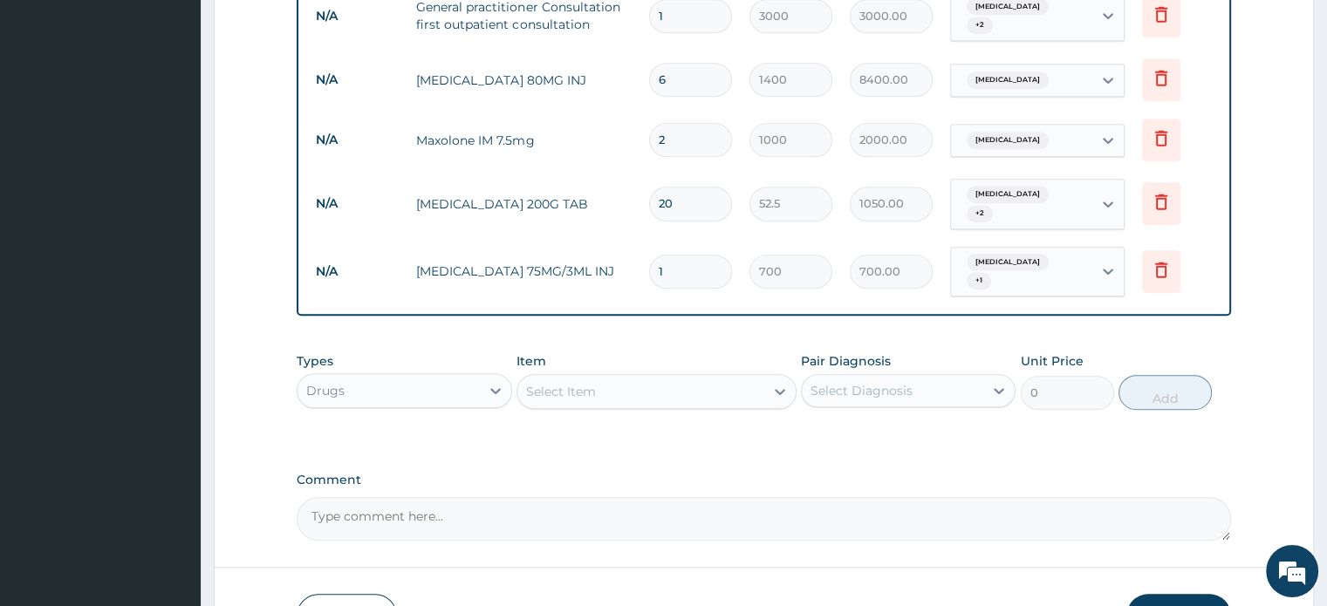
scroll to position [1046, 0]
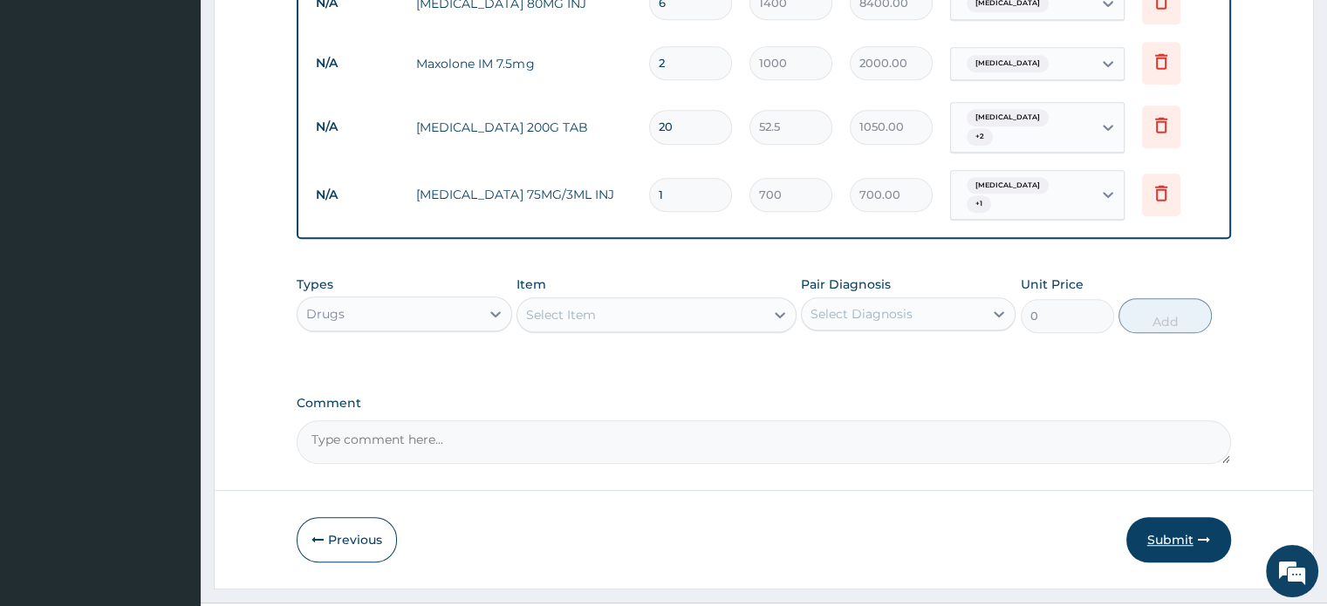
click at [1196, 517] on button "Submit" at bounding box center [1178, 539] width 105 height 45
